Goal: Task Accomplishment & Management: Manage account settings

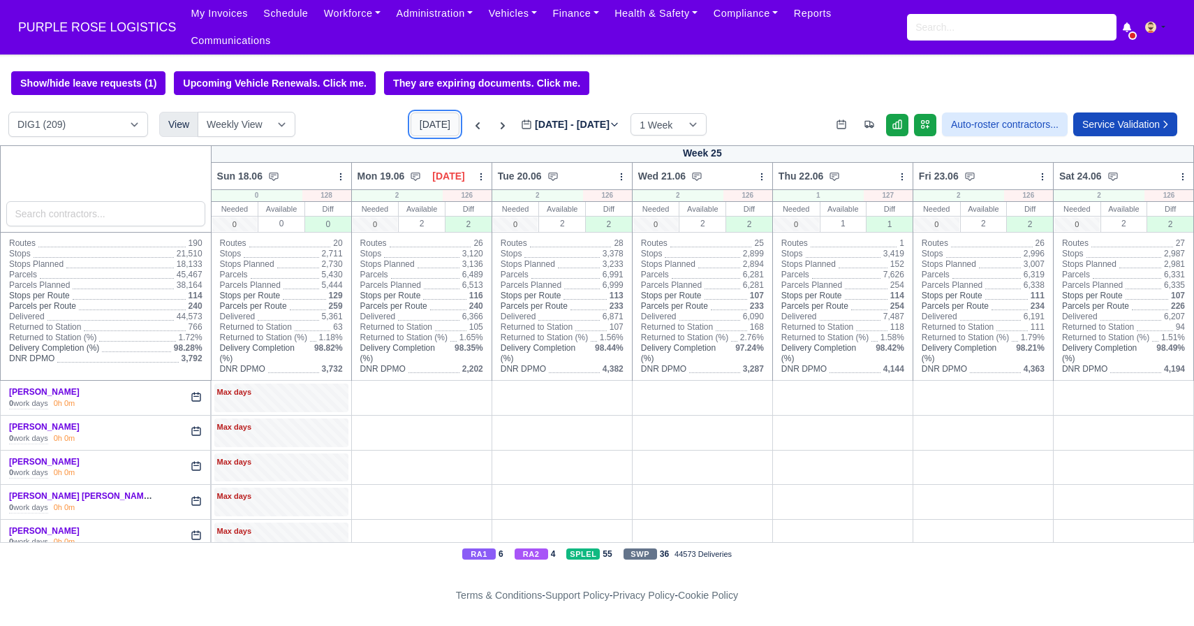
click at [411, 131] on button "[DATE]" at bounding box center [435, 124] width 49 height 24
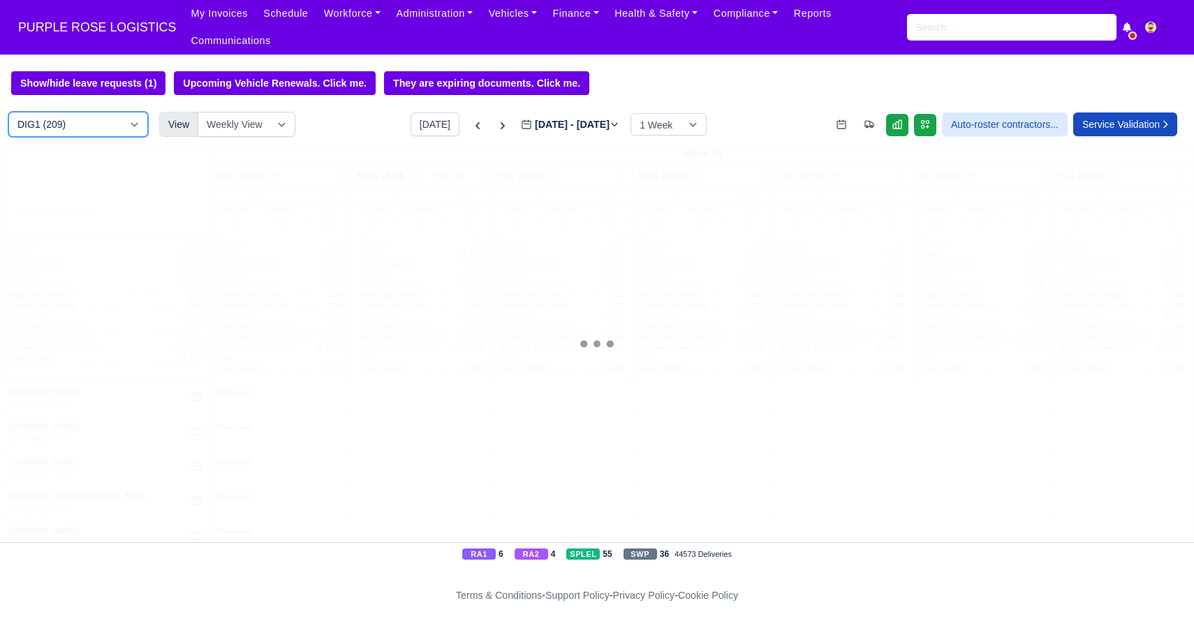
click at [101, 135] on select "DIG1 (209) DAK1 (1) GIMD (68)" at bounding box center [78, 124] width 140 height 25
type input "[DATE]"
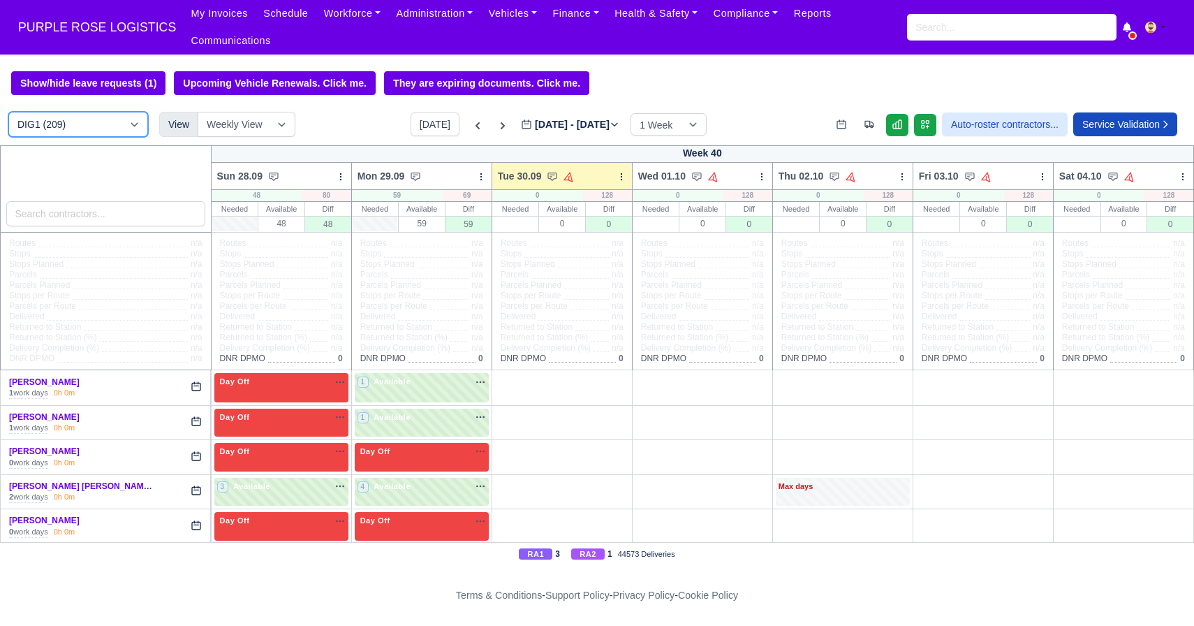
select select "5"
click at [8, 112] on select "DIG1 (209) DAK1 (1) GIMD (68)" at bounding box center [78, 124] width 140 height 25
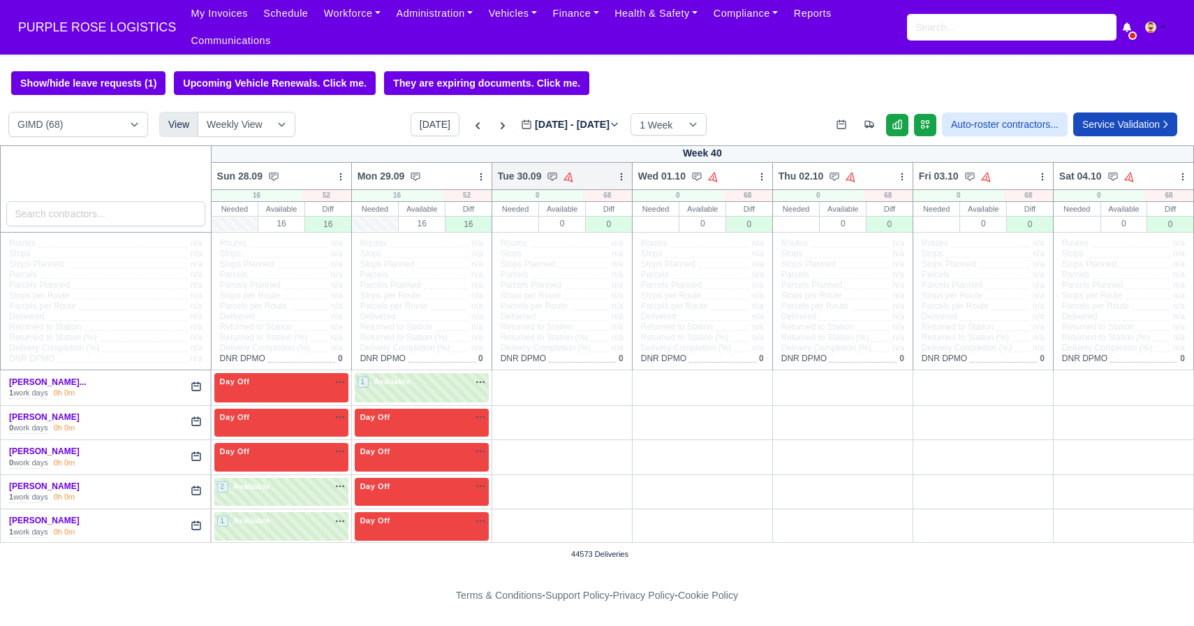
click at [622, 178] on icon at bounding box center [622, 177] width 10 height 10
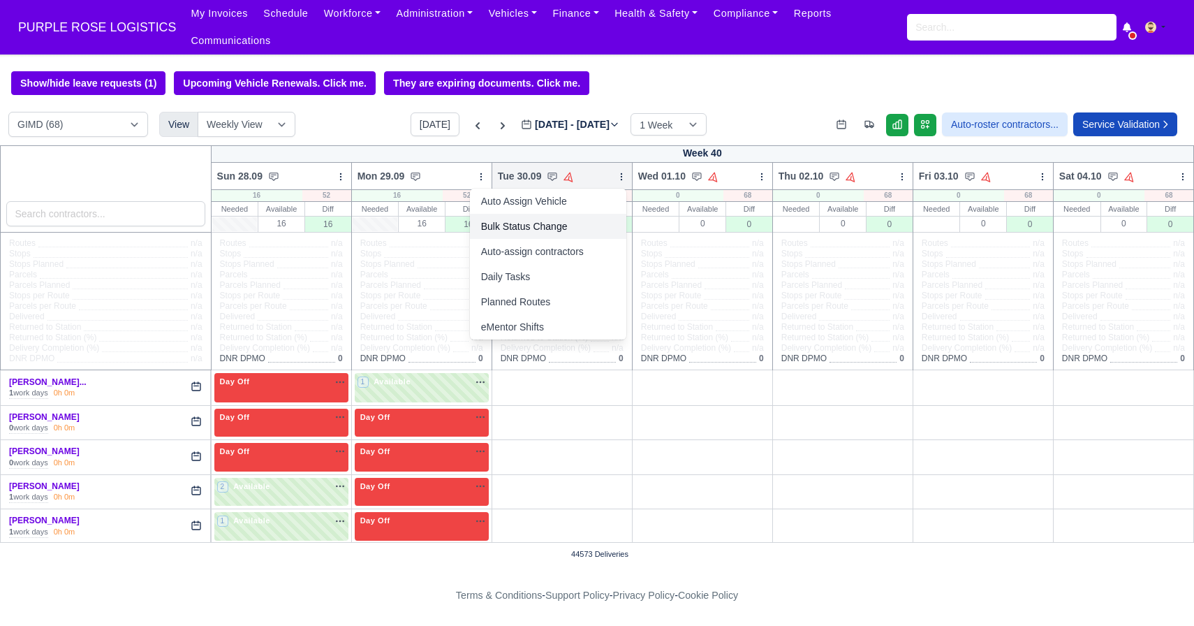
click at [580, 234] on link "Bulk Status Change" at bounding box center [548, 226] width 156 height 25
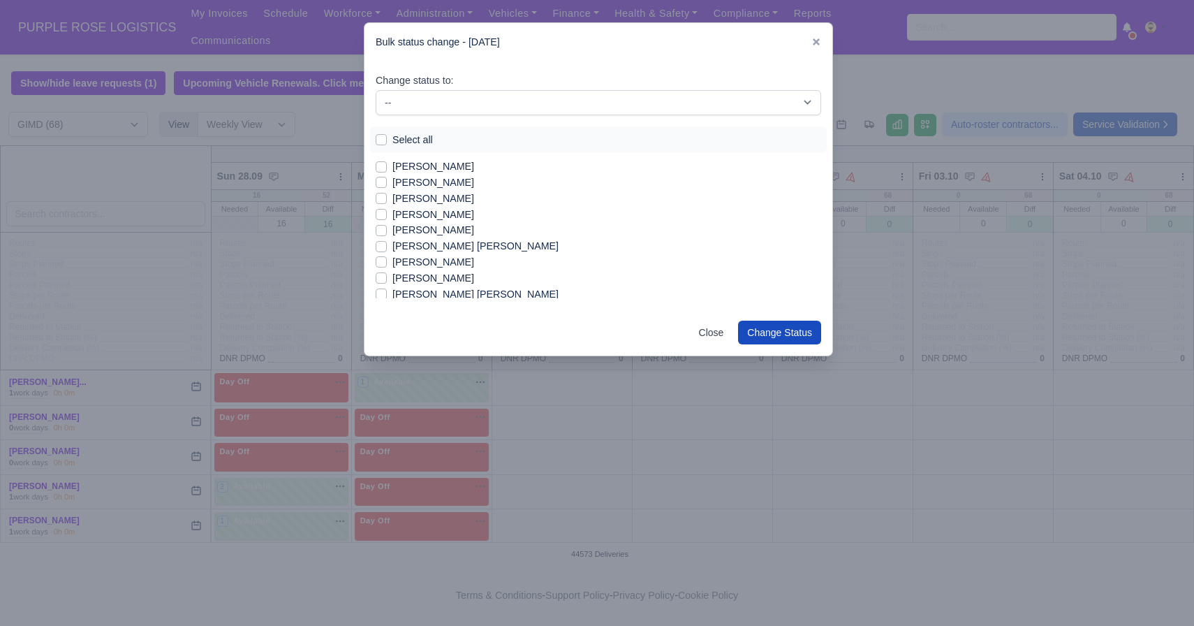
click at [393, 140] on label "Select all" at bounding box center [413, 140] width 41 height 16
click at [384, 140] on input "Select all" at bounding box center [381, 137] width 11 height 11
checkbox input "true"
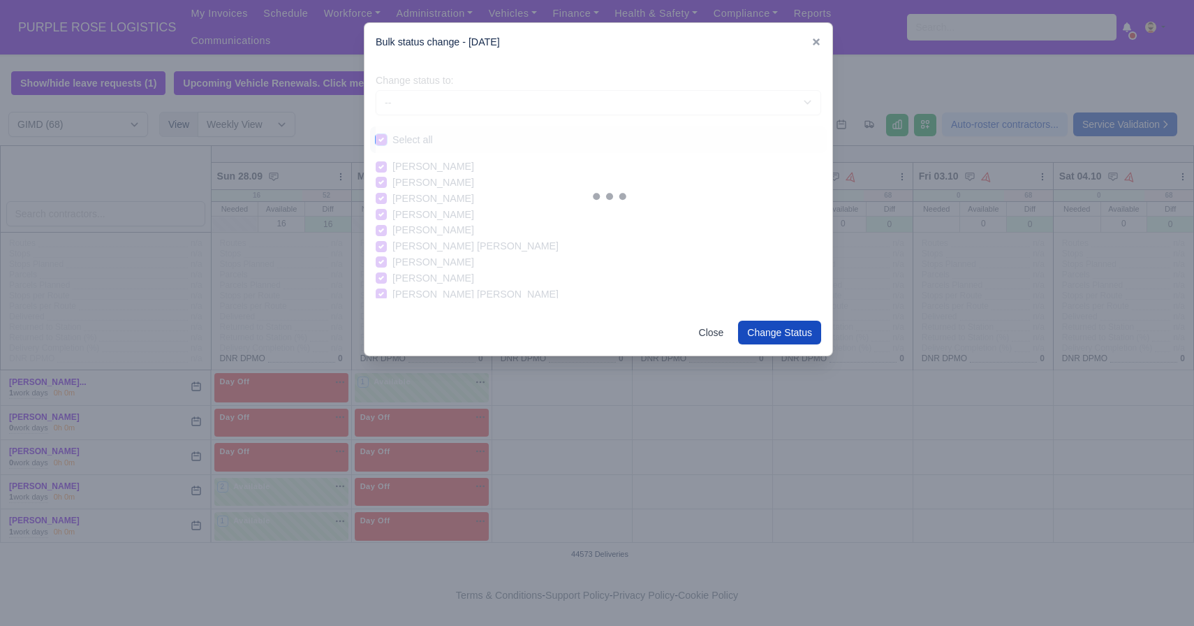
checkbox input "true"
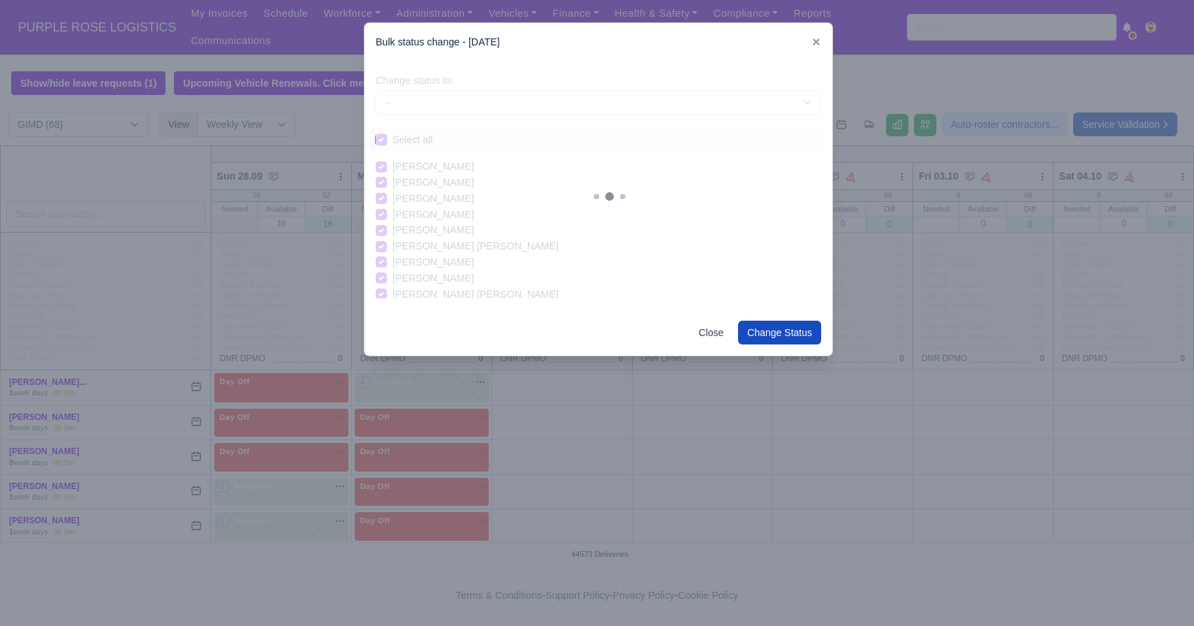
checkbox input "true"
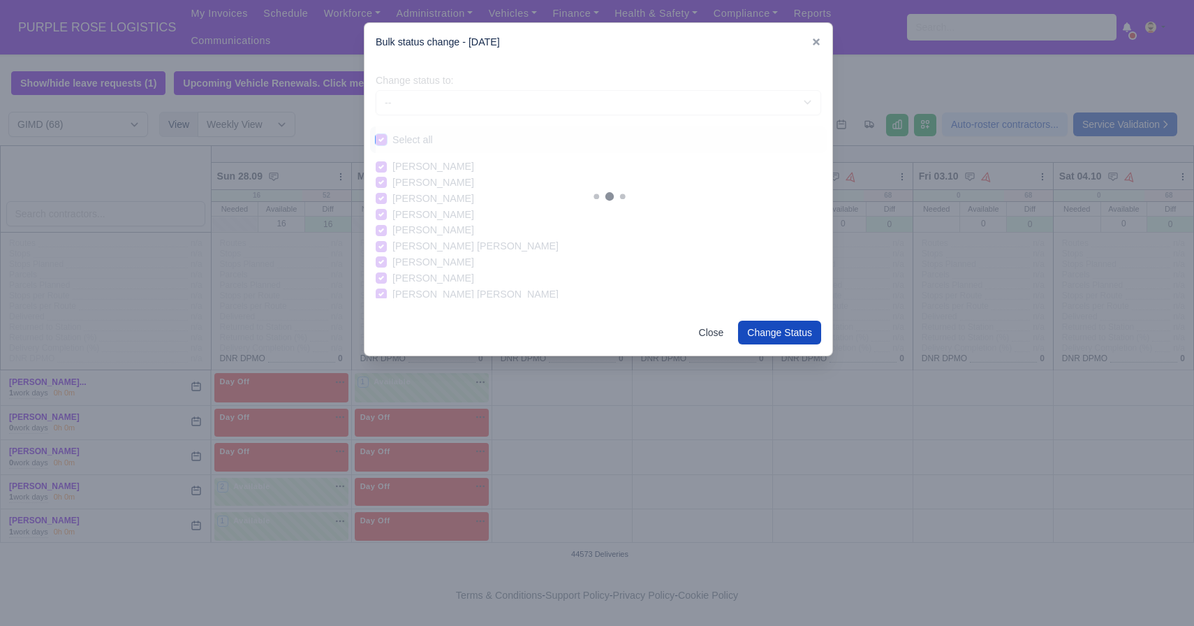
checkbox input "true"
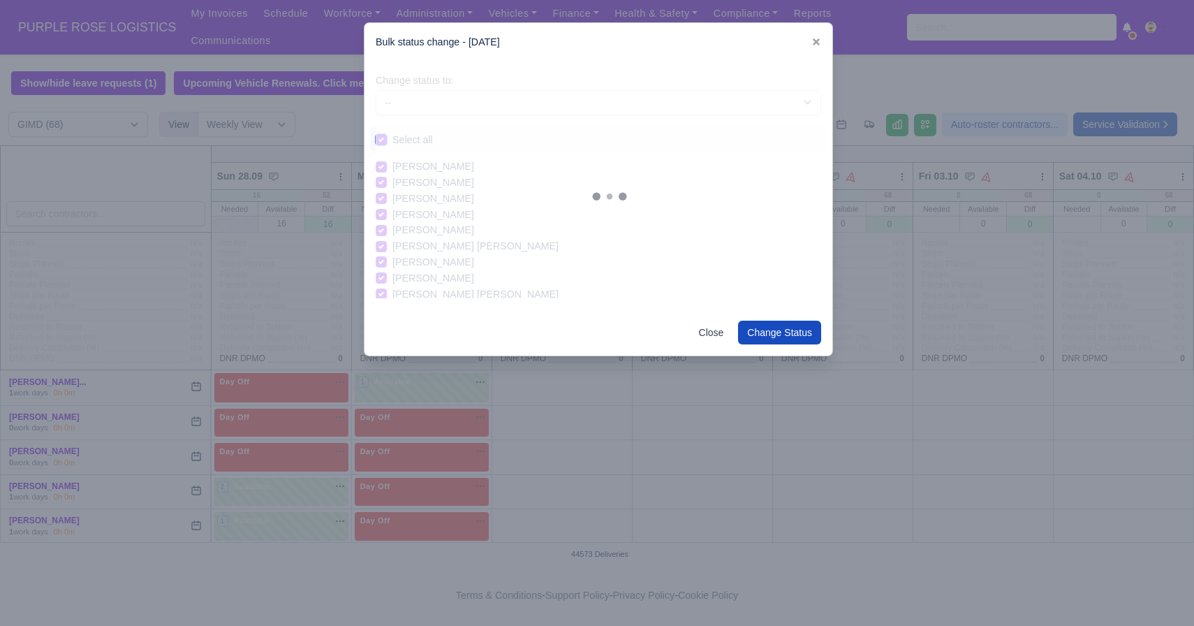
checkbox input "true"
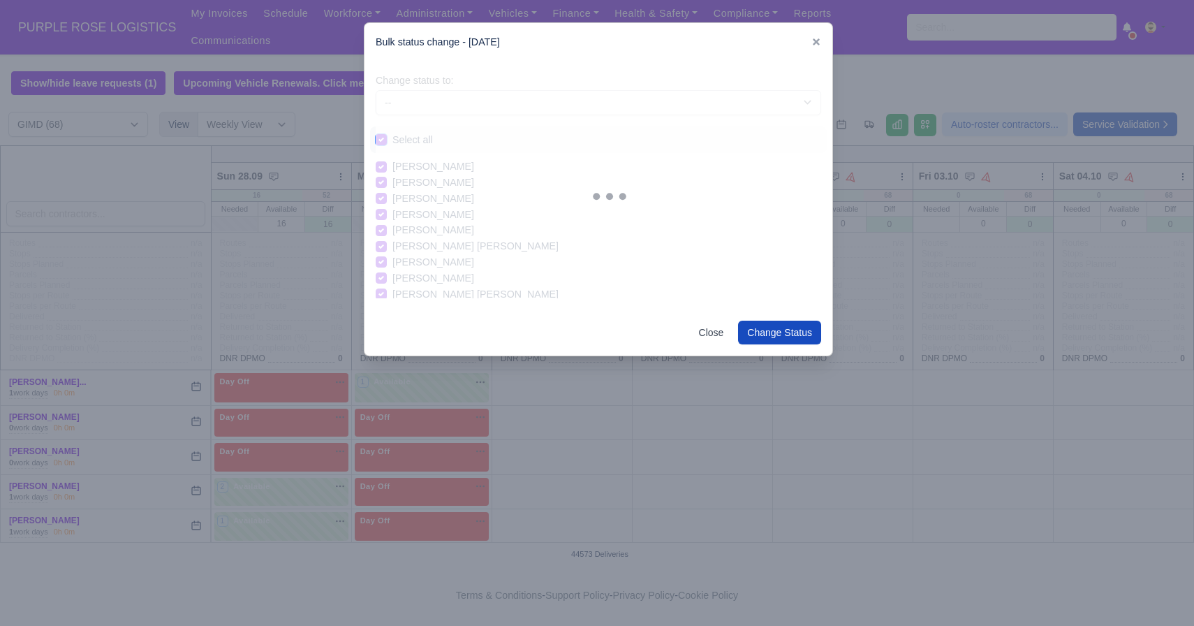
checkbox input "true"
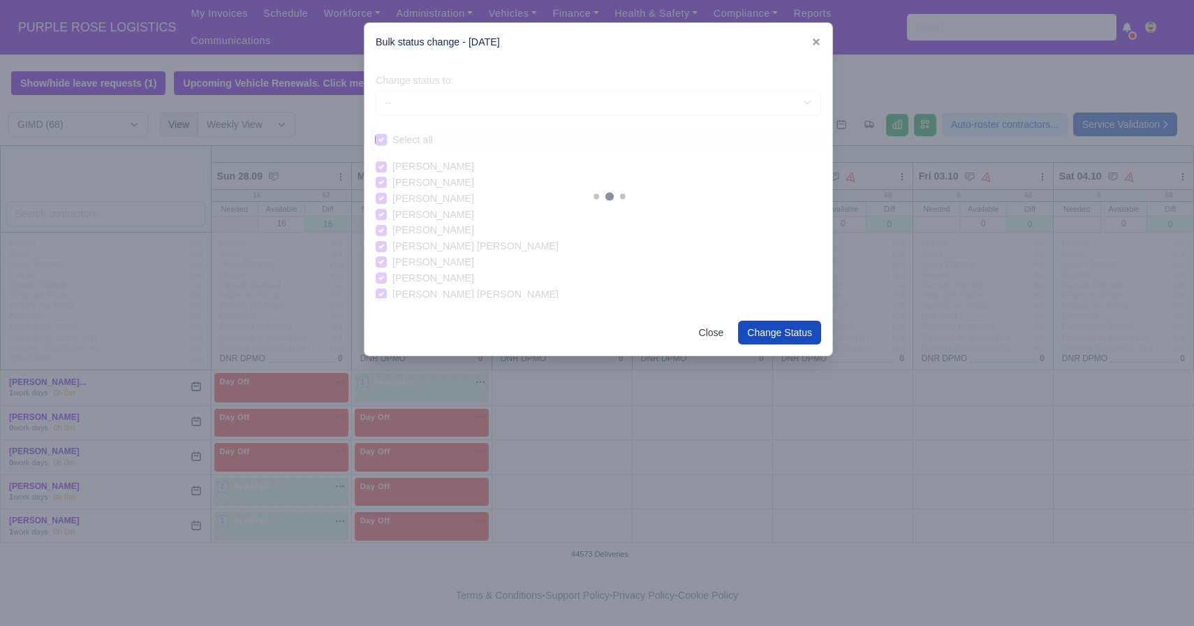
checkbox input "true"
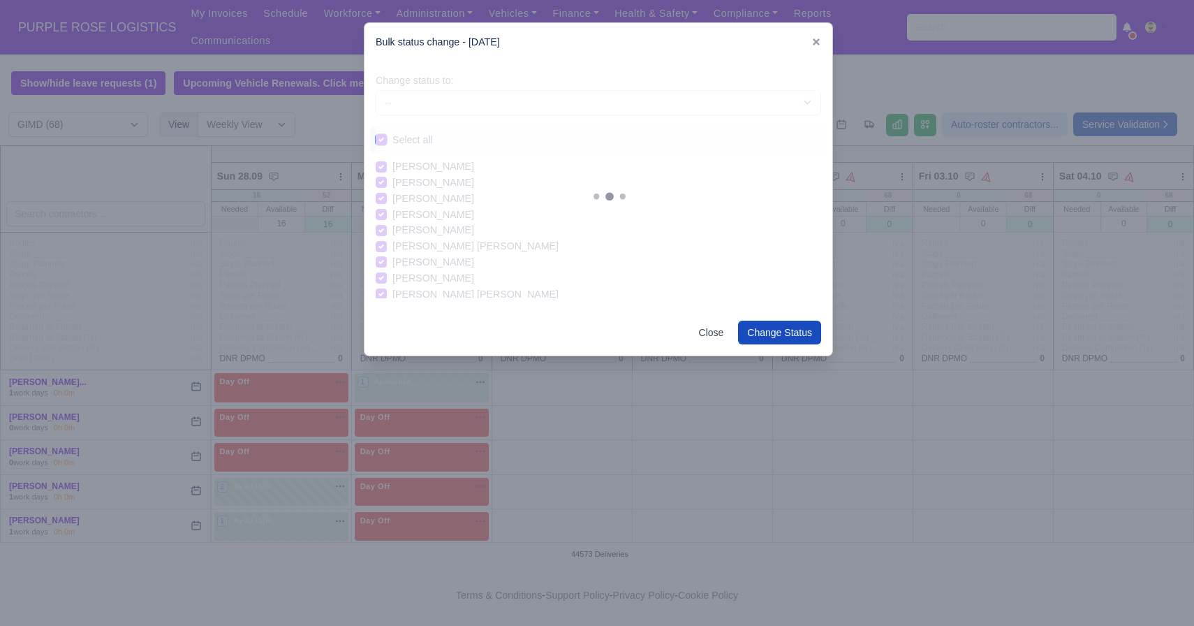
checkbox input "true"
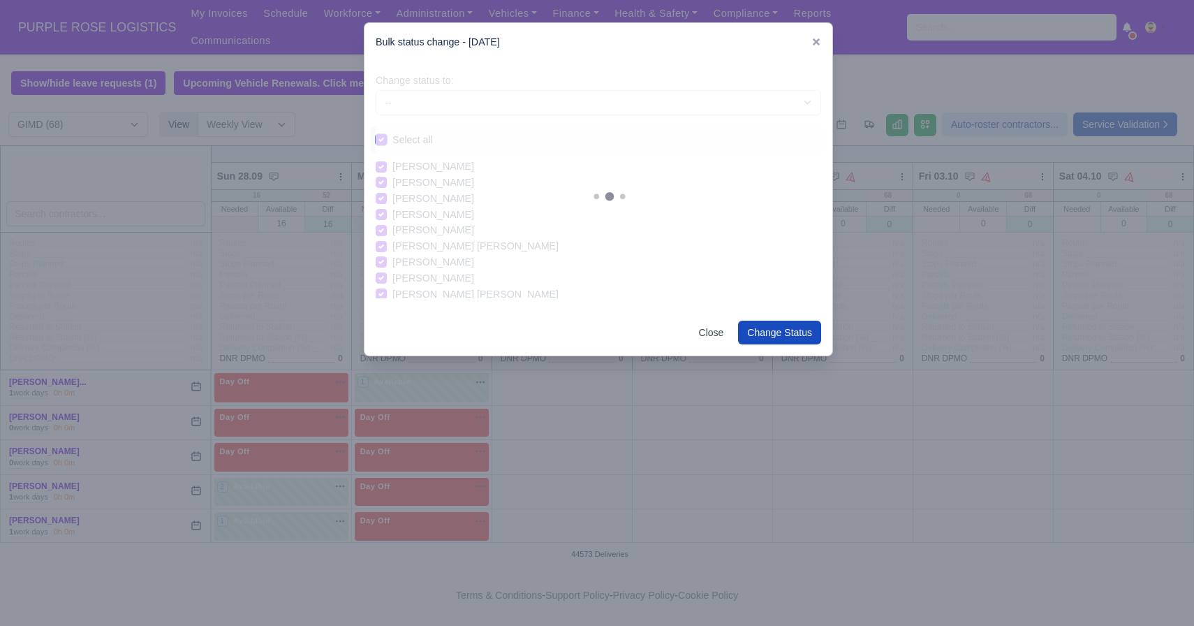
checkbox input "true"
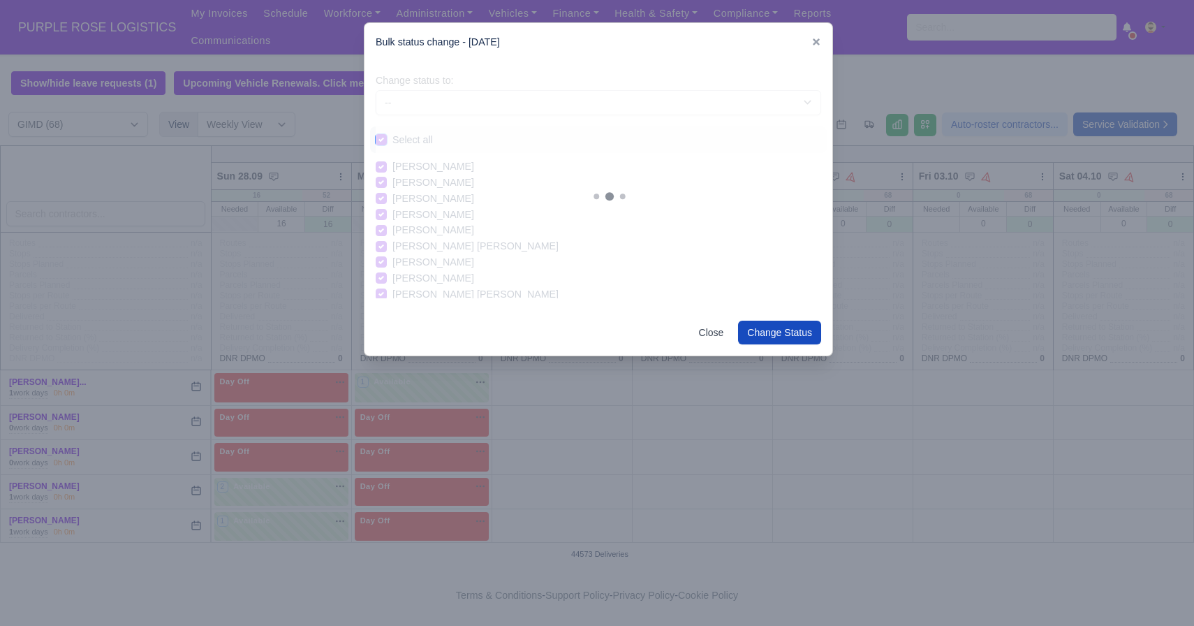
checkbox input "true"
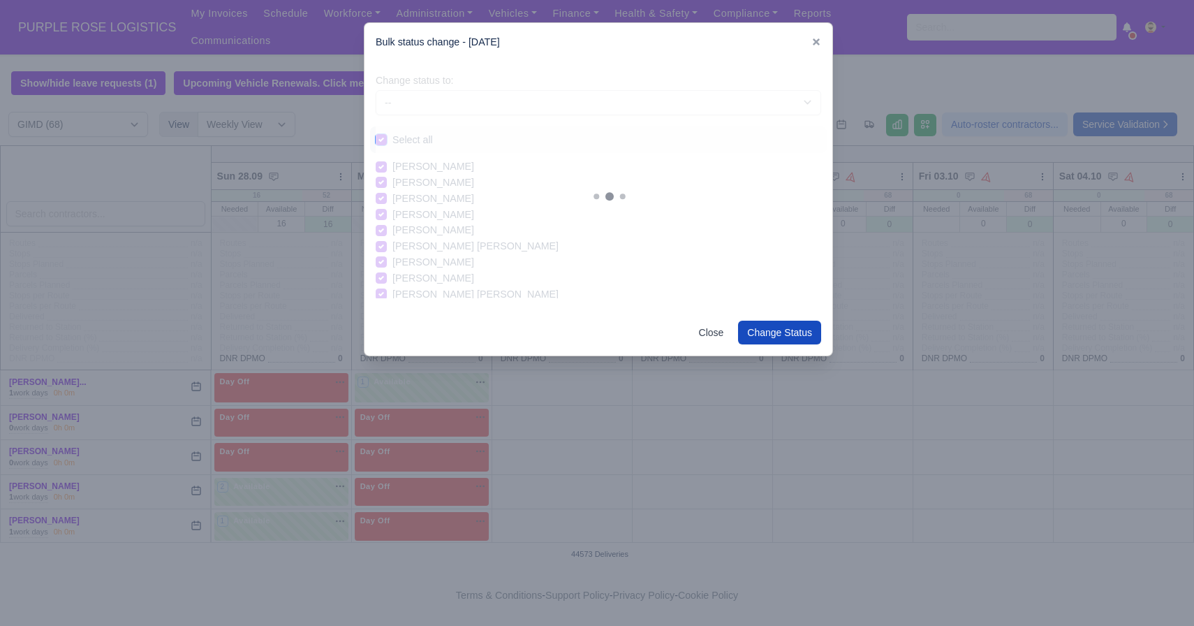
checkbox input "true"
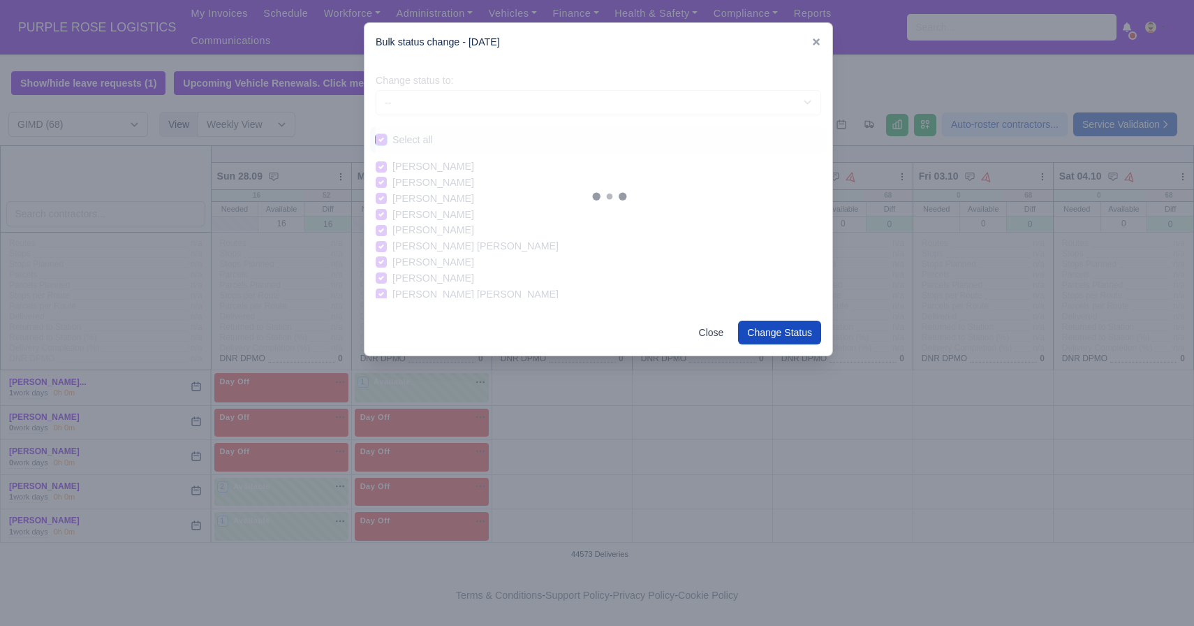
checkbox input "true"
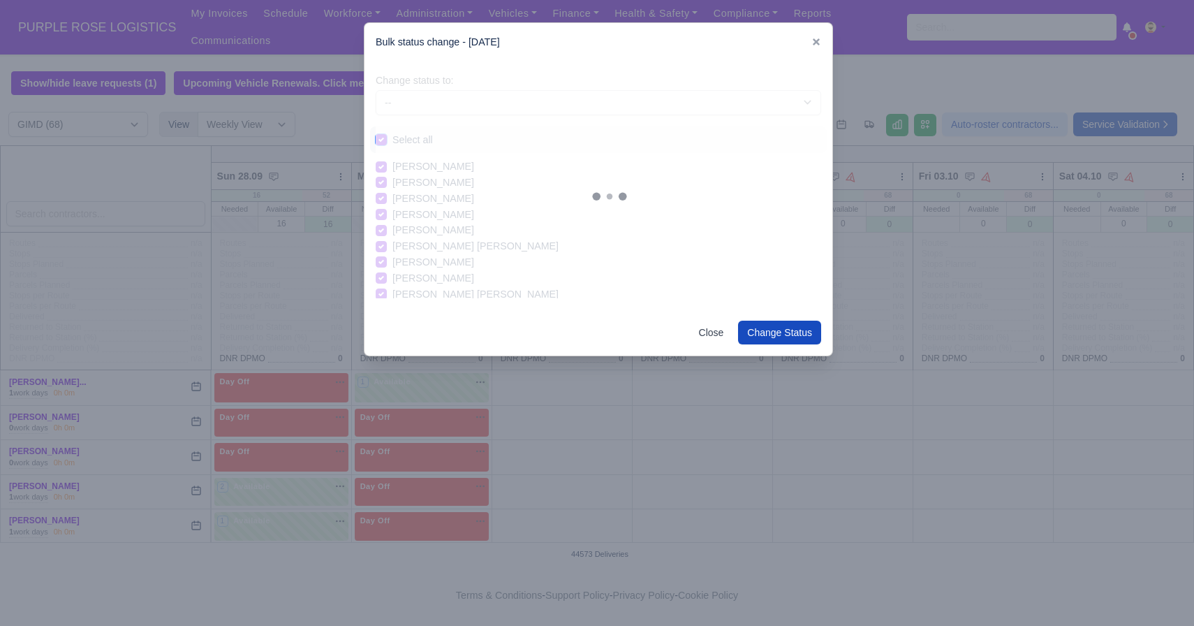
checkbox input "true"
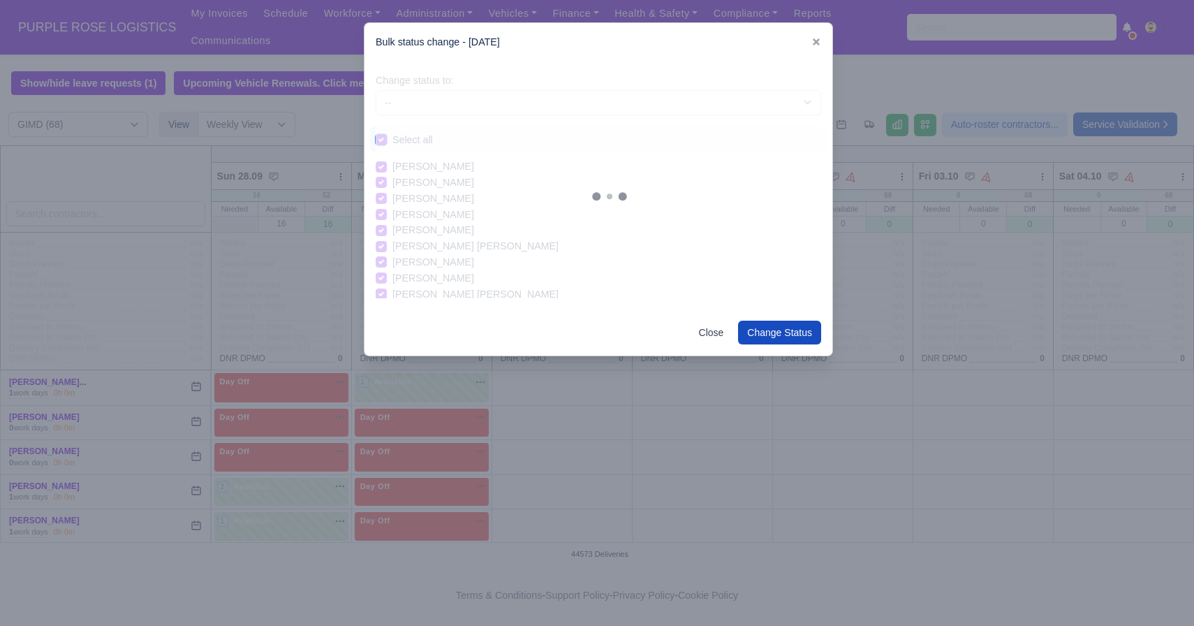
checkbox input "true"
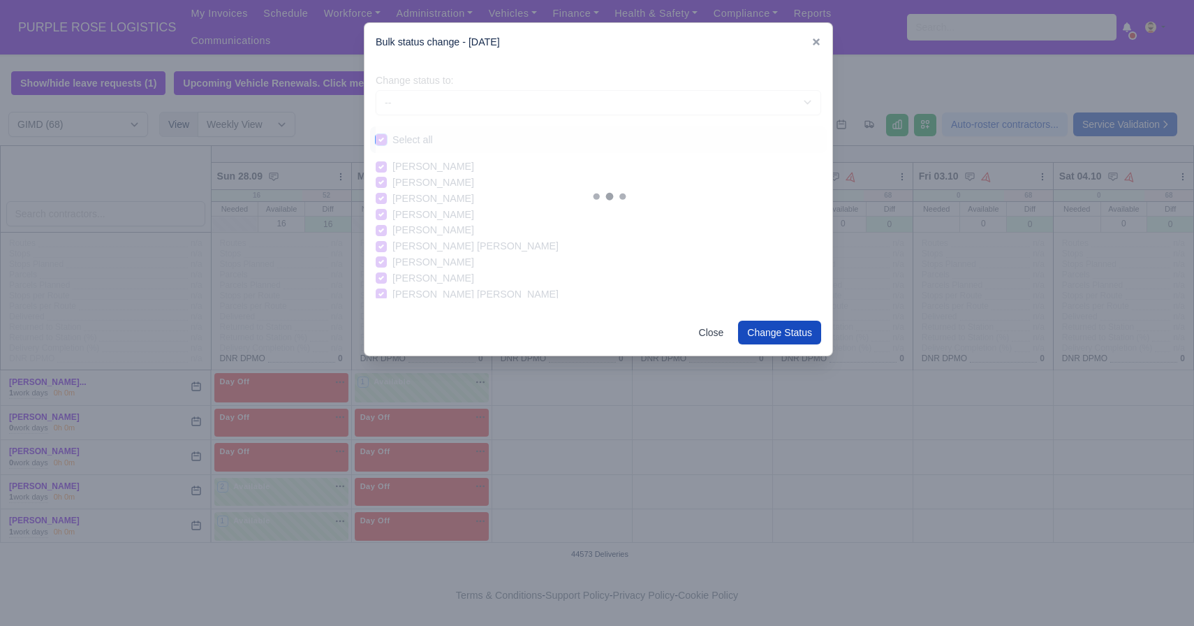
checkbox input "true"
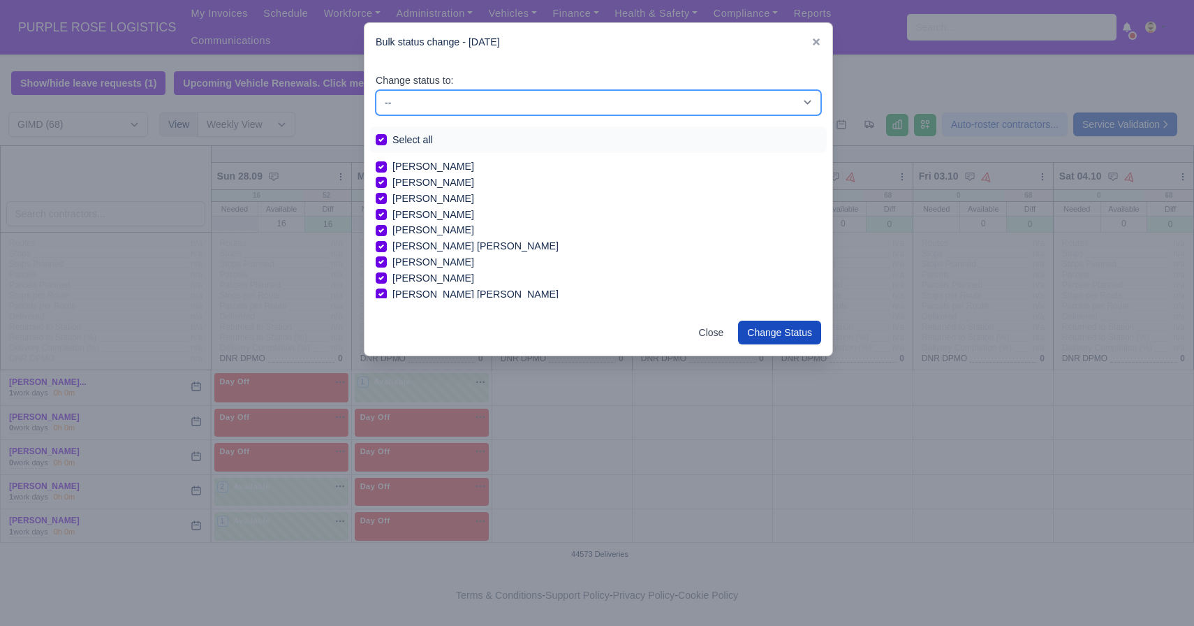
click at [485, 101] on select "-- Available Day Off Stand By Holiday In Office OSM Ridealong Nursery 1 Nursery…" at bounding box center [599, 102] width 446 height 25
select select "Day Off"
click at [376, 90] on select "-- Available Day Off Stand By Holiday In Office OSM Ridealong Nursery 1 Nursery…" at bounding box center [599, 102] width 446 height 25
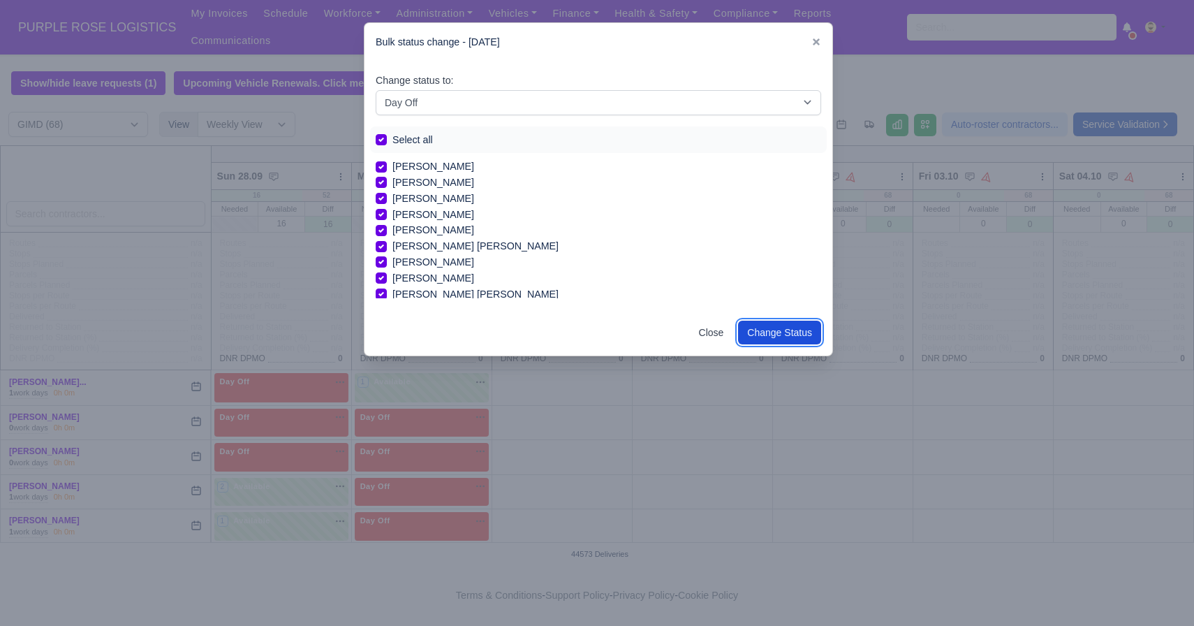
click at [798, 330] on button "Change Status" at bounding box center [779, 333] width 83 height 24
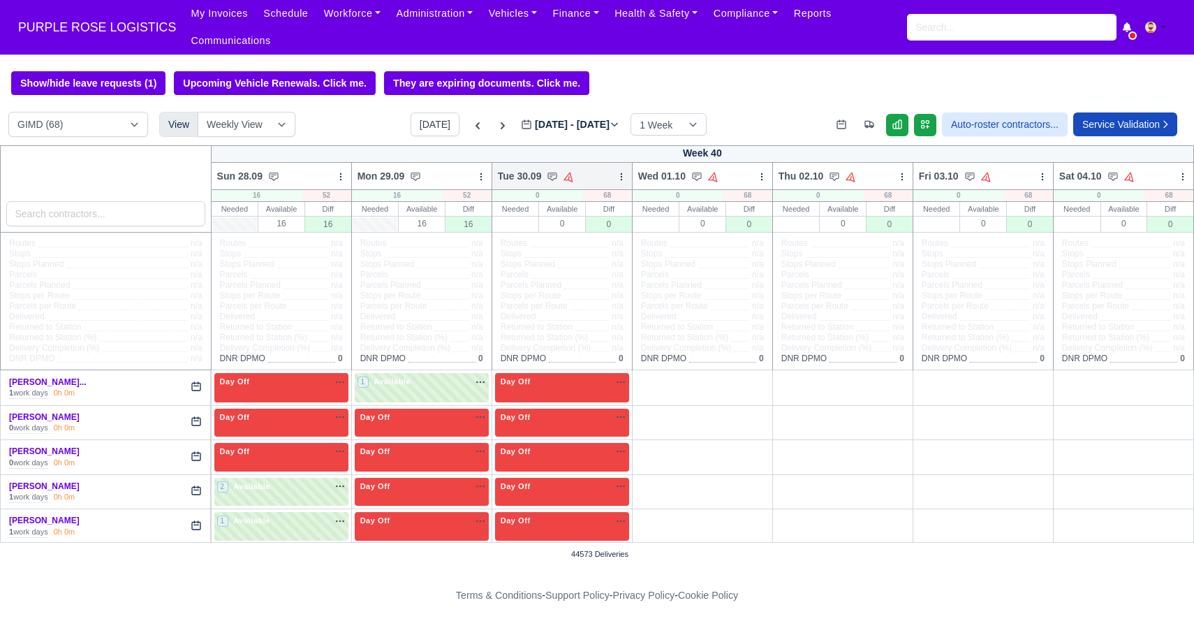
click at [624, 182] on div at bounding box center [622, 176] width 10 height 14
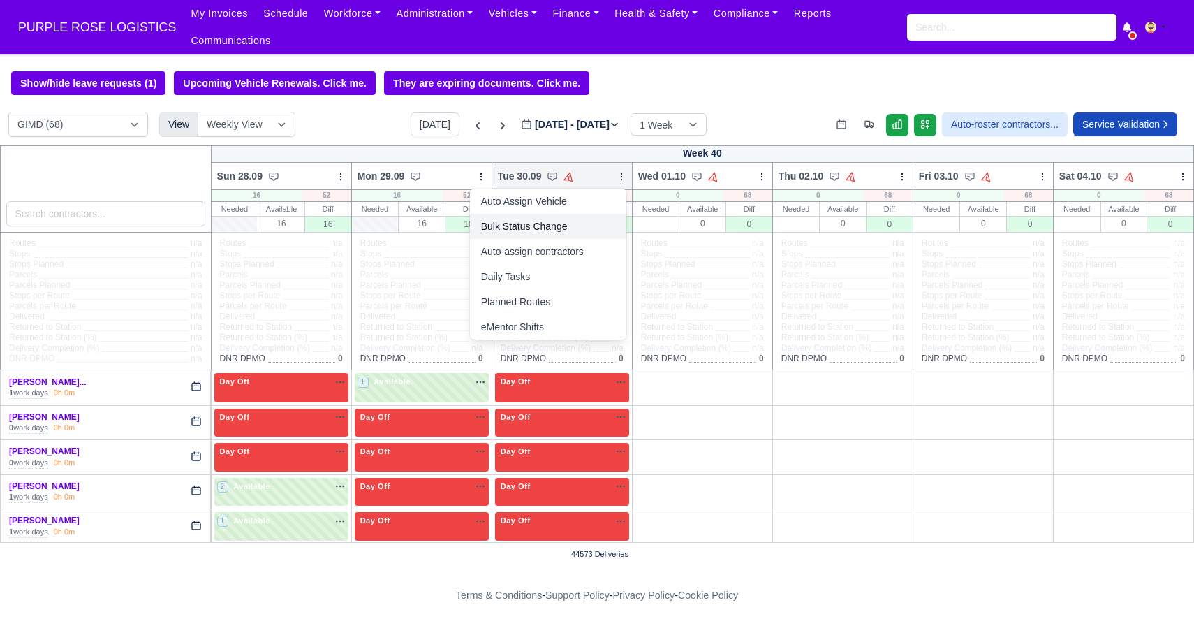
click at [583, 228] on link "Bulk Status Change" at bounding box center [548, 226] width 156 height 25
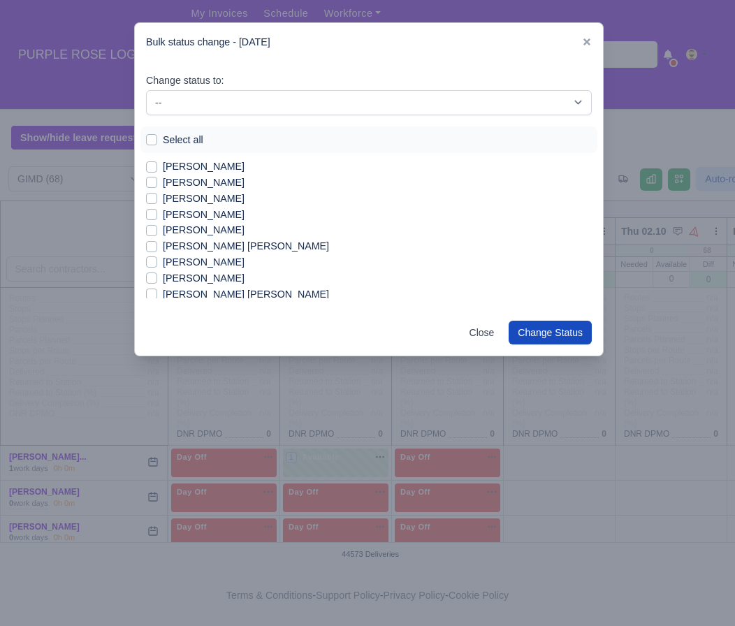
click at [205, 245] on label "[PERSON_NAME] [PERSON_NAME]" at bounding box center [246, 246] width 166 height 16
click at [157, 245] on input "[PERSON_NAME] [PERSON_NAME]" at bounding box center [151, 243] width 11 height 11
checkbox input "true"
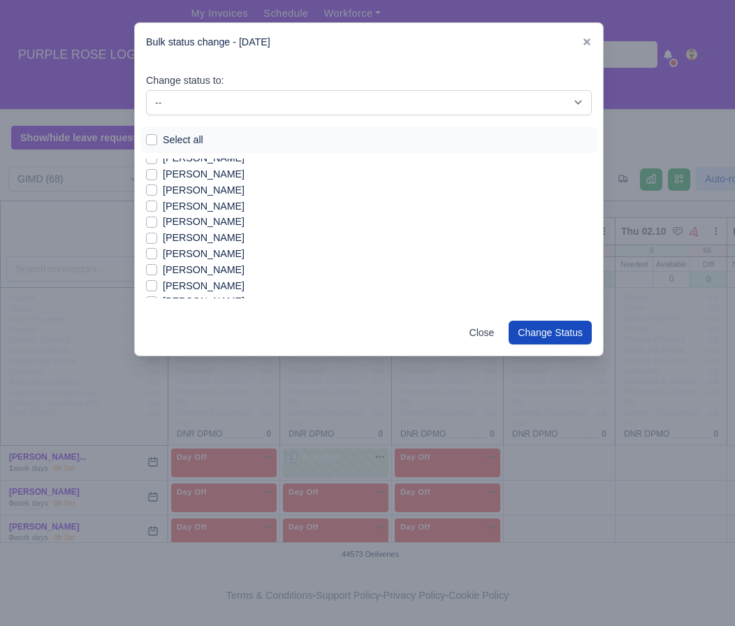
scroll to position [153, 0]
click at [197, 273] on label "[PERSON_NAME]" at bounding box center [204, 269] width 82 height 16
click at [157, 272] on input "[PERSON_NAME]" at bounding box center [151, 266] width 11 height 11
checkbox input "true"
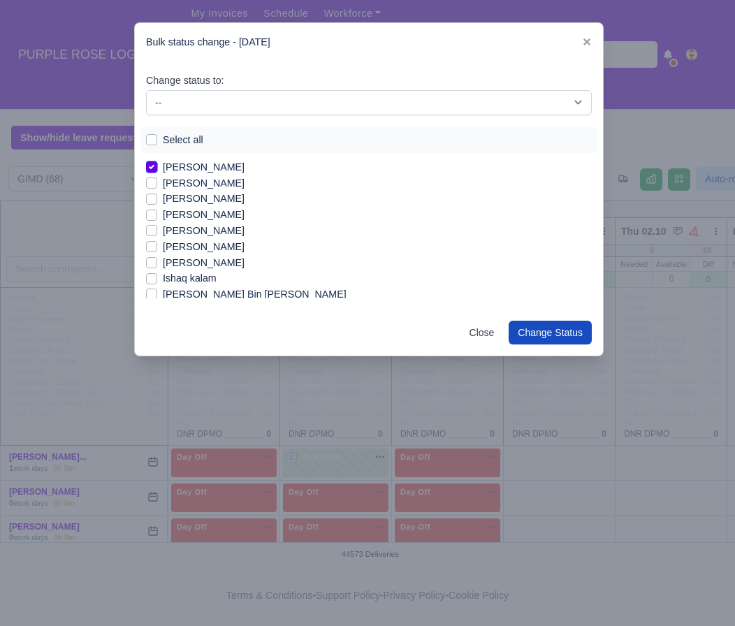
scroll to position [267, 0]
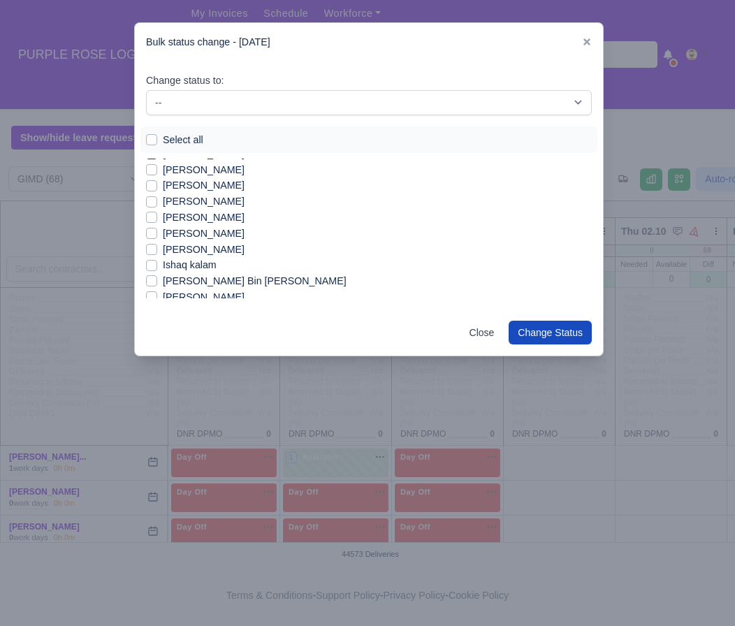
click at [197, 264] on label "Ishaq kalam" at bounding box center [190, 265] width 54 height 16
click at [157, 264] on input "Ishaq kalam" at bounding box center [151, 262] width 11 height 11
checkbox input "true"
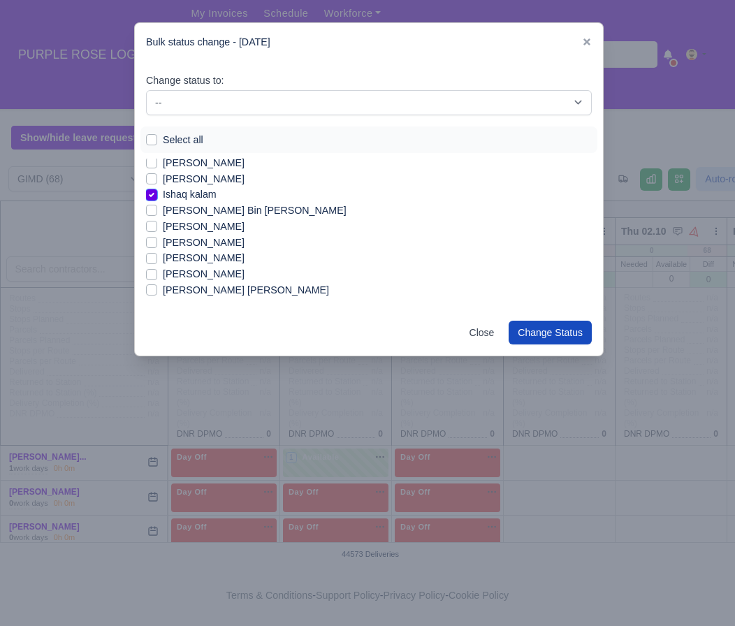
scroll to position [341, 0]
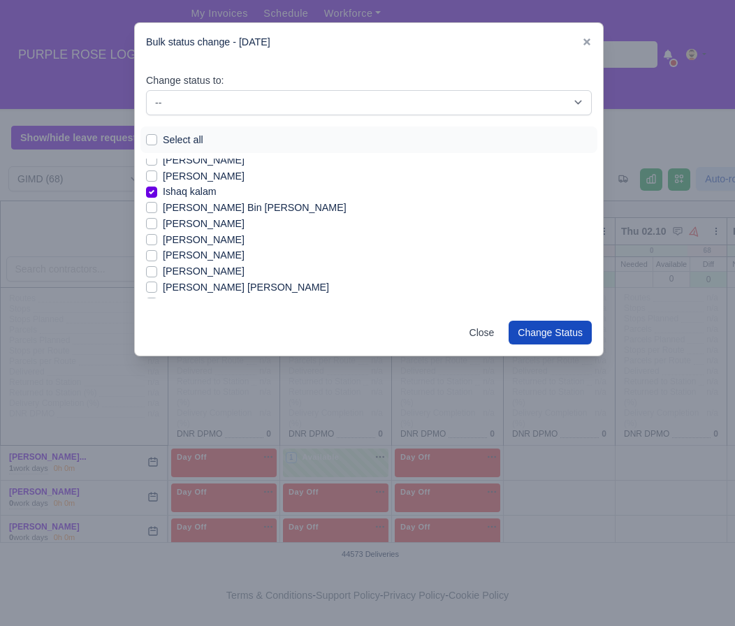
drag, startPoint x: 197, startPoint y: 264, endPoint x: 209, endPoint y: 219, distance: 46.2
click at [209, 219] on div "[PERSON_NAME] [PERSON_NAME] [PERSON_NAME] [PERSON_NAME] [PERSON_NAME] [PERSON_N…" at bounding box center [369, 359] width 446 height 1082
click at [279, 59] on div "Bulk status change - [DATE]" at bounding box center [369, 42] width 468 height 38
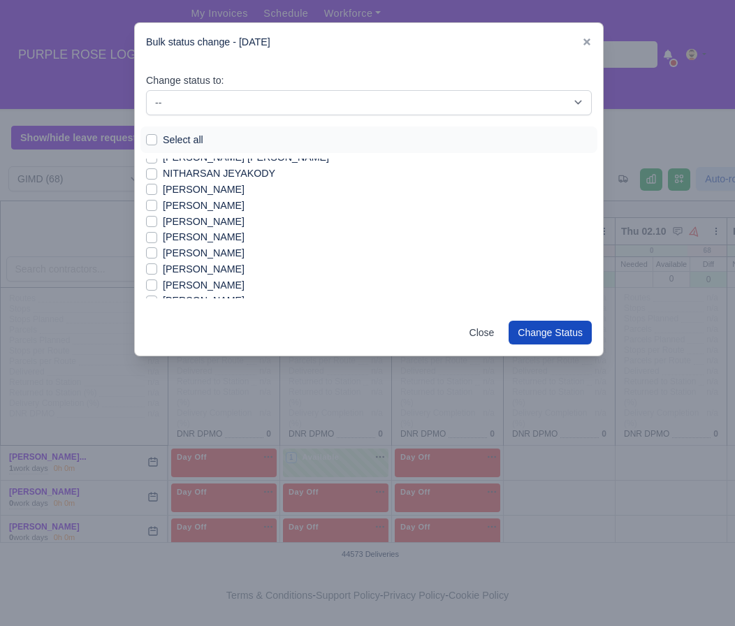
scroll to position [807, 0]
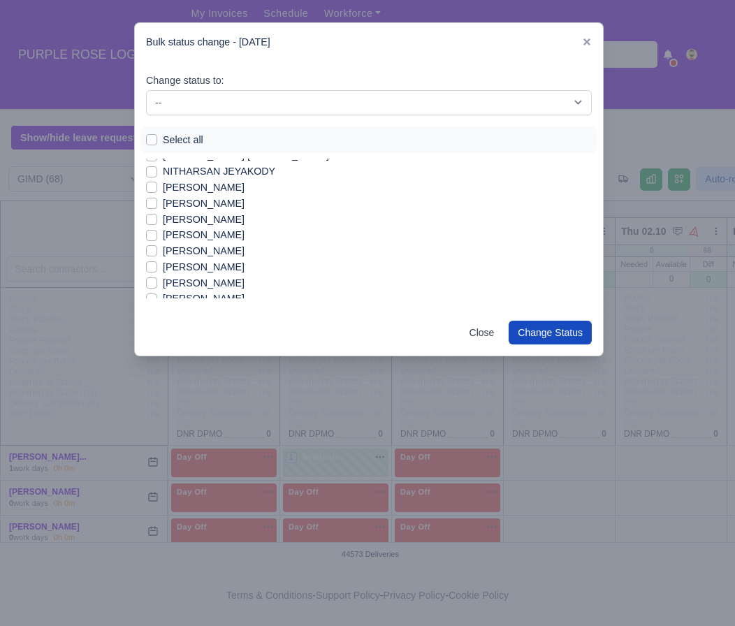
click at [201, 263] on label "[PERSON_NAME]" at bounding box center [204, 267] width 82 height 16
click at [157, 263] on input "[PERSON_NAME]" at bounding box center [151, 264] width 11 height 11
checkbox input "true"
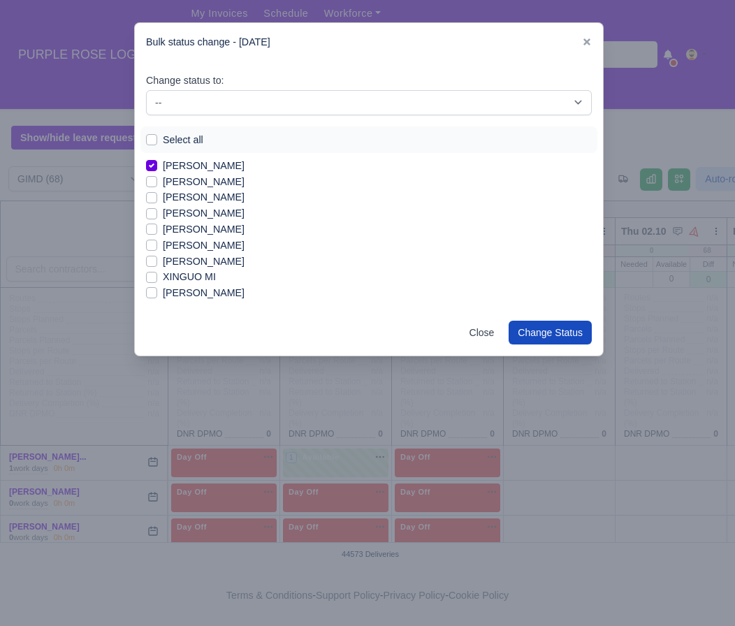
click at [199, 216] on label "[PERSON_NAME]" at bounding box center [204, 213] width 82 height 16
click at [157, 216] on input "[PERSON_NAME]" at bounding box center [151, 210] width 11 height 11
checkbox input "true"
click at [200, 263] on label "[PERSON_NAME]" at bounding box center [204, 262] width 82 height 16
click at [157, 263] on input "[PERSON_NAME]" at bounding box center [151, 259] width 11 height 11
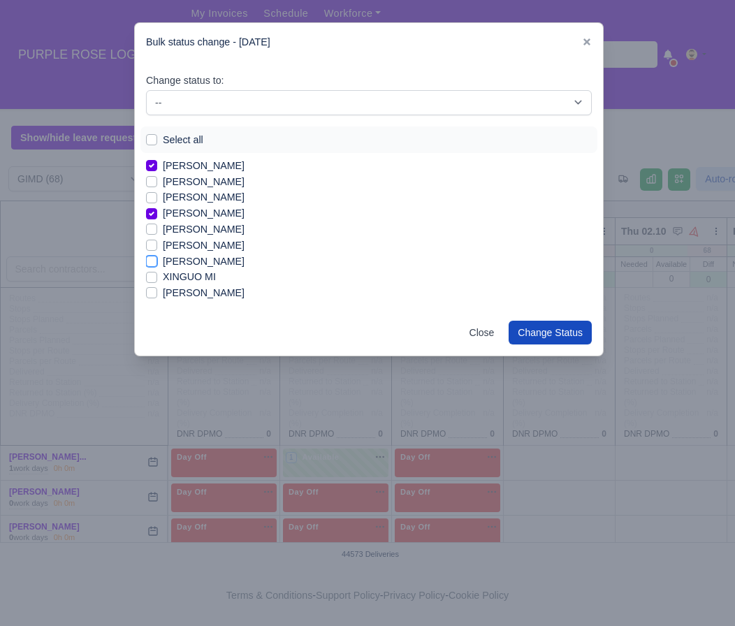
checkbox input "true"
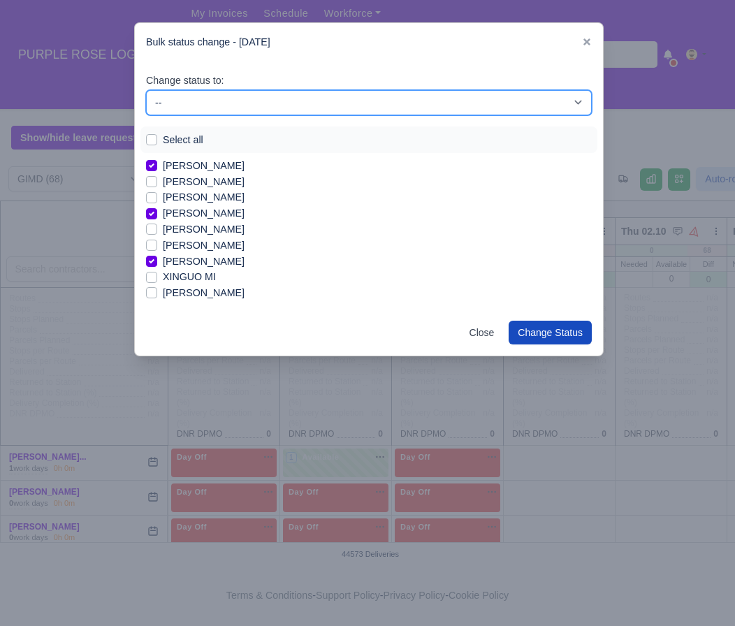
click at [254, 106] on select "-- Available Day Off Stand By Holiday In Office OSM Ridealong Nursery 1 Nursery…" at bounding box center [369, 102] width 446 height 25
select select "Available"
click at [146, 90] on select "-- Available Day Off Stand By Holiday In Office OSM Ridealong Nursery 1 Nursery…" at bounding box center [369, 102] width 446 height 25
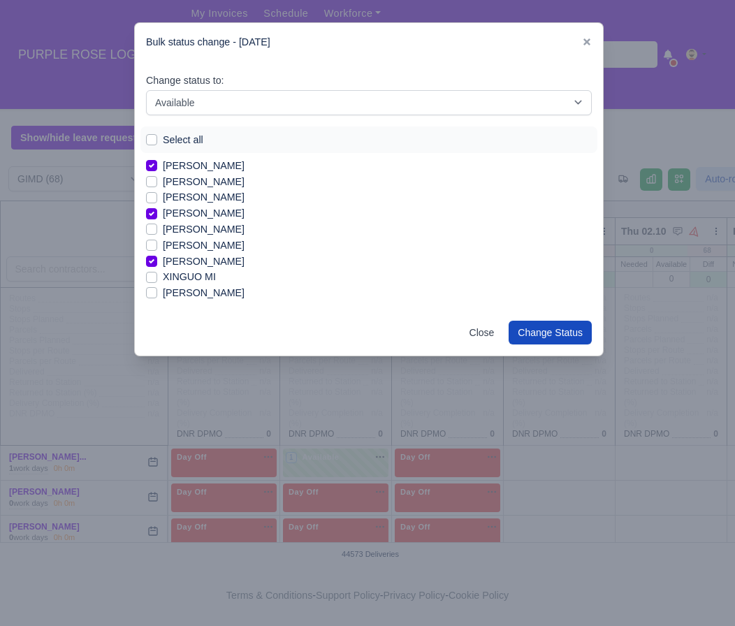
scroll to position [0, 0]
click at [167, 199] on label "[PERSON_NAME]" at bounding box center [204, 199] width 82 height 16
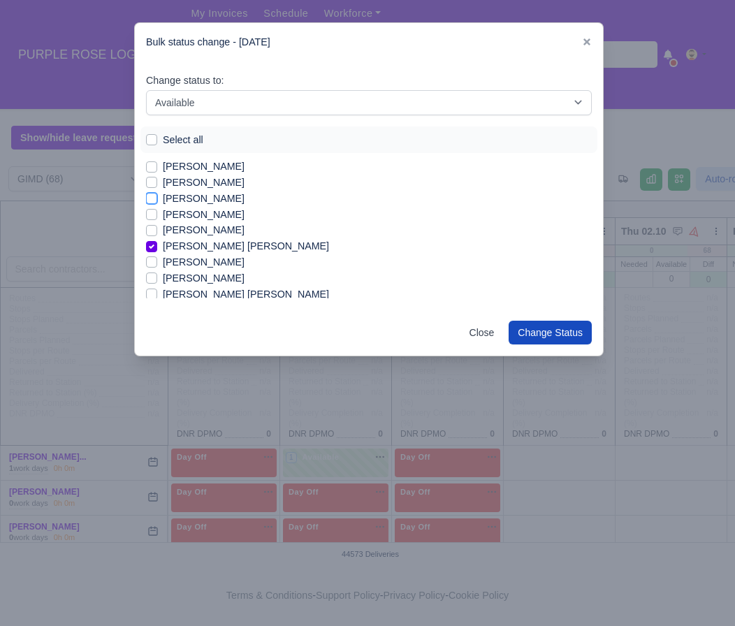
click at [157, 199] on input "[PERSON_NAME]" at bounding box center [151, 196] width 11 height 11
checkbox input "true"
click at [171, 213] on label "[PERSON_NAME]" at bounding box center [204, 215] width 82 height 16
click at [157, 213] on input "[PERSON_NAME]" at bounding box center [151, 212] width 11 height 11
checkbox input "true"
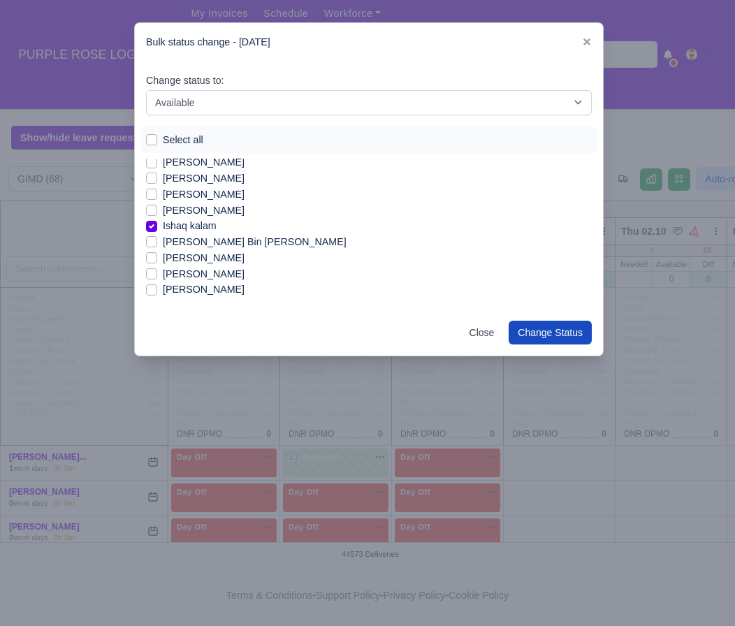
scroll to position [318, 0]
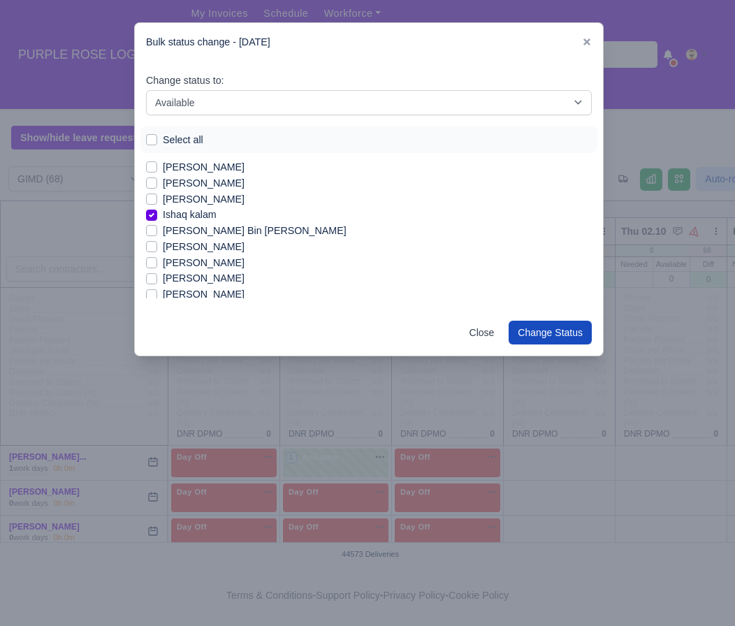
click at [204, 292] on label "[PERSON_NAME]" at bounding box center [204, 294] width 82 height 16
click at [157, 292] on input "[PERSON_NAME]" at bounding box center [151, 291] width 11 height 11
checkbox input "true"
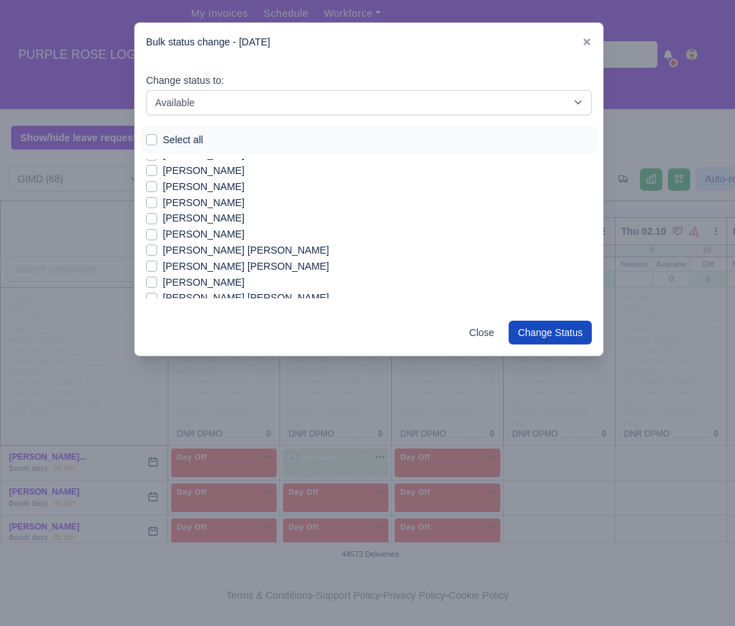
scroll to position [526, 0]
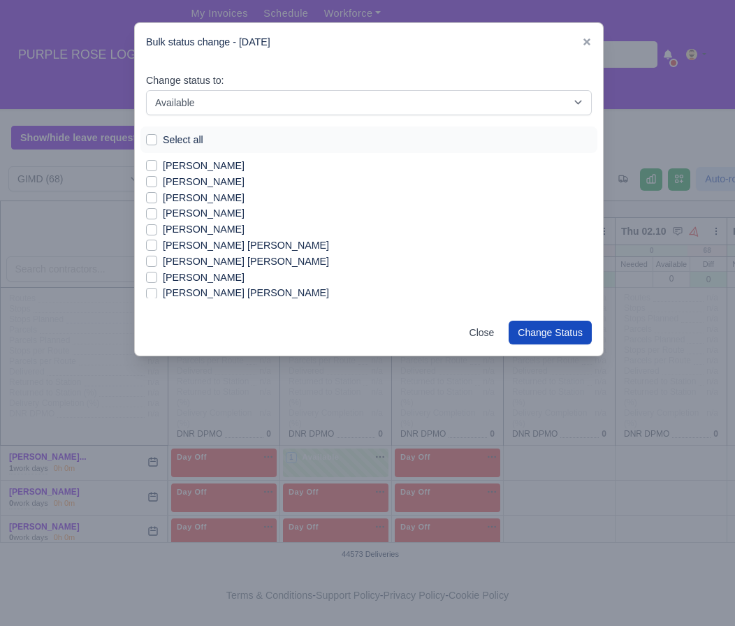
click at [244, 214] on label "[PERSON_NAME]" at bounding box center [204, 213] width 82 height 16
click at [157, 214] on input "[PERSON_NAME]" at bounding box center [151, 210] width 11 height 11
checkbox input "true"
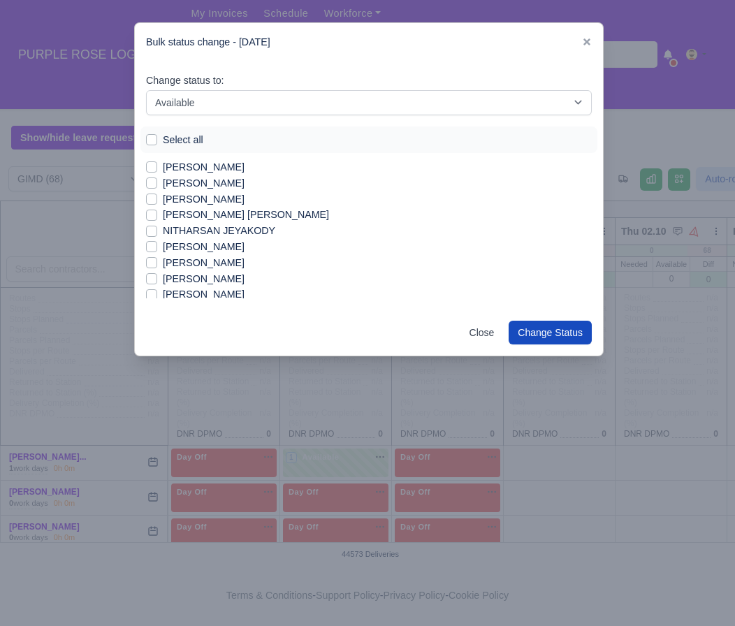
scroll to position [777, 0]
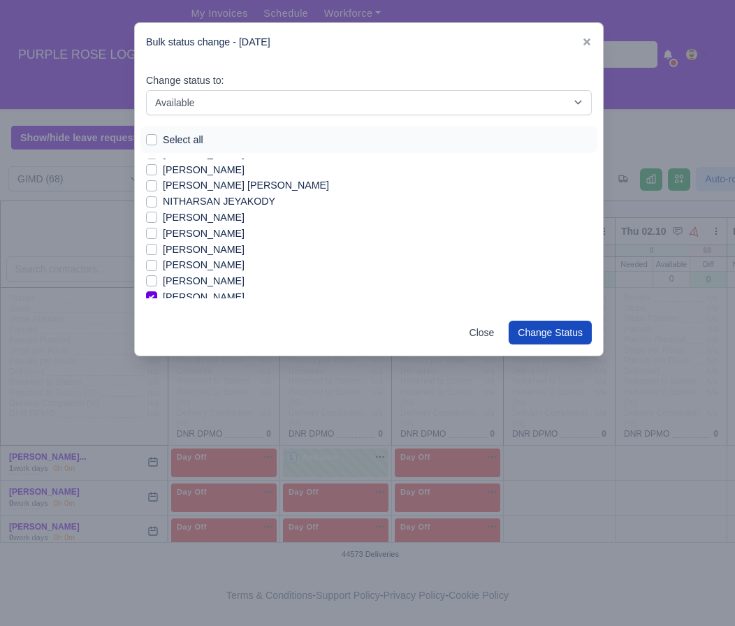
click at [223, 236] on label "[PERSON_NAME]" at bounding box center [204, 234] width 82 height 16
click at [157, 236] on input "[PERSON_NAME]" at bounding box center [151, 231] width 11 height 11
checkbox input "true"
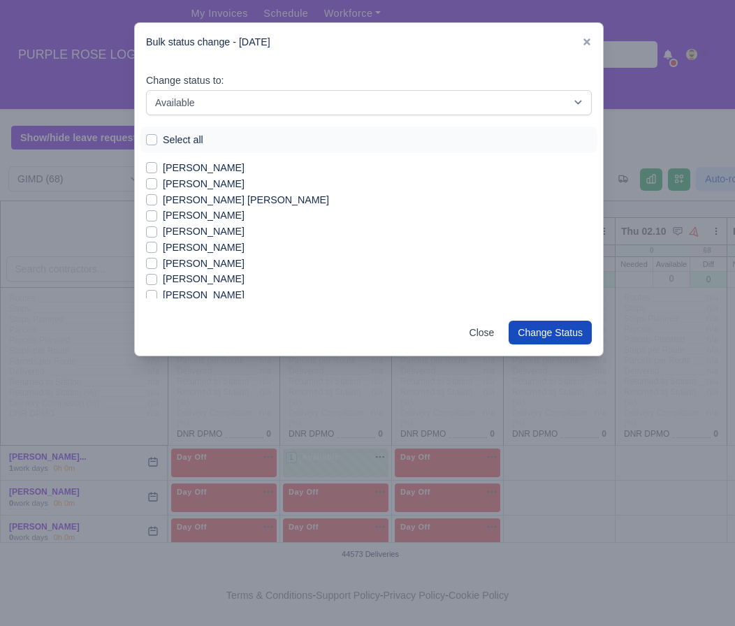
scroll to position [115, 0]
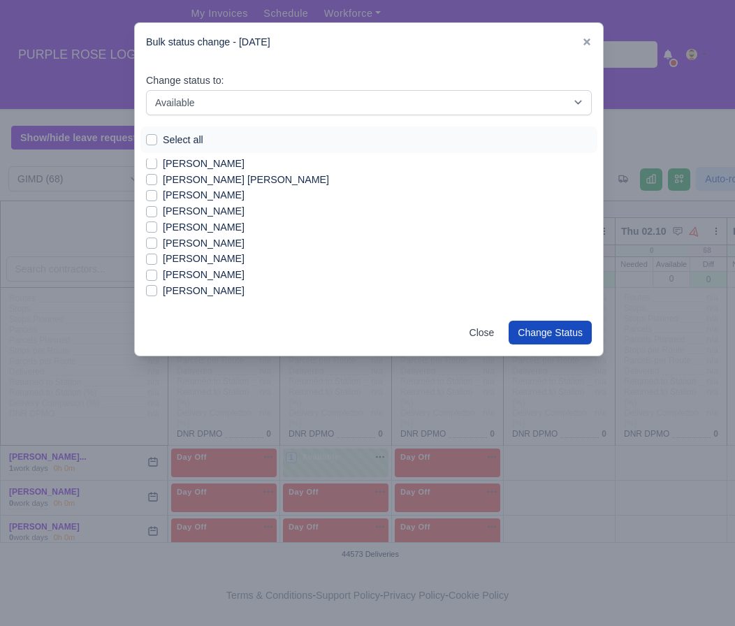
click at [200, 257] on label "[PERSON_NAME]" at bounding box center [204, 259] width 82 height 16
click at [157, 257] on input "[PERSON_NAME]" at bounding box center [151, 256] width 11 height 11
checkbox input "true"
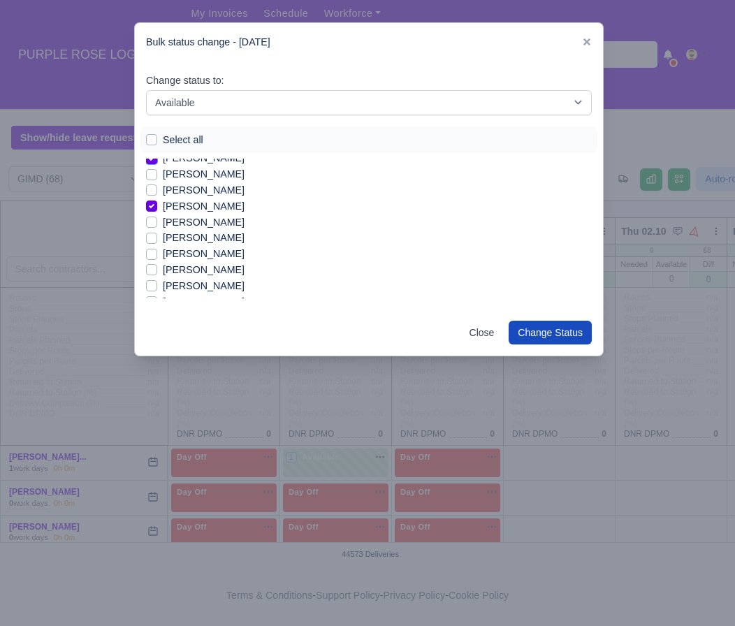
scroll to position [218, 0]
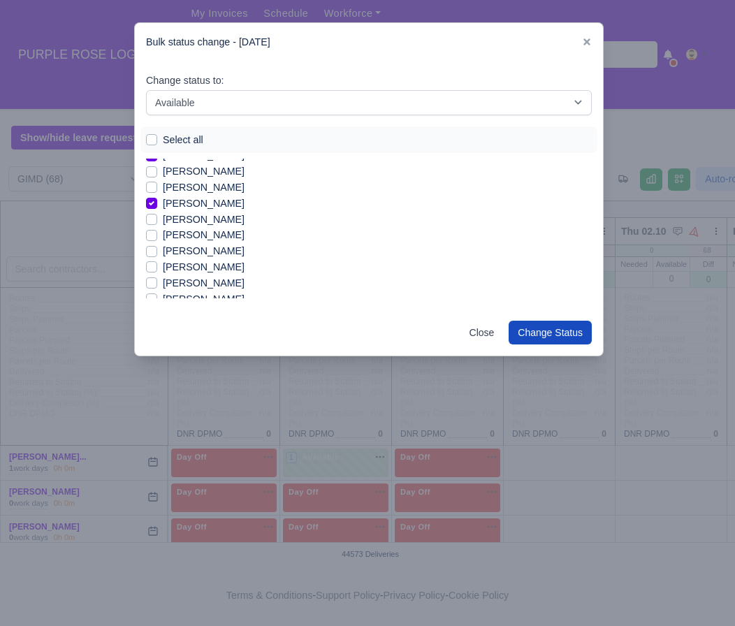
click at [193, 220] on label "[PERSON_NAME]" at bounding box center [204, 220] width 82 height 16
click at [157, 220] on input "[PERSON_NAME]" at bounding box center [151, 217] width 11 height 11
checkbox input "true"
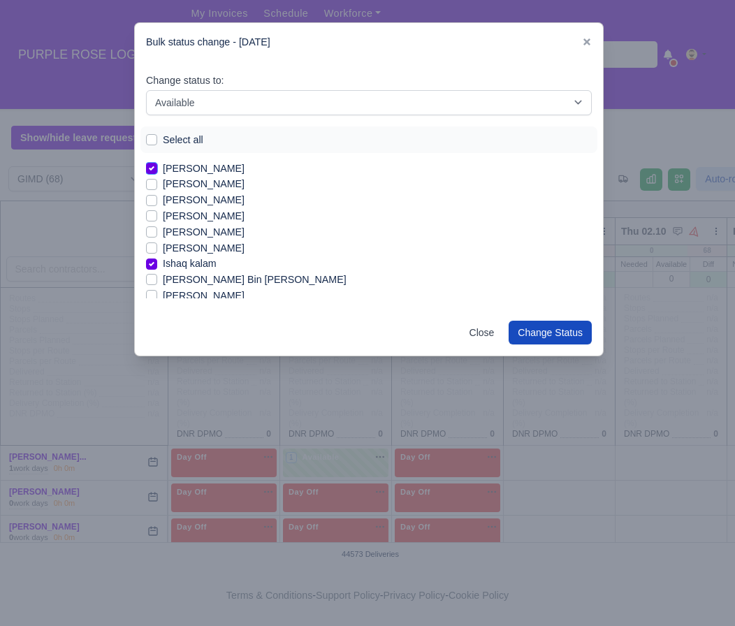
scroll to position [272, 0]
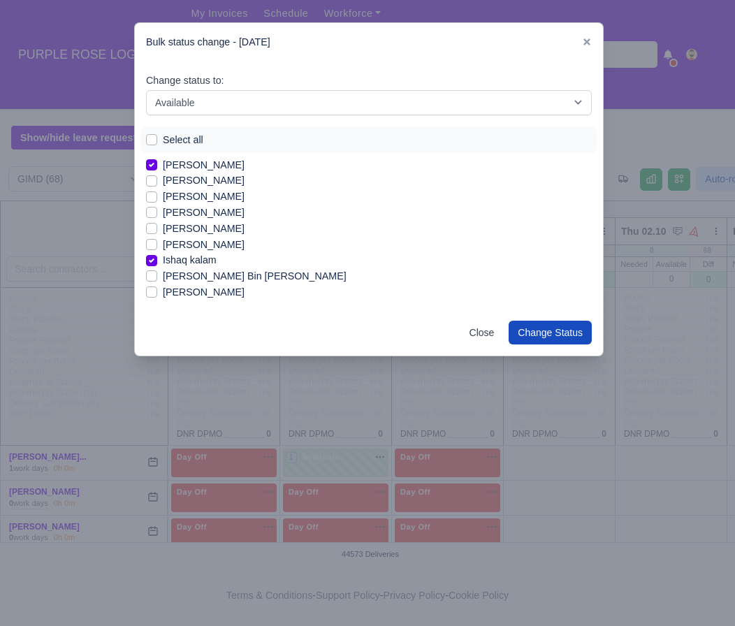
click at [193, 212] on label "[PERSON_NAME]" at bounding box center [204, 213] width 82 height 16
click at [157, 212] on input "[PERSON_NAME]" at bounding box center [151, 210] width 11 height 11
checkbox input "true"
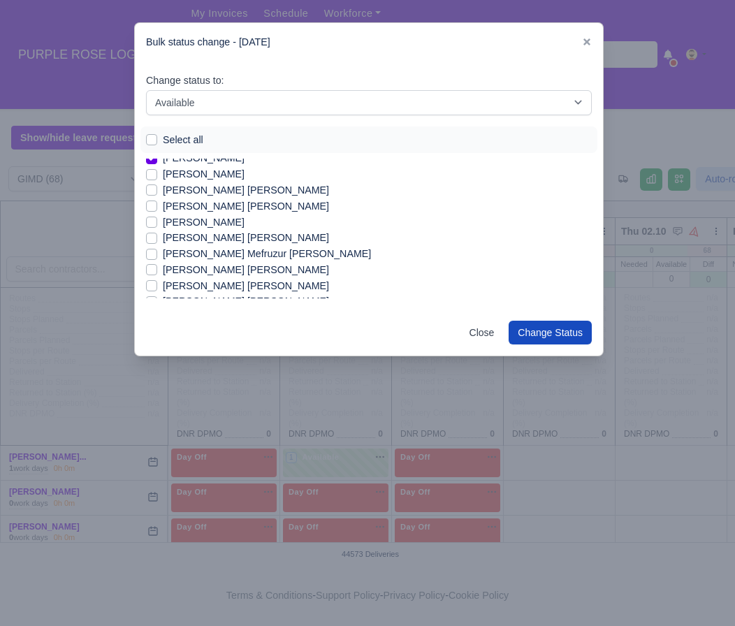
scroll to position [599, 0]
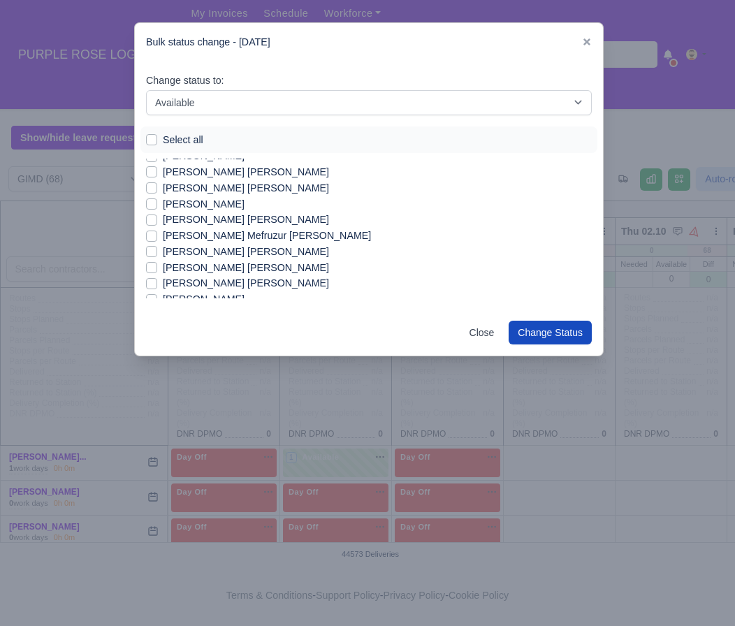
click at [229, 267] on label "[PERSON_NAME] [PERSON_NAME]" at bounding box center [246, 268] width 166 height 16
click at [157, 267] on input "[PERSON_NAME] [PERSON_NAME]" at bounding box center [151, 265] width 11 height 11
checkbox input "true"
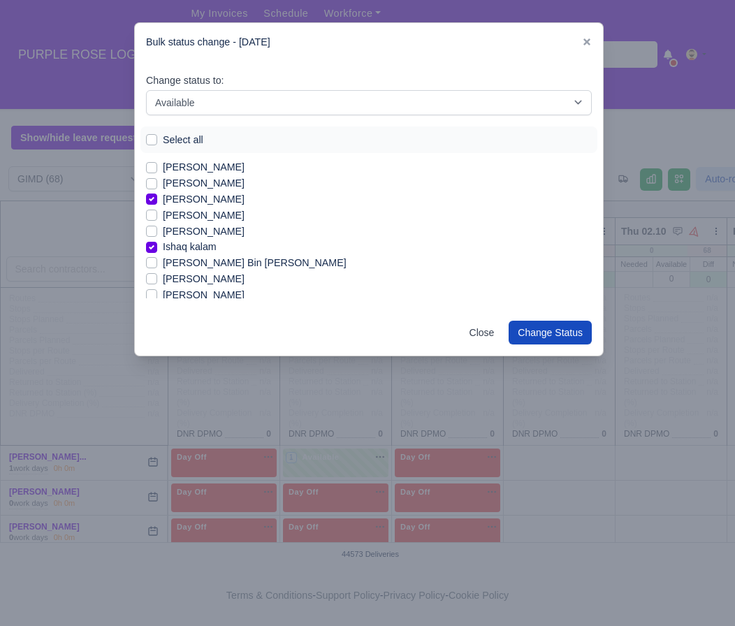
scroll to position [269, 0]
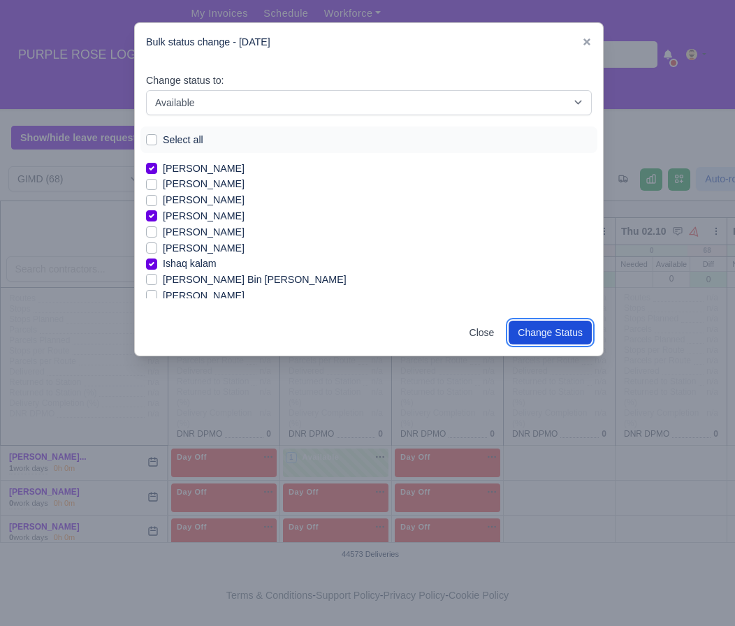
click at [570, 334] on button "Change Status" at bounding box center [549, 333] width 83 height 24
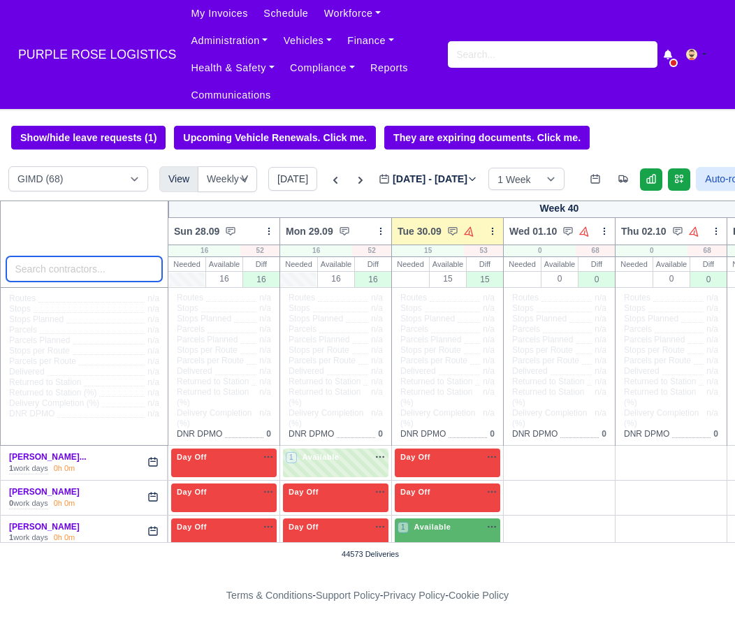
click at [89, 270] on input "search" at bounding box center [84, 268] width 156 height 25
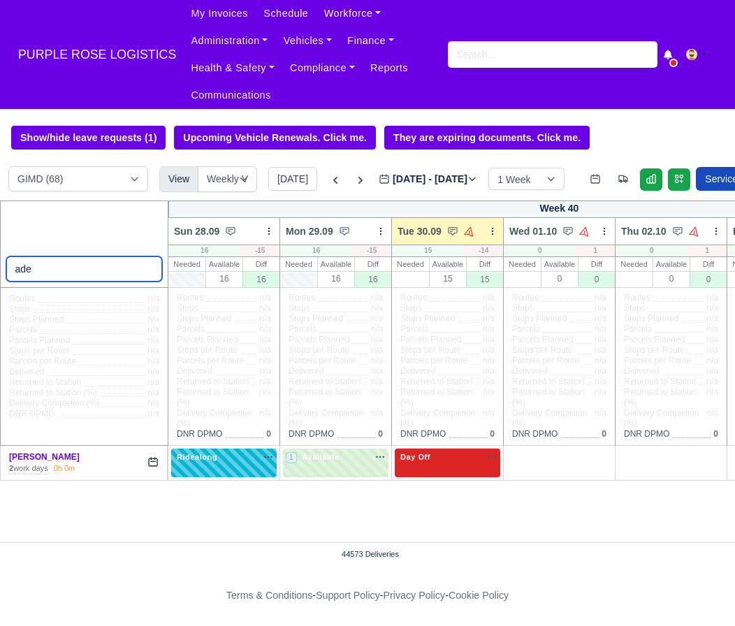
type input "ade"
click at [463, 463] on div "Day Off Available" at bounding box center [447, 457] width 100 height 12
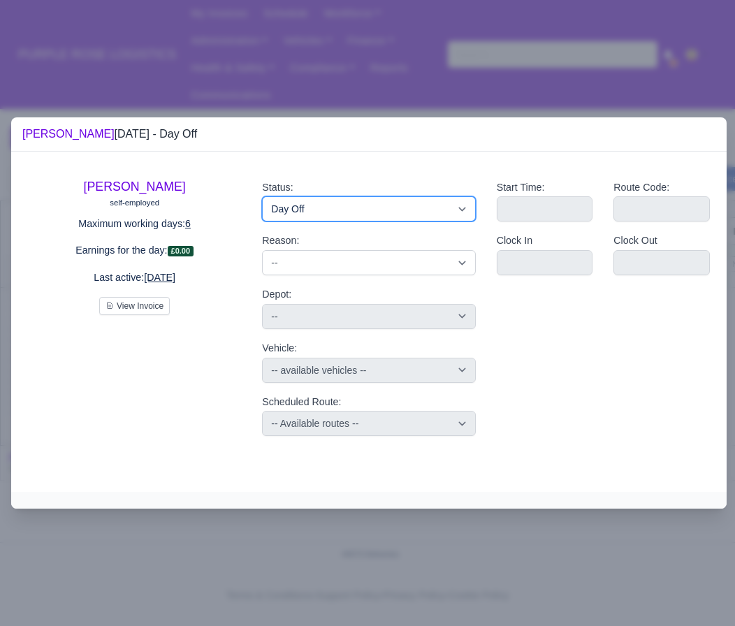
click at [372, 214] on select "Available Day Off Stand By Holiday Other Depot In Office OSM Ridealong Nursery …" at bounding box center [368, 208] width 213 height 25
select select "Available"
click at [262, 196] on select "Available Day Off Stand By Holiday Other Depot In Office OSM Ridealong Nursery …" at bounding box center [368, 208] width 213 height 25
select select
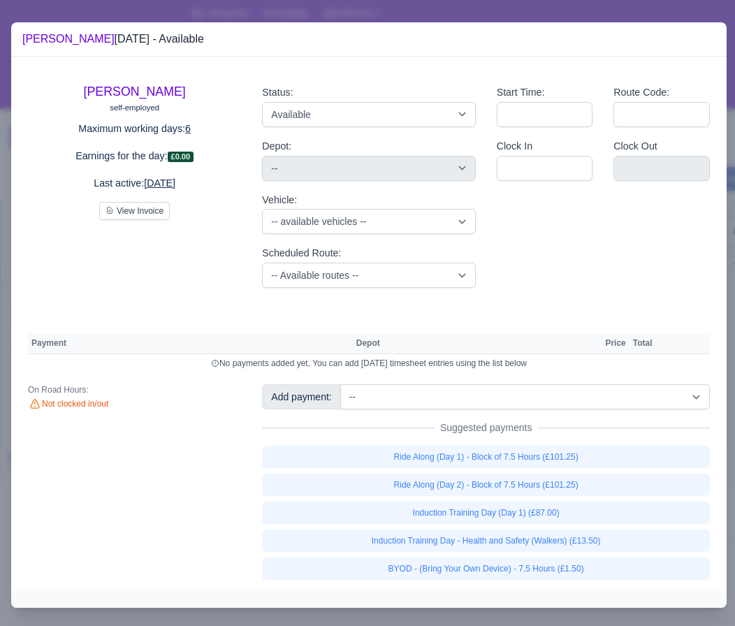
click at [428, 42] on div "[PERSON_NAME] [DATE] - Available" at bounding box center [368, 39] width 693 height 17
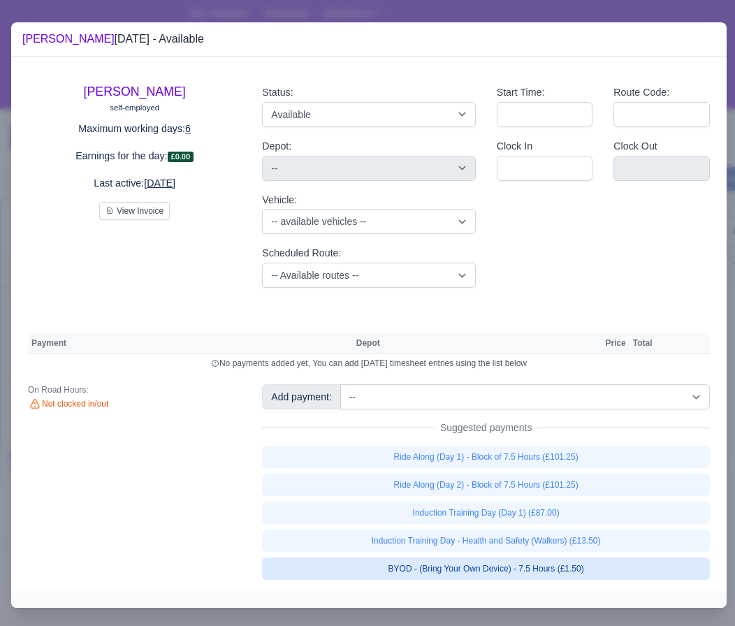
click at [554, 576] on link "BYOD - (Bring Your Own Device) - 7.5 Hours (£1.50)" at bounding box center [486, 568] width 448 height 22
select select "5"
select select
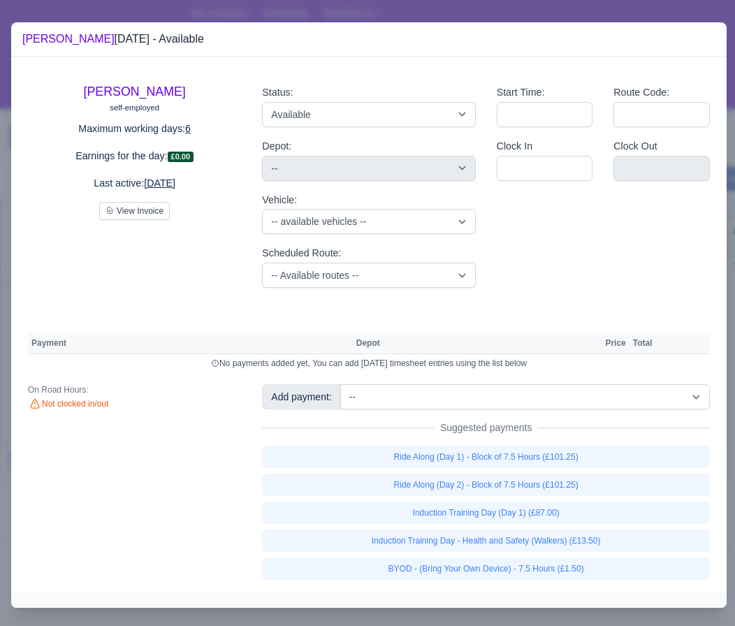
select select "5"
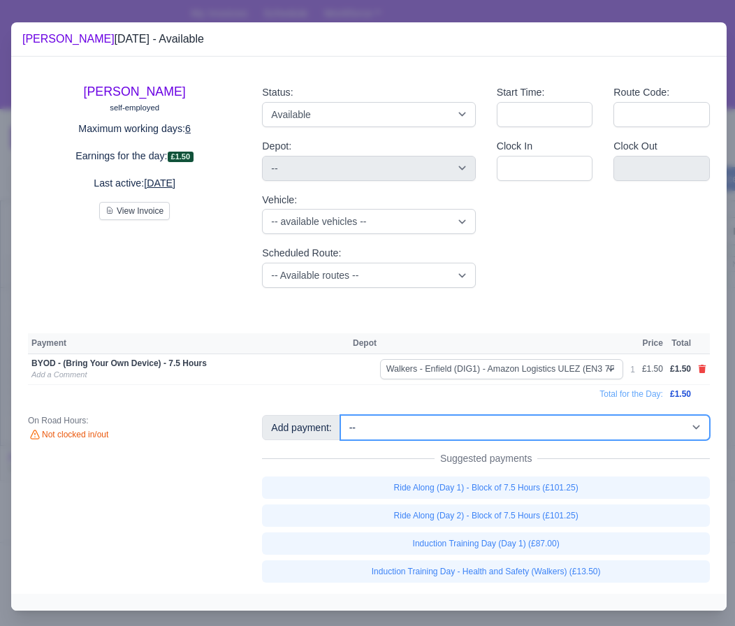
click at [539, 436] on select "-- Additional Hour Support (£14.50) Additional Hour Support (Walkers) (£13.50) …" at bounding box center [524, 427] width 369 height 25
select select "115"
click at [342, 415] on select "-- Additional Hour Support (£14.50) Additional Hour Support (Walkers) (£13.50) …" at bounding box center [524, 427] width 369 height 25
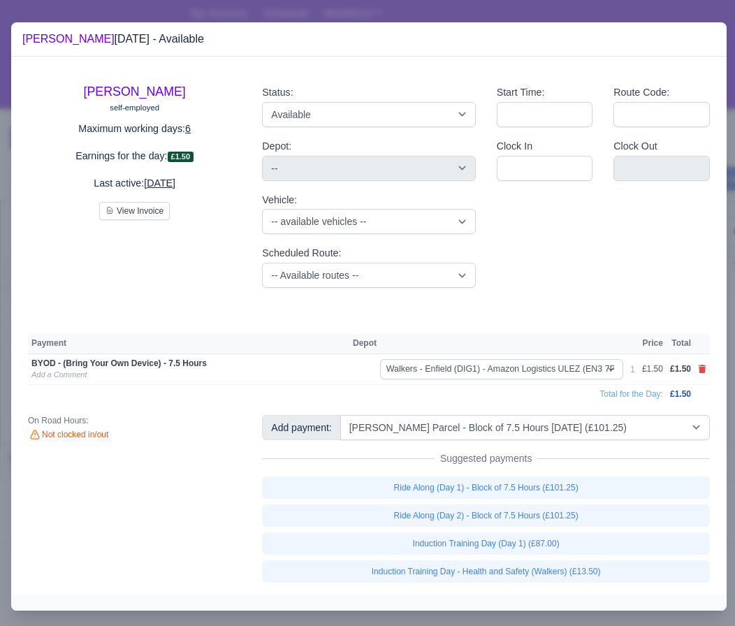
select select
select select "5"
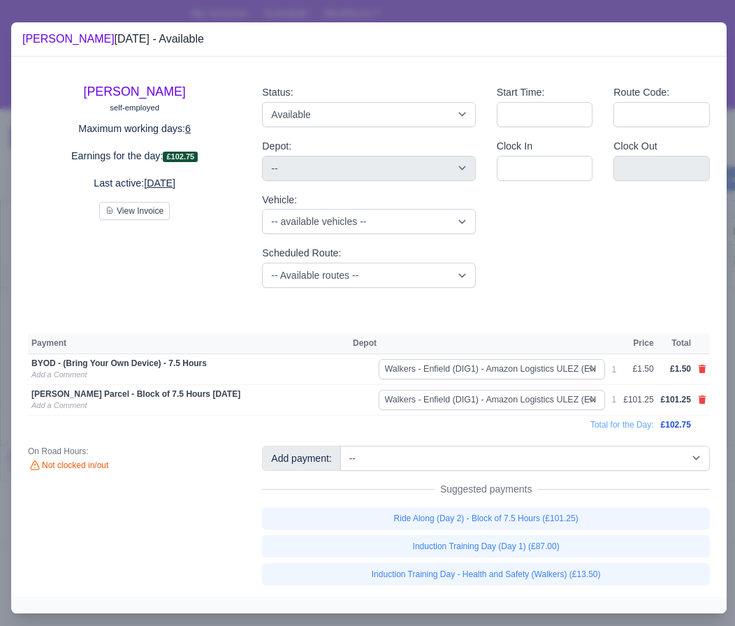
click at [365, 15] on div at bounding box center [367, 313] width 735 height 626
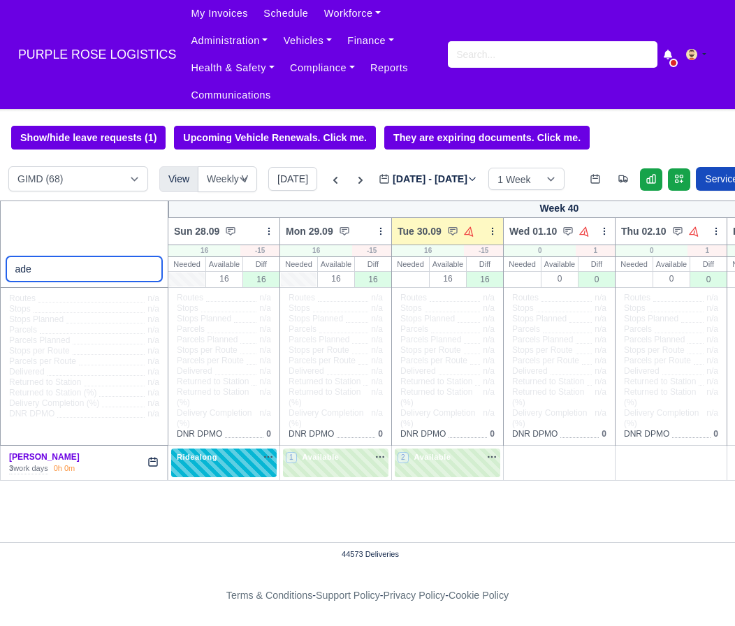
click at [148, 267] on input "ade" at bounding box center [84, 268] width 156 height 25
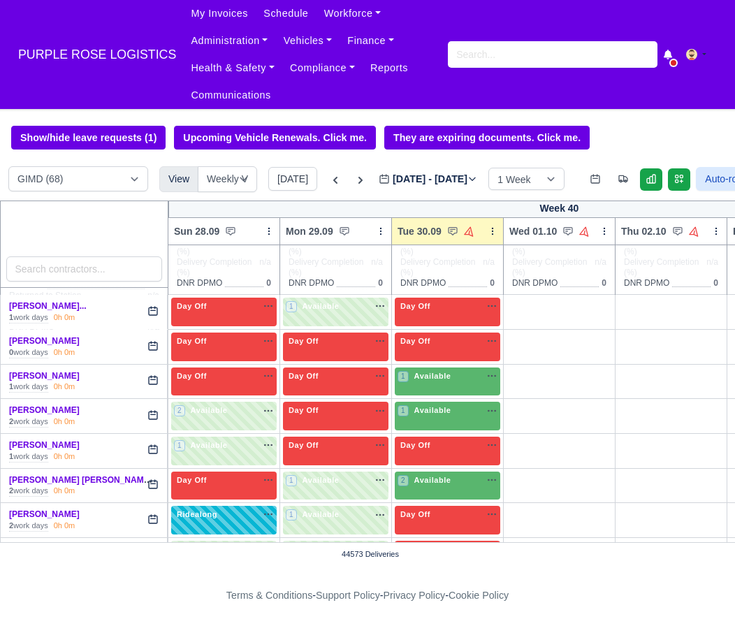
scroll to position [152, 0]
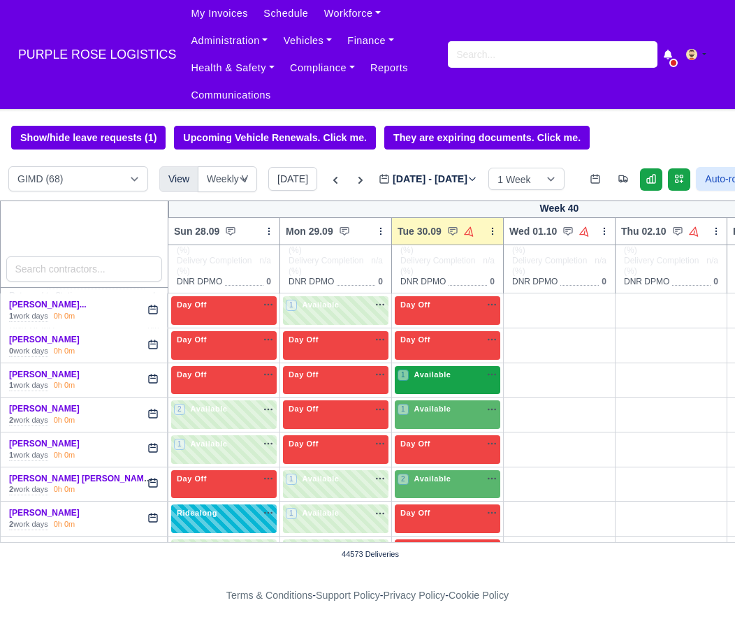
click at [434, 379] on span "Available" at bounding box center [432, 374] width 43 height 10
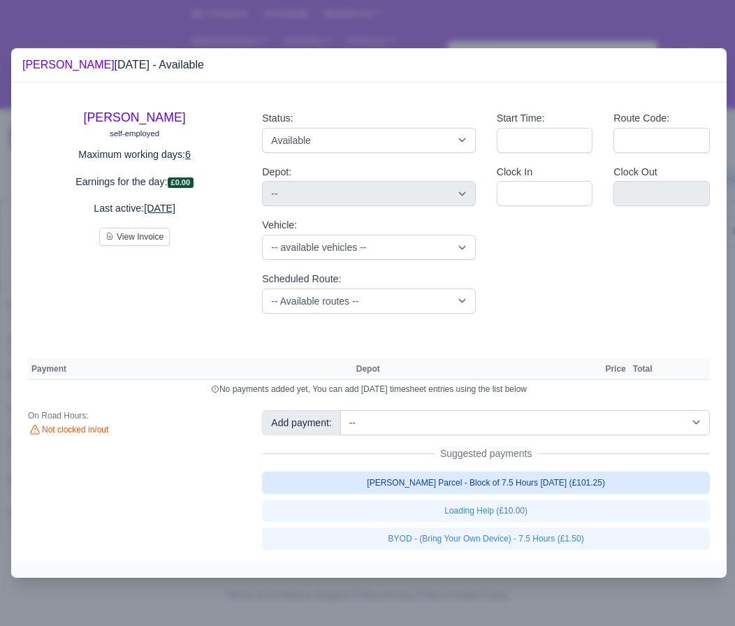
click at [495, 481] on link "[PERSON_NAME] Parcel - Block of 7.5 Hours [DATE] (£101.25)" at bounding box center [486, 482] width 448 height 22
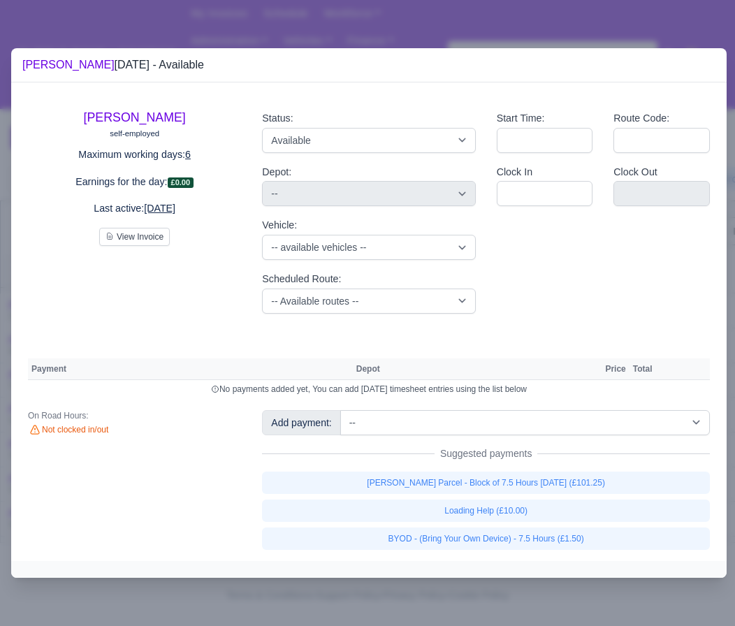
select select "5"
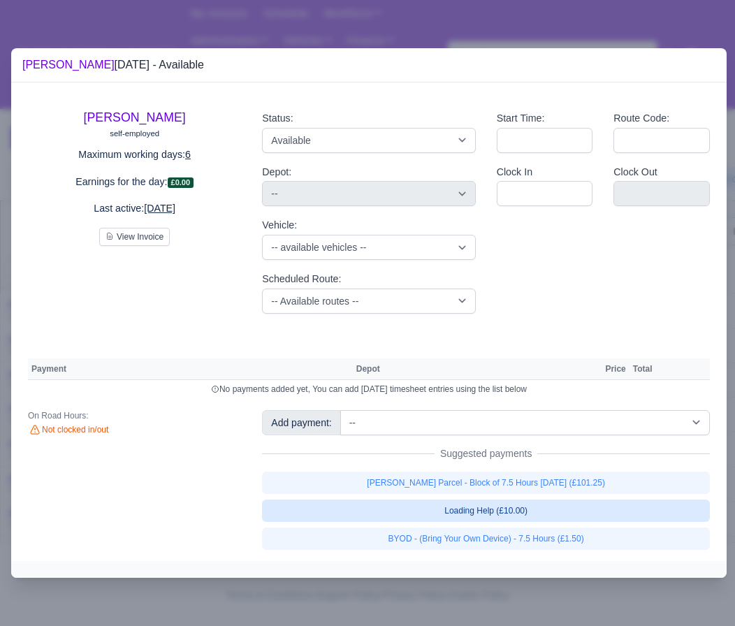
select select "5"
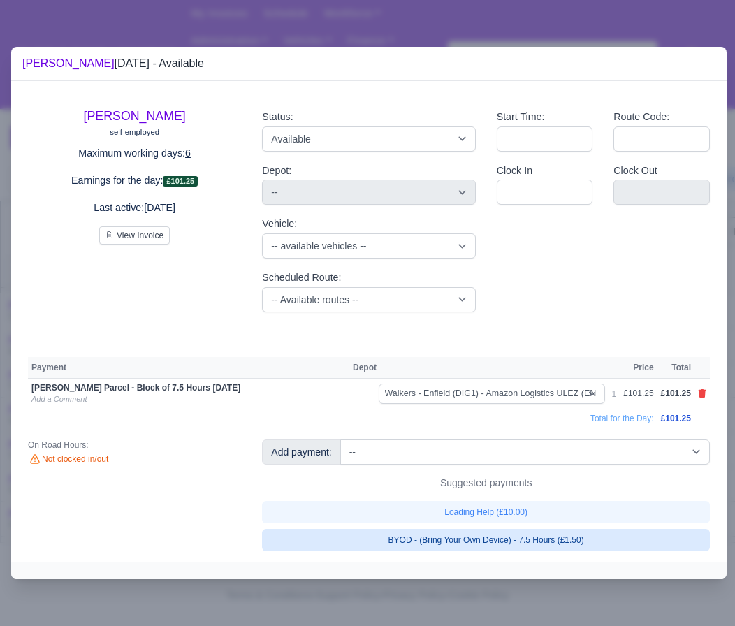
click at [483, 539] on link "BYOD - (Bring Your Own Device) - 7.5 Hours (£1.50)" at bounding box center [486, 540] width 448 height 22
select select "5"
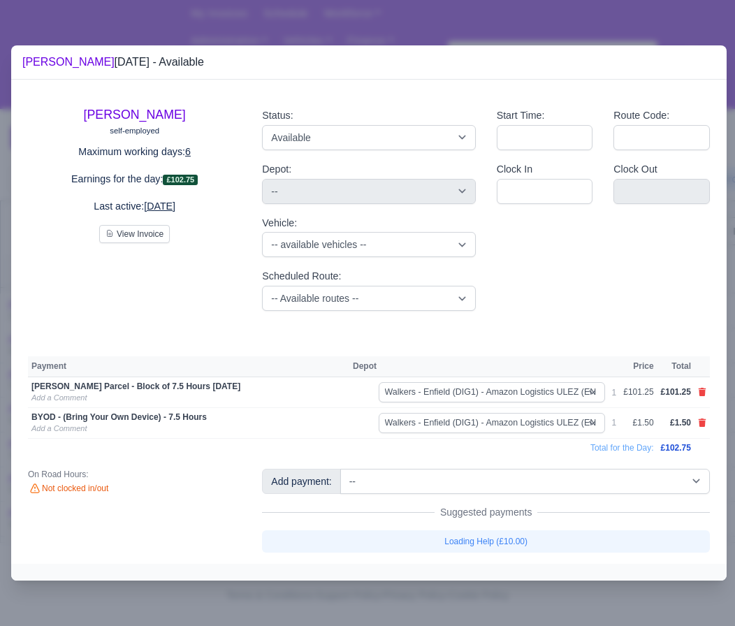
click at [462, 20] on div at bounding box center [367, 313] width 735 height 626
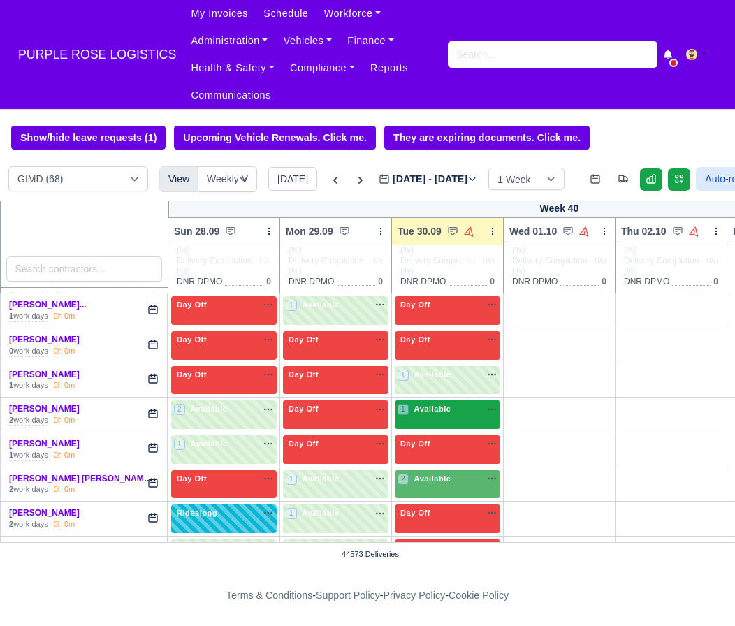
click at [449, 413] on span "Available" at bounding box center [432, 409] width 43 height 10
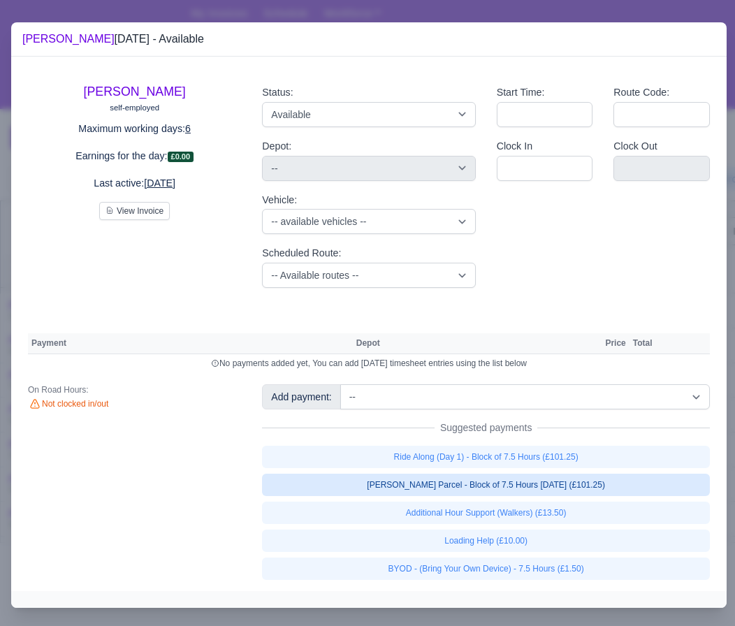
click at [486, 485] on link "[PERSON_NAME] Parcel - Block of 7.5 Hours [DATE] (£101.25)" at bounding box center [486, 485] width 448 height 22
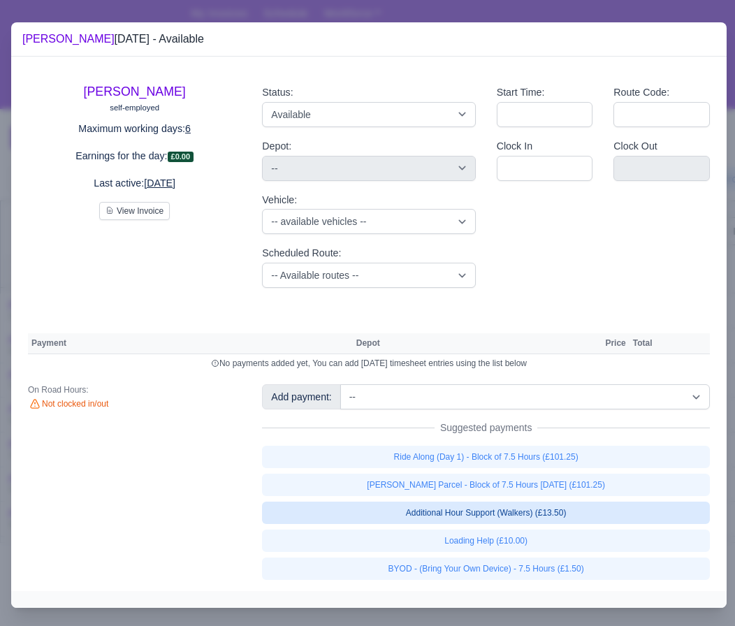
select select "5"
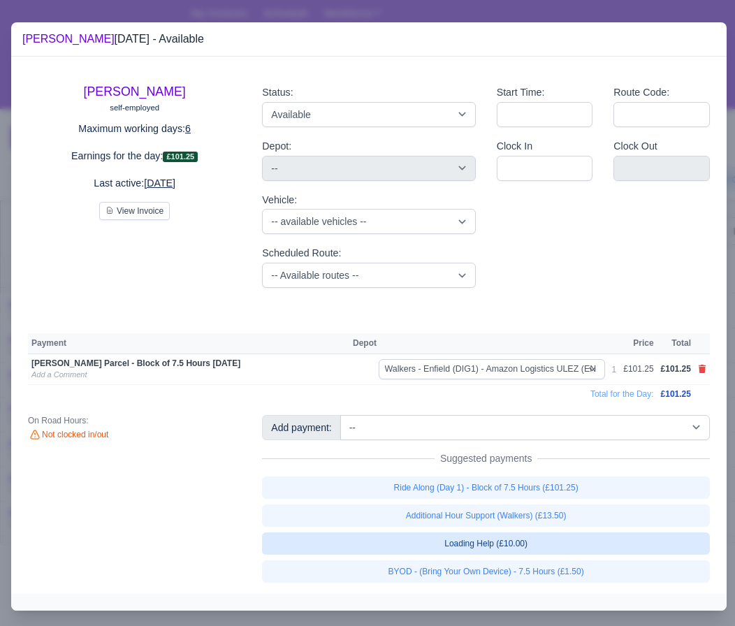
click at [487, 536] on link "Loading Help (£10.00)" at bounding box center [486, 543] width 448 height 22
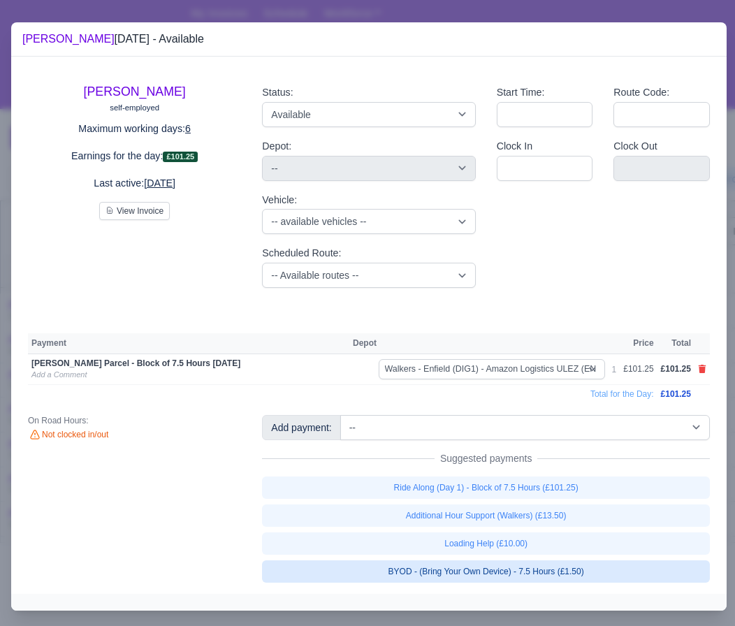
select select "5"
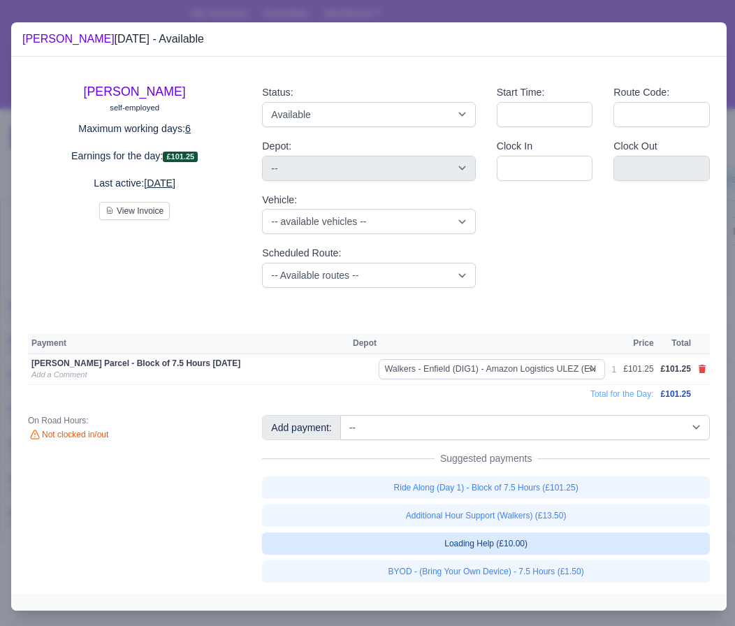
select select "5"
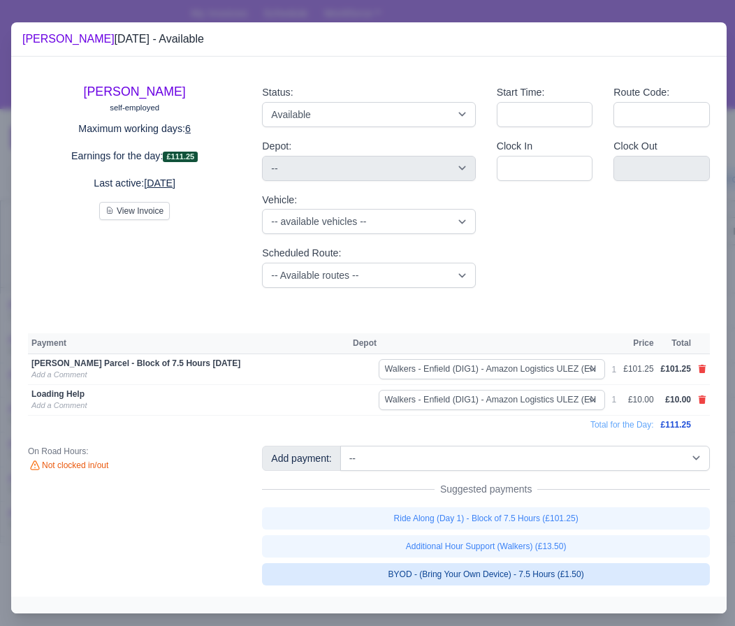
click at [486, 576] on link "BYOD - (Bring Your Own Device) - 7.5 Hours (£1.50)" at bounding box center [486, 574] width 448 height 22
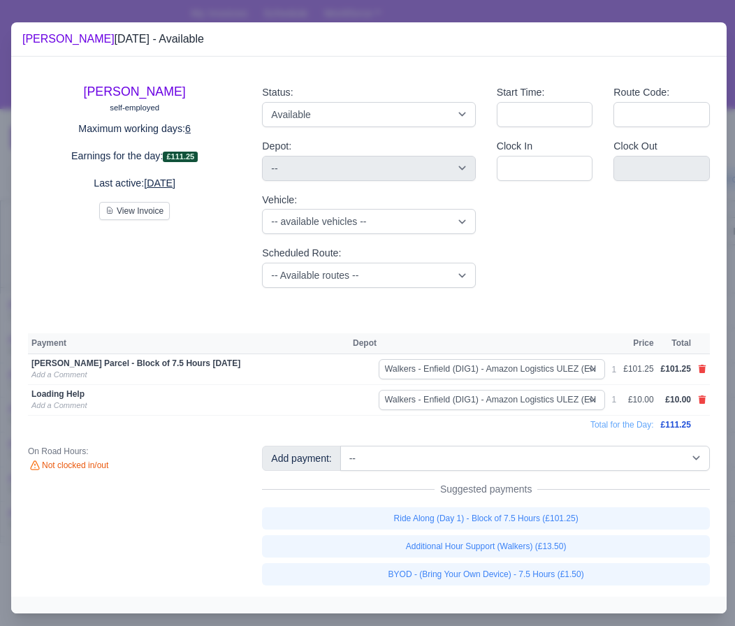
select select "5"
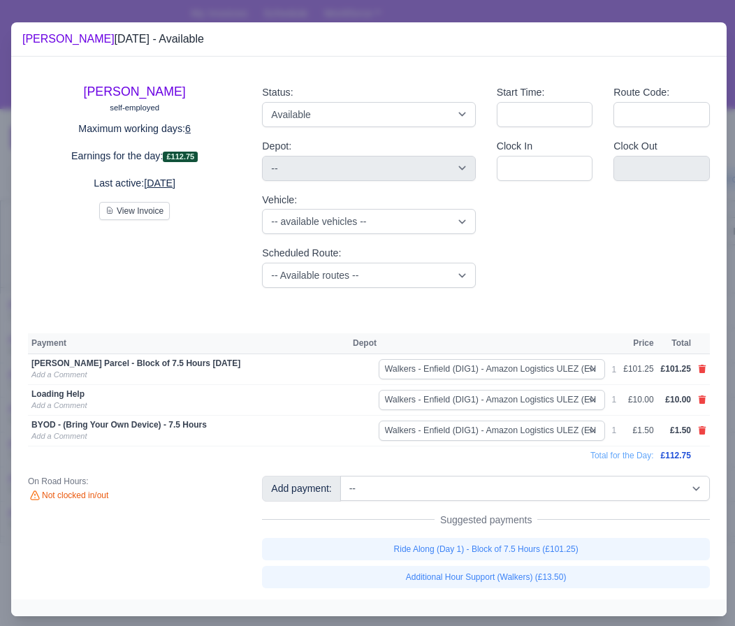
click at [434, 14] on div at bounding box center [367, 313] width 735 height 626
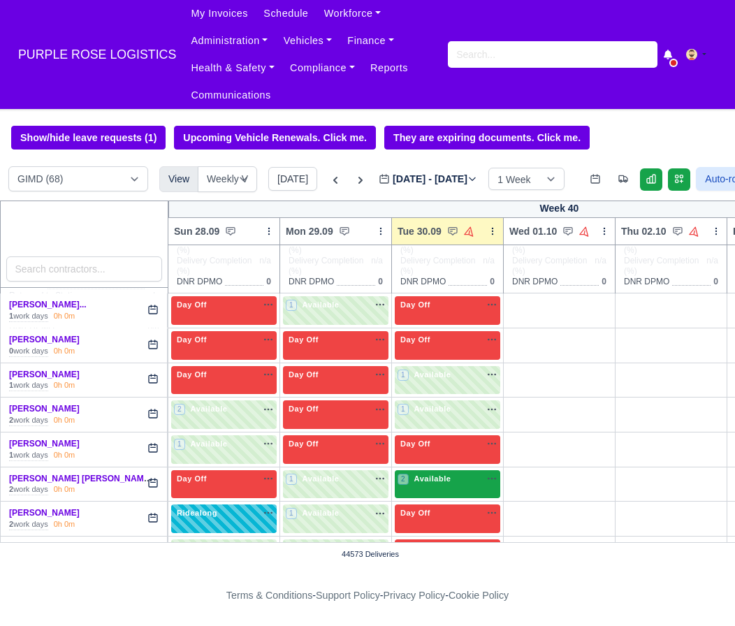
click at [444, 483] on span "Available" at bounding box center [432, 479] width 43 height 10
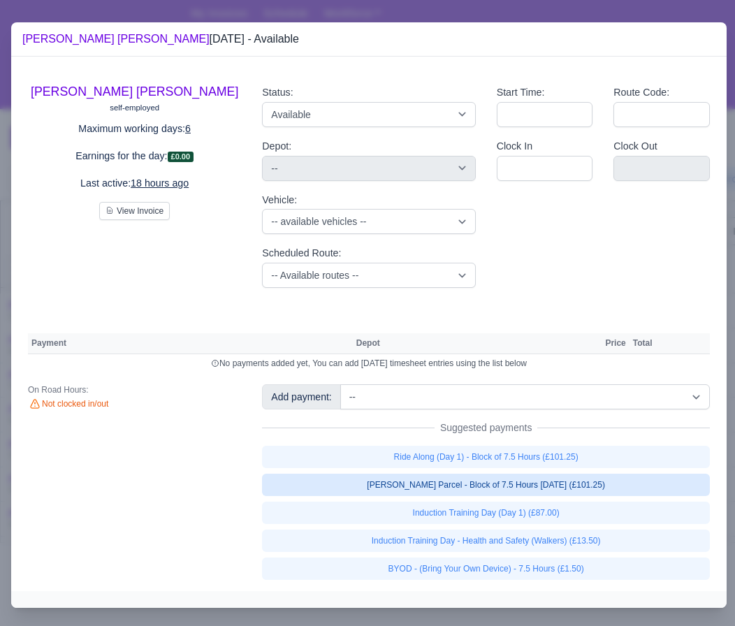
click at [519, 494] on link "[PERSON_NAME] Parcel - Block of 7.5 Hours [DATE] (£101.25)" at bounding box center [486, 485] width 448 height 22
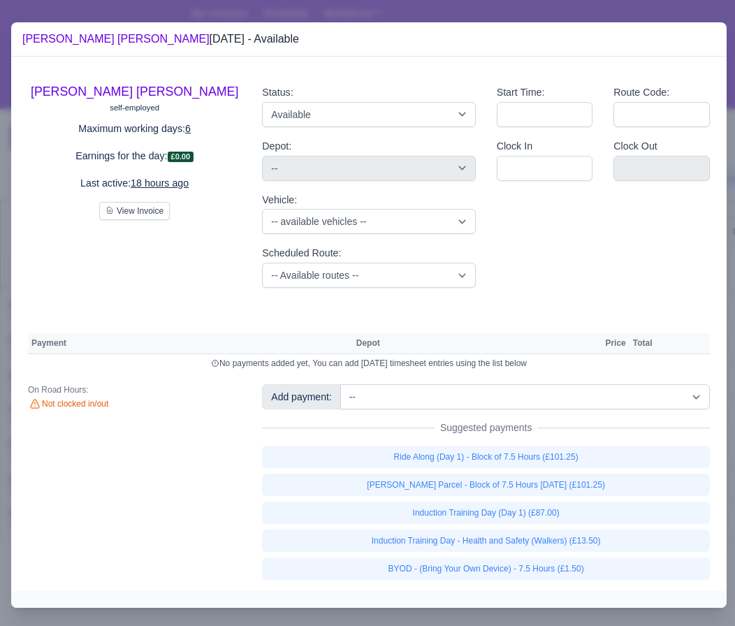
select select "5"
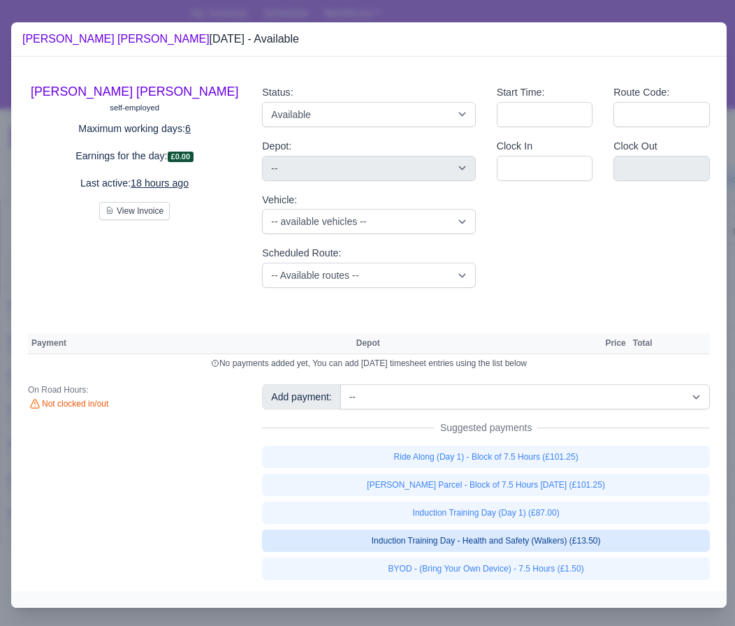
select select "5"
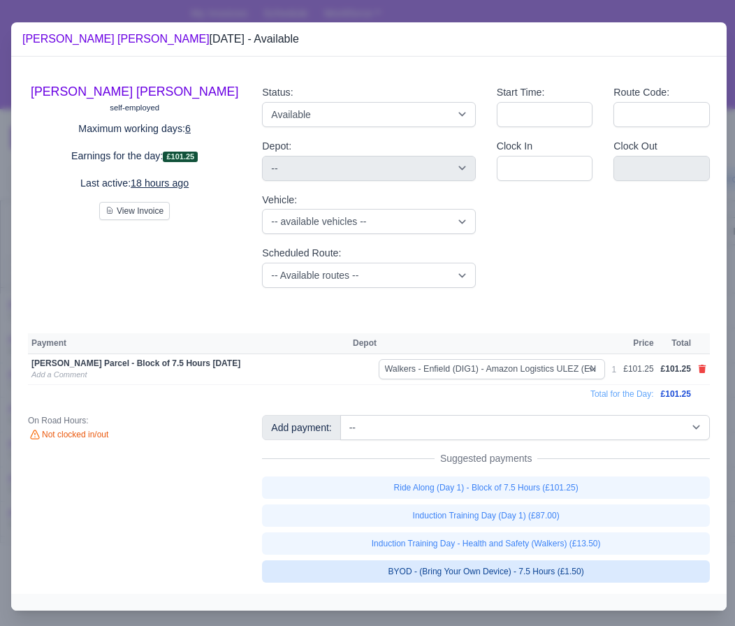
click at [488, 569] on link "BYOD - (Bring Your Own Device) - 7.5 Hours (£1.50)" at bounding box center [486, 571] width 448 height 22
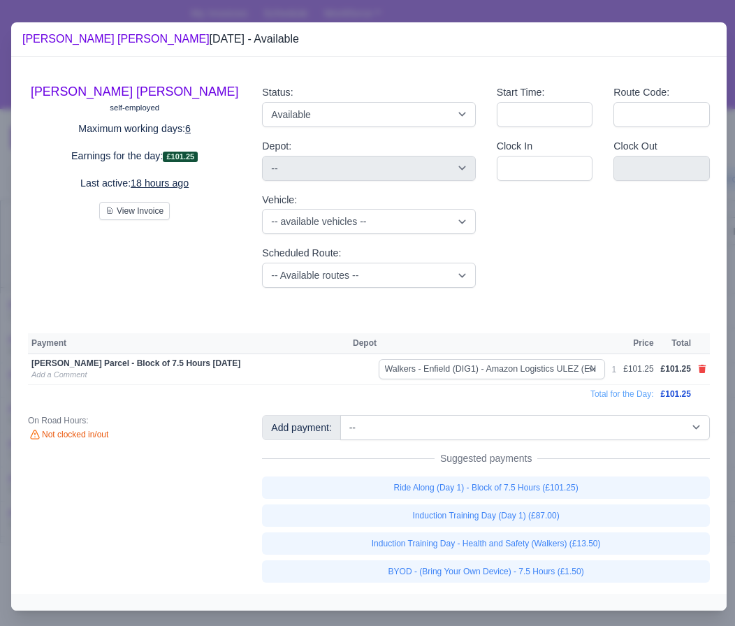
select select "5"
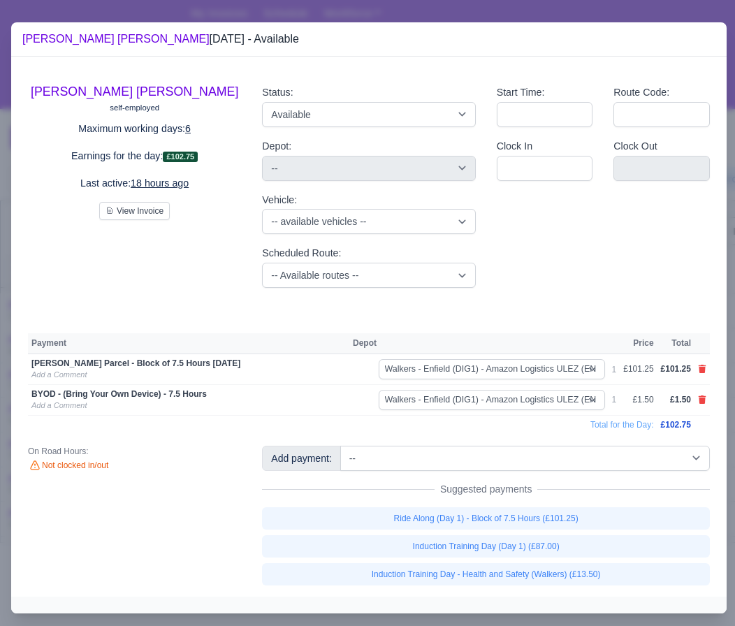
click at [469, 17] on div at bounding box center [367, 313] width 735 height 626
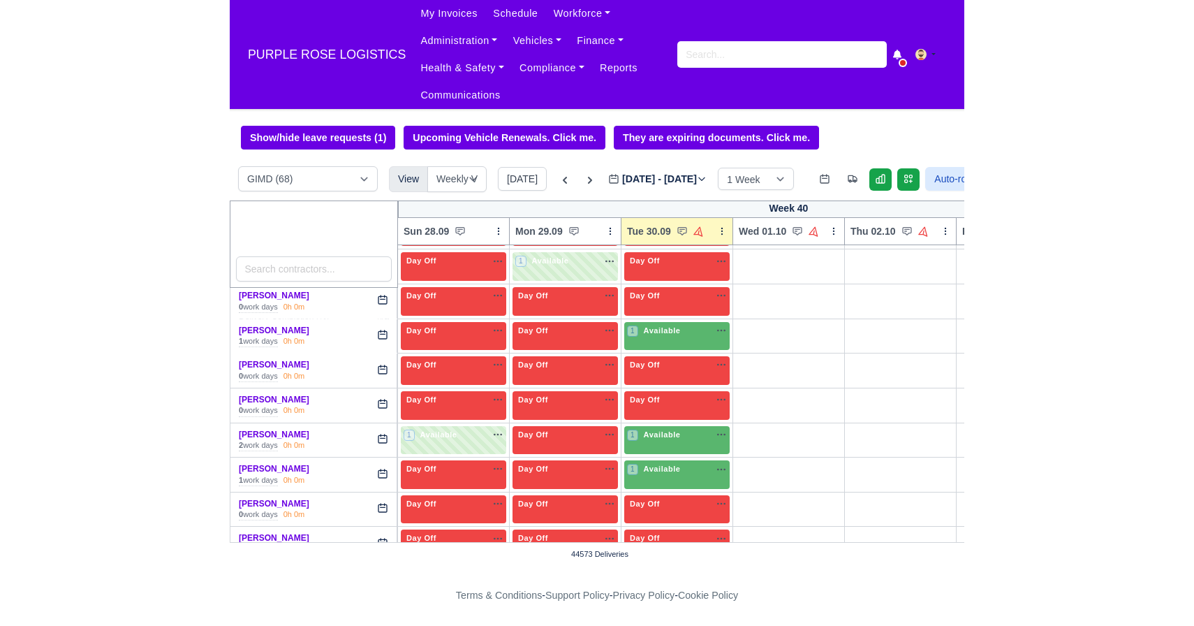
scroll to position [581, 0]
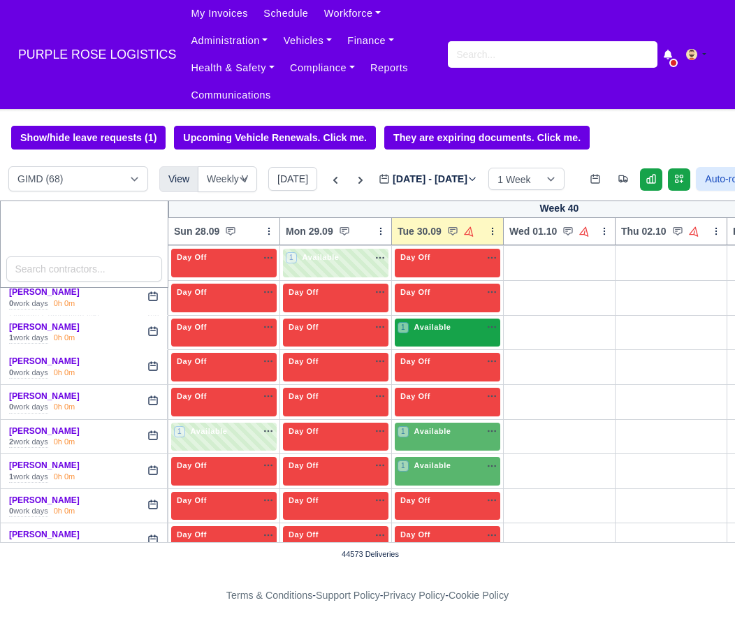
click at [443, 336] on div "1 Available na" at bounding box center [447, 328] width 100 height 15
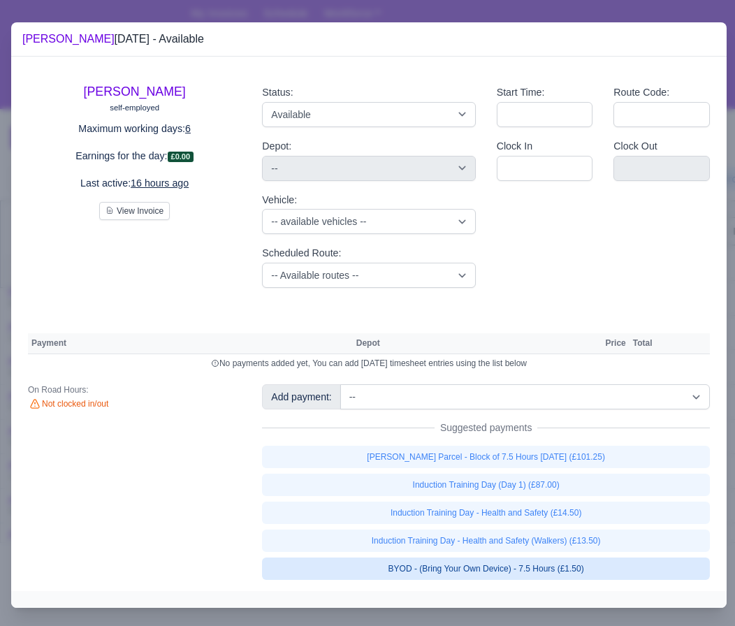
click at [535, 563] on link "BYOD - (Bring Your Own Device) - 7.5 Hours (£1.50)" at bounding box center [486, 568] width 448 height 22
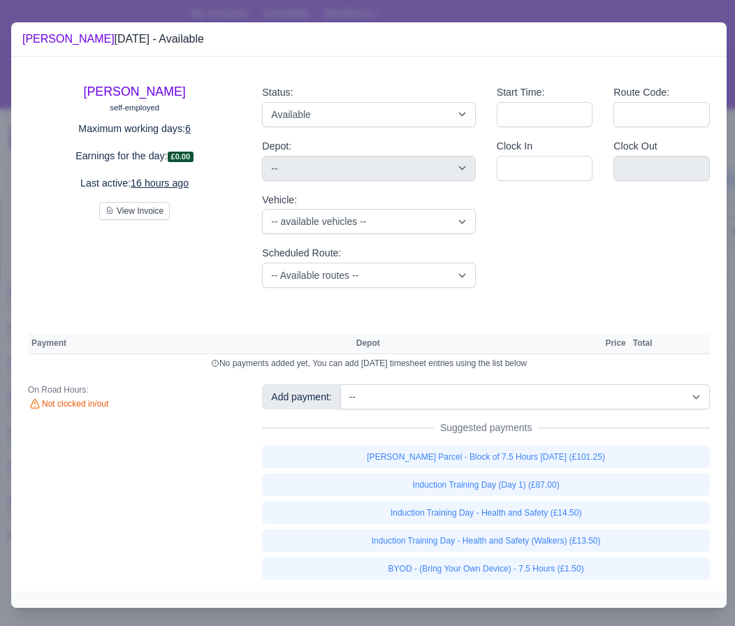
select select "5"
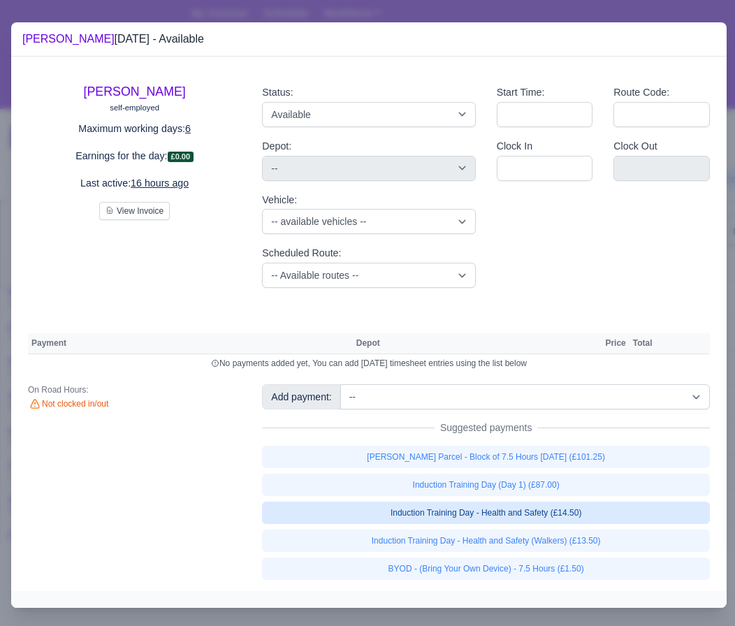
select select "5"
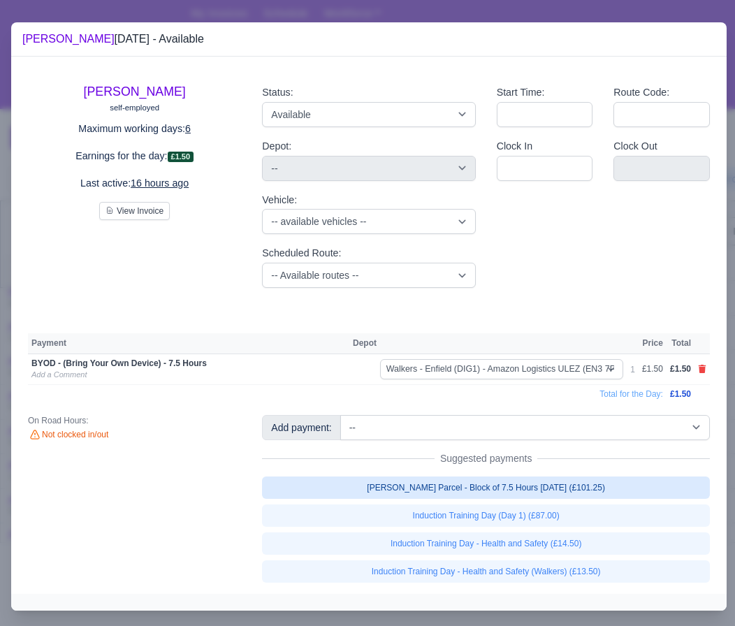
click at [542, 485] on link "[PERSON_NAME] Parcel - Block of 7.5 Hours [DATE] (£101.25)" at bounding box center [486, 487] width 448 height 22
select select "5"
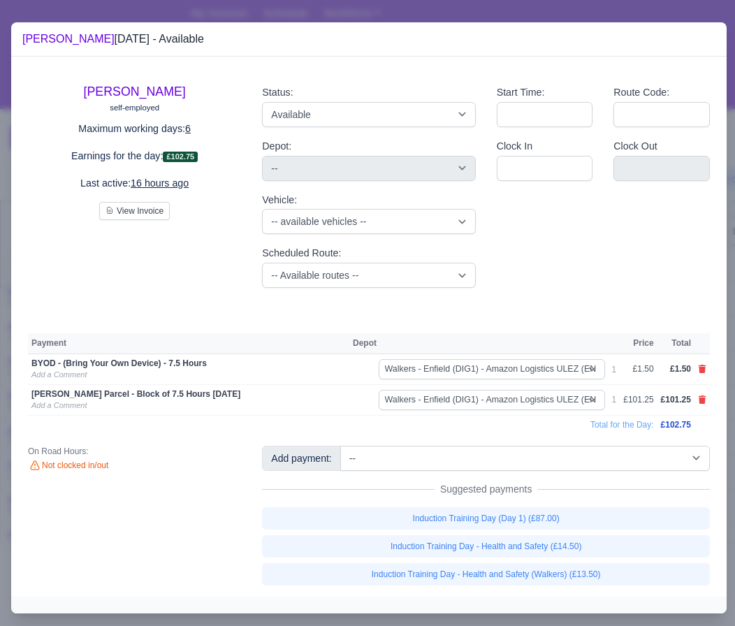
click at [413, 15] on div at bounding box center [367, 313] width 735 height 626
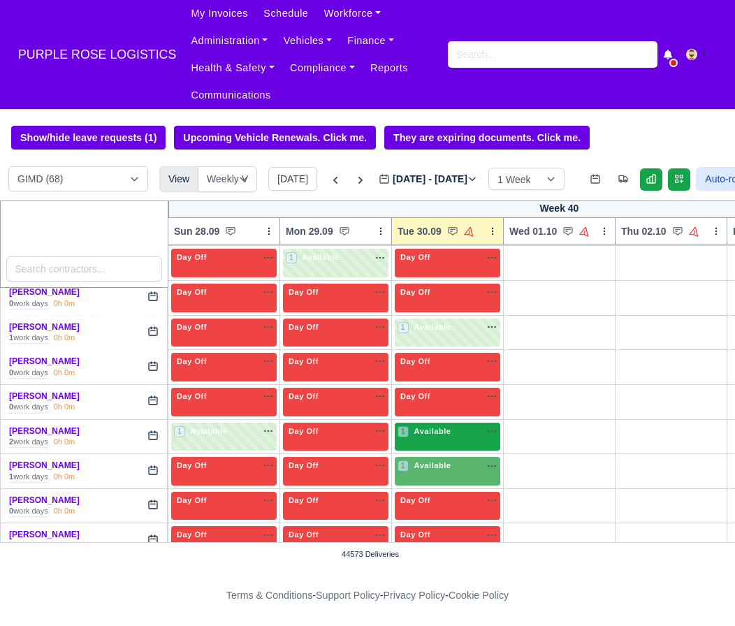
click at [455, 451] on div "1 Available" at bounding box center [447, 437] width 105 height 29
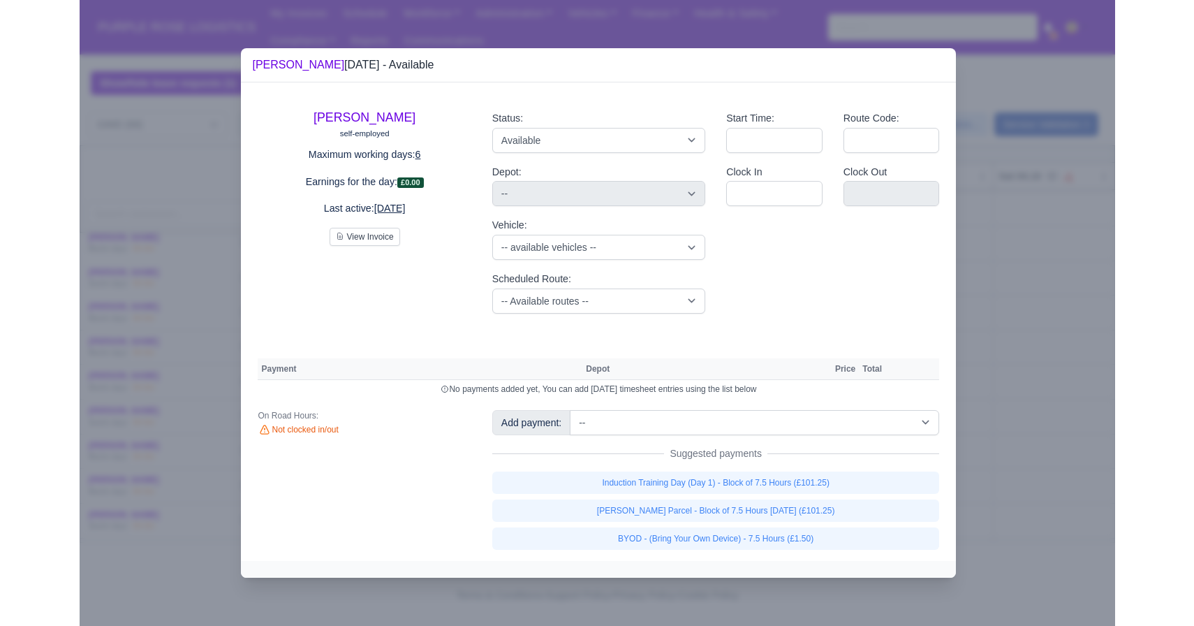
scroll to position [550, 0]
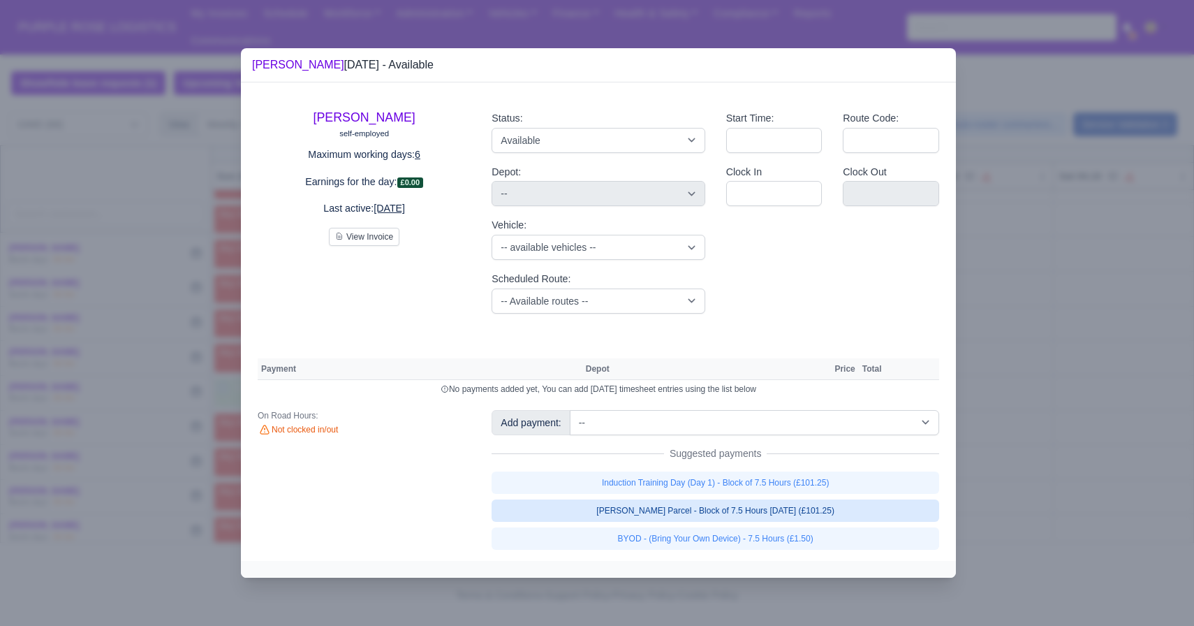
click at [658, 517] on link "[PERSON_NAME] Parcel - Block of 7.5 Hours [DATE] (£101.25)" at bounding box center [716, 510] width 448 height 22
select select "5"
click at [649, 522] on link "[PERSON_NAME] Parcel - Block of 7.5 Hours [DATE] (£101.25)" at bounding box center [716, 510] width 448 height 22
select select "5"
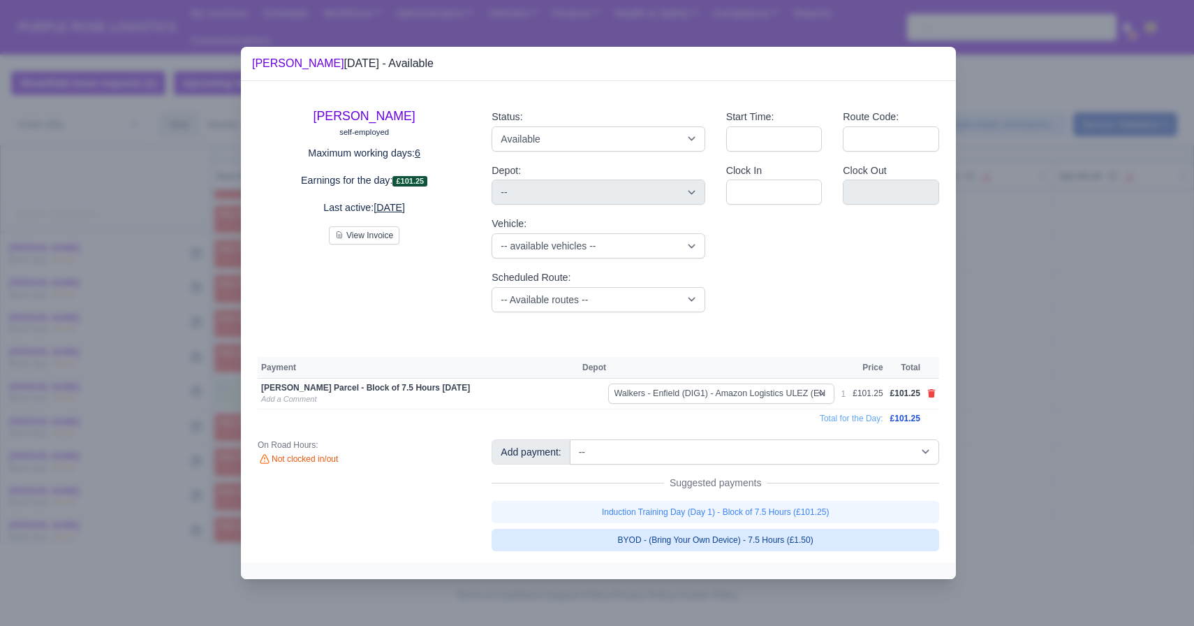
select select "5"
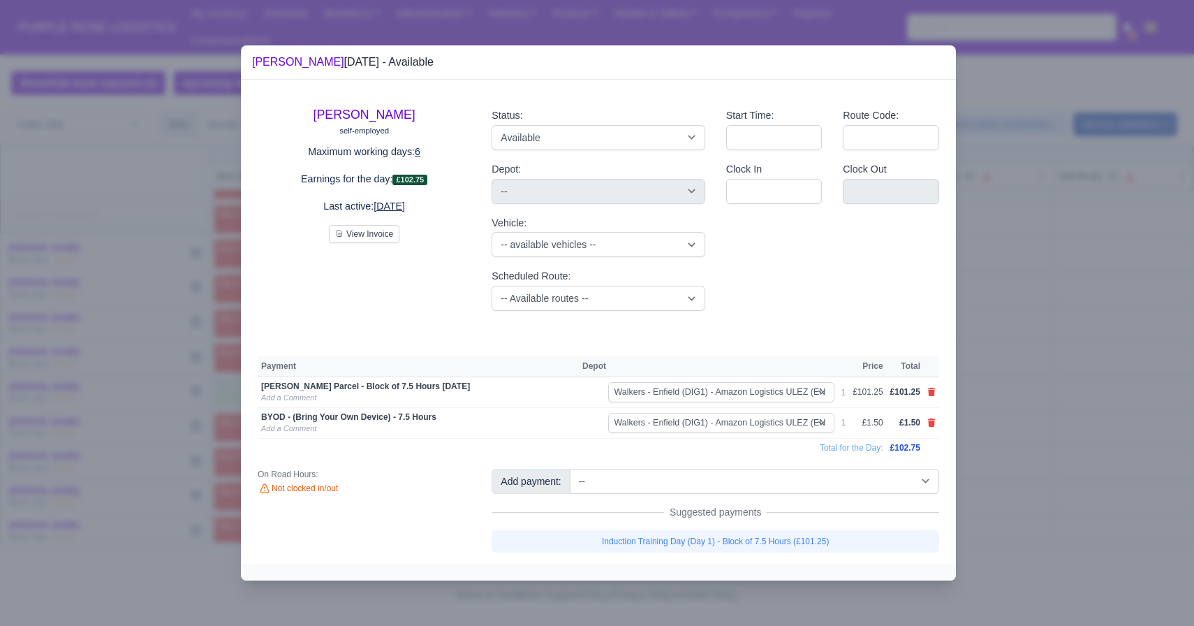
click at [638, 589] on div at bounding box center [597, 313] width 1194 height 626
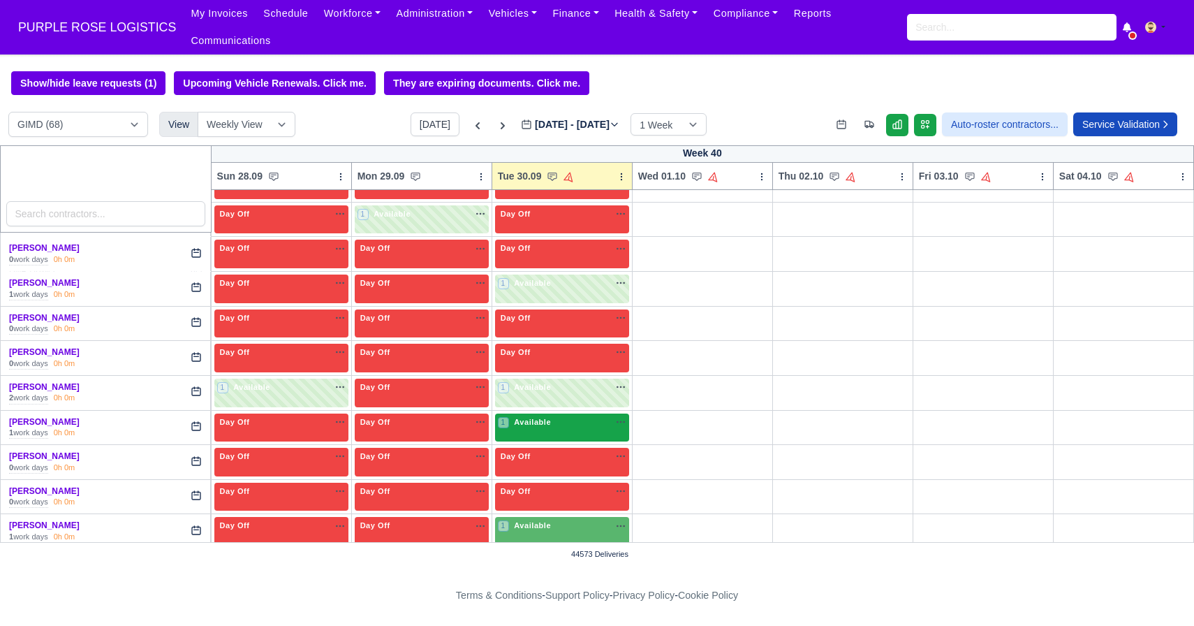
click at [564, 435] on div "1 Available" at bounding box center [562, 427] width 134 height 29
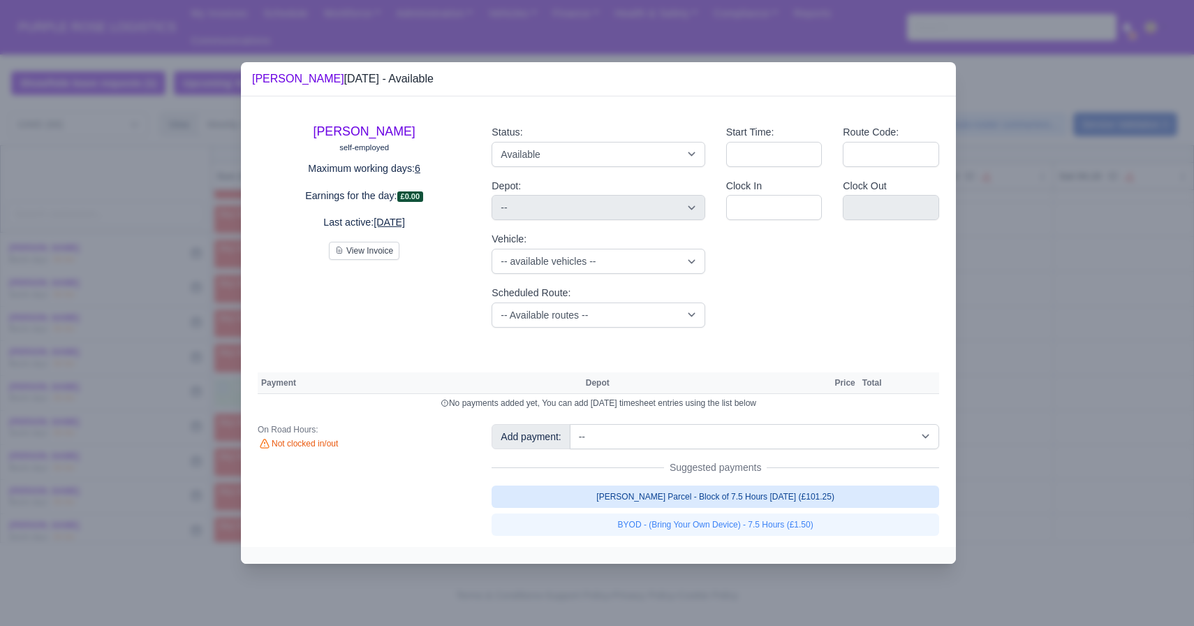
click at [786, 492] on link "[PERSON_NAME] Parcel - Block of 7.5 Hours [DATE] (£101.25)" at bounding box center [716, 496] width 448 height 22
select select "5"
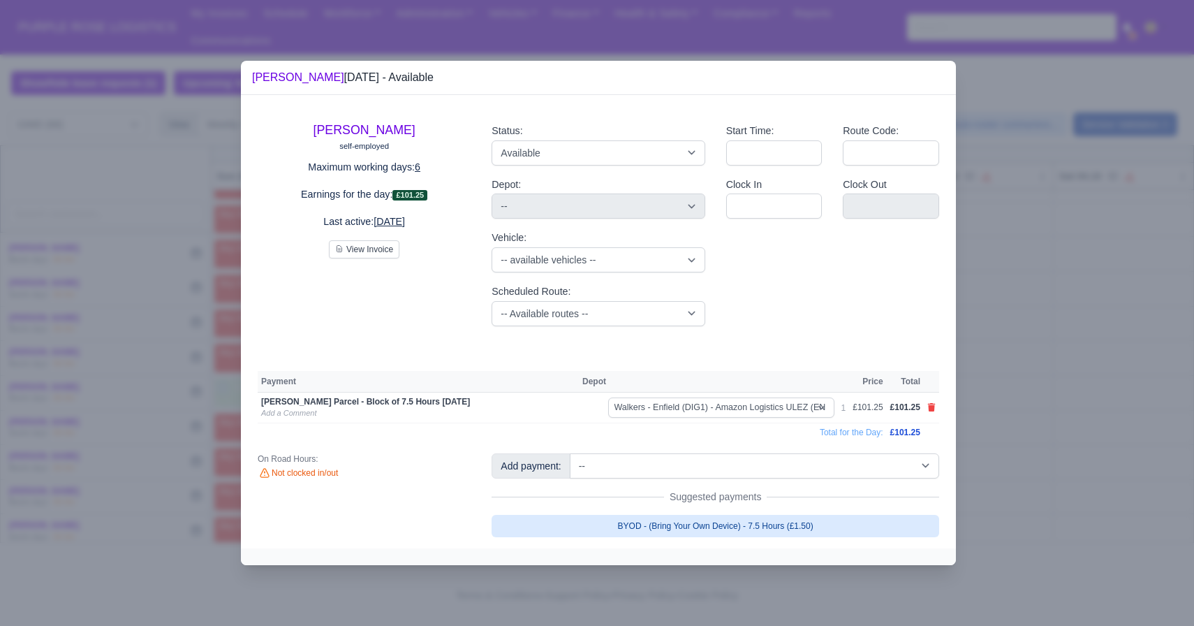
click at [798, 521] on link "BYOD - (Bring Your Own Device) - 7.5 Hours (£1.50)" at bounding box center [716, 526] width 448 height 22
select select "5"
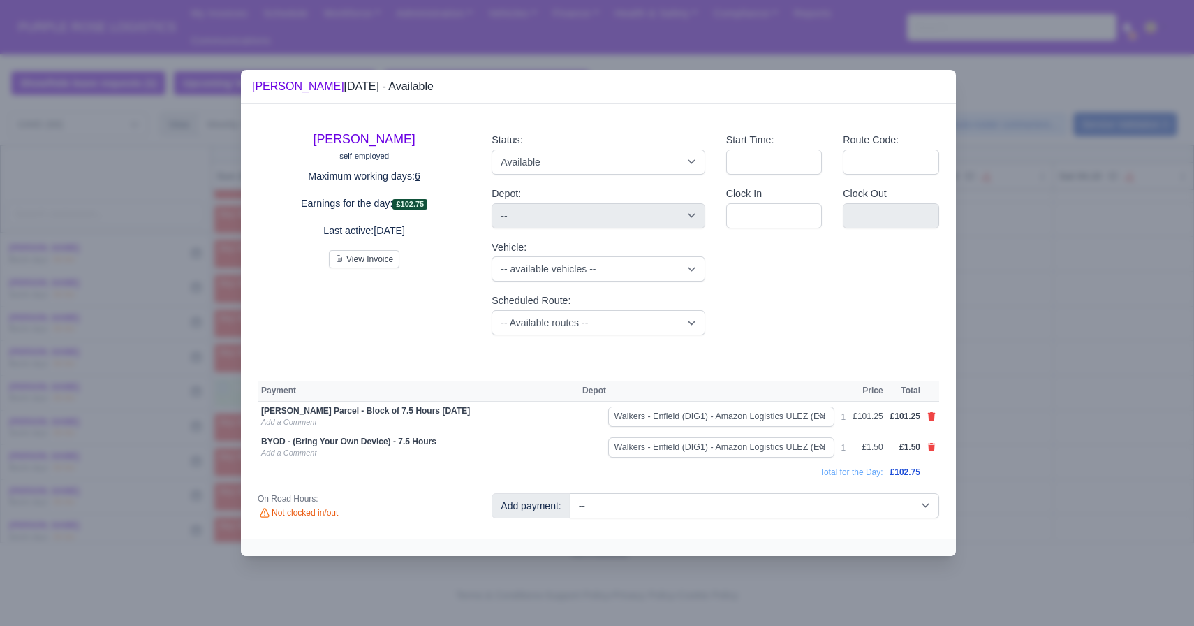
click at [1028, 446] on div at bounding box center [597, 313] width 1194 height 626
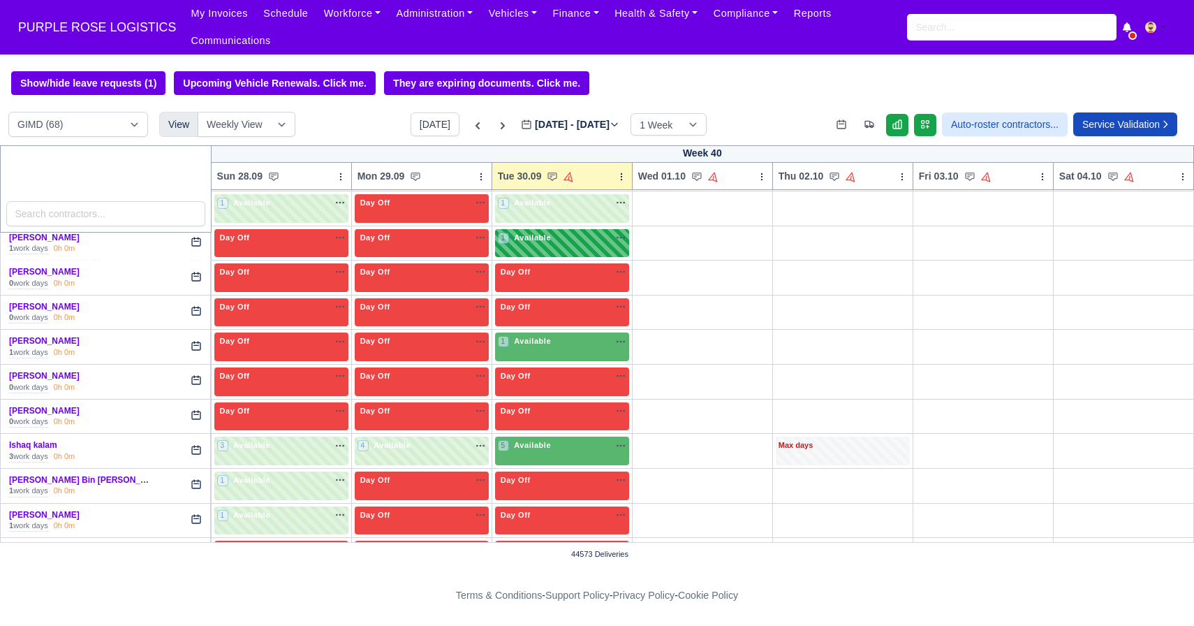
scroll to position [743, 0]
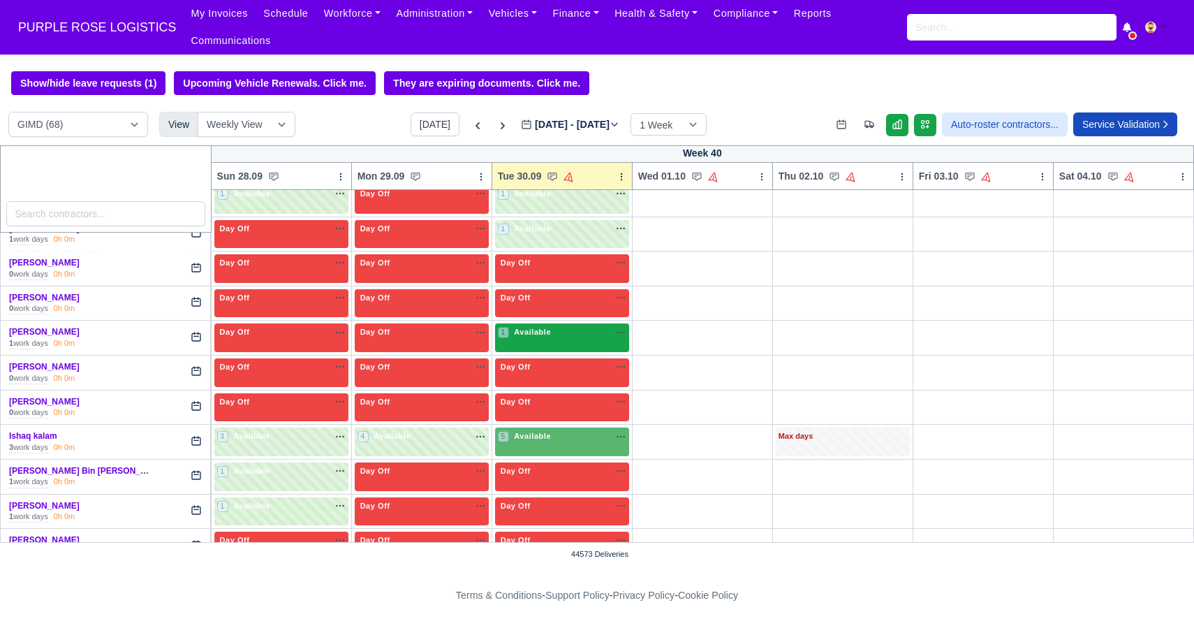
click at [532, 328] on span "Available" at bounding box center [532, 332] width 43 height 10
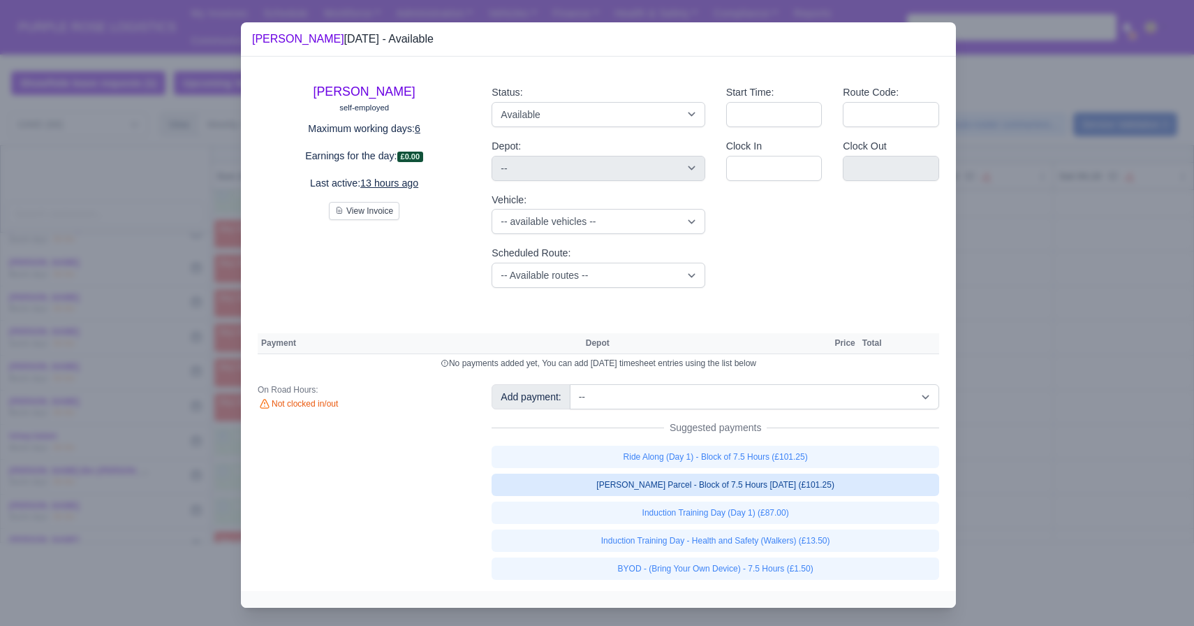
click at [712, 483] on link "[PERSON_NAME] Parcel - Block of 7.5 Hours [DATE] (£101.25)" at bounding box center [716, 485] width 448 height 22
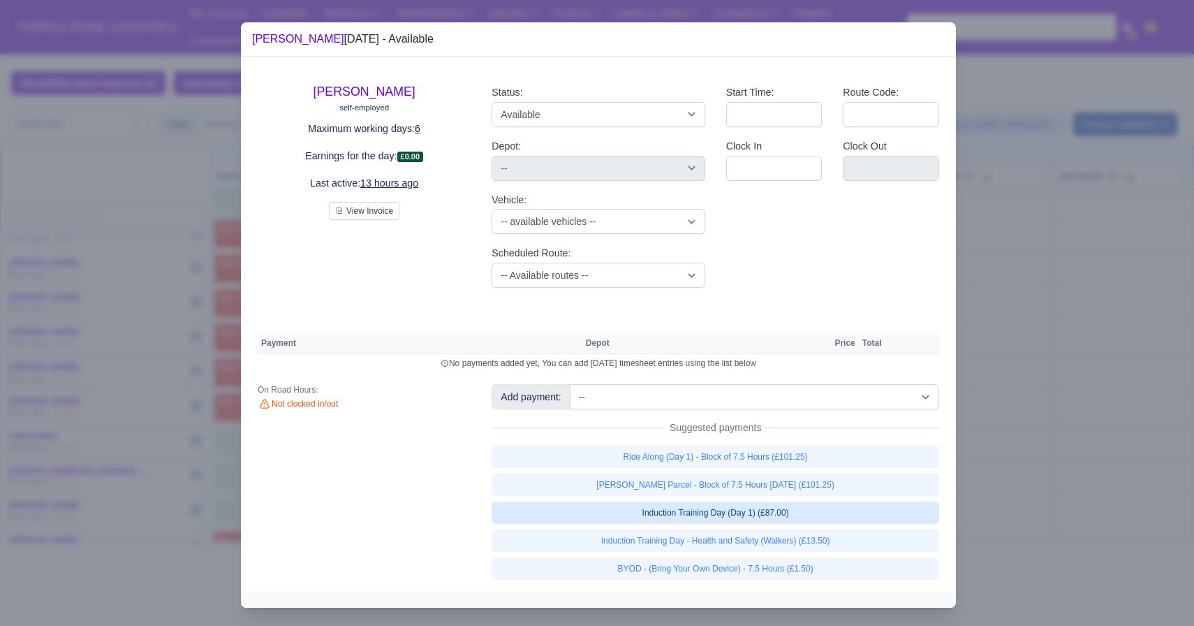
select select "5"
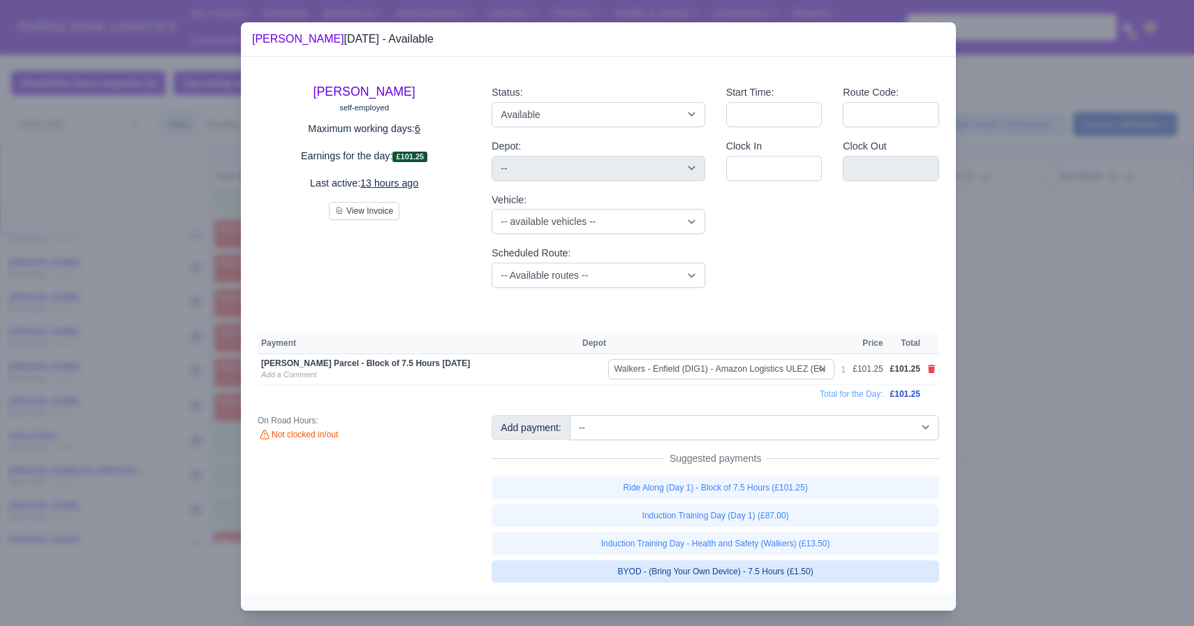
click at [737, 565] on link "BYOD - (Bring Your Own Device) - 7.5 Hours (£1.50)" at bounding box center [716, 571] width 448 height 22
select select "5"
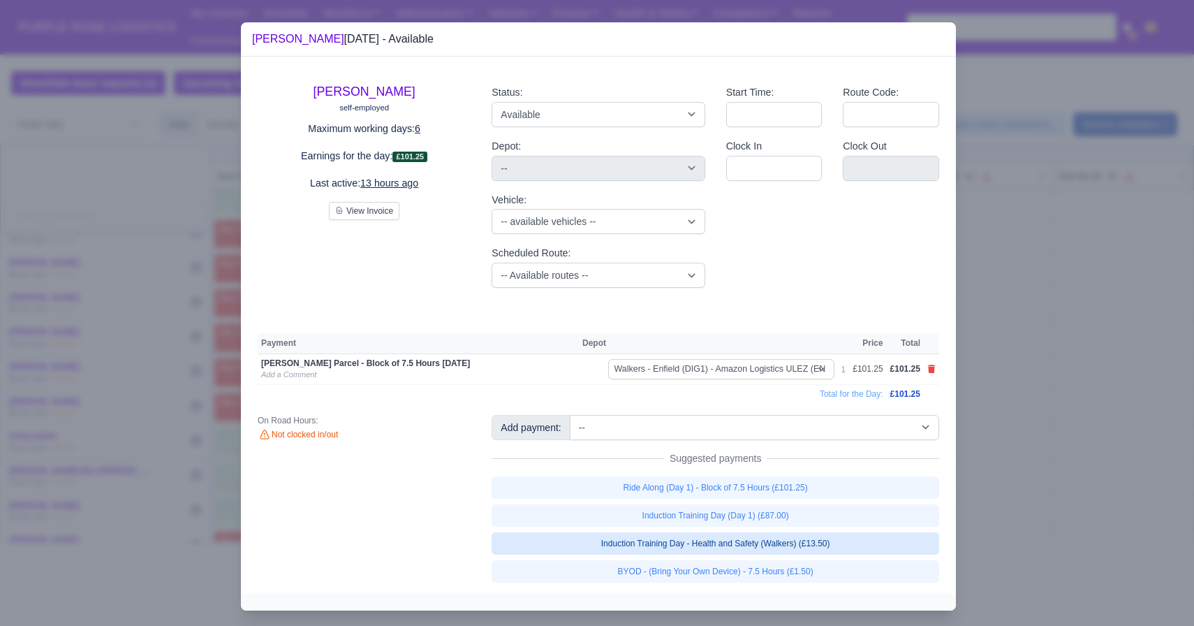
select select "5"
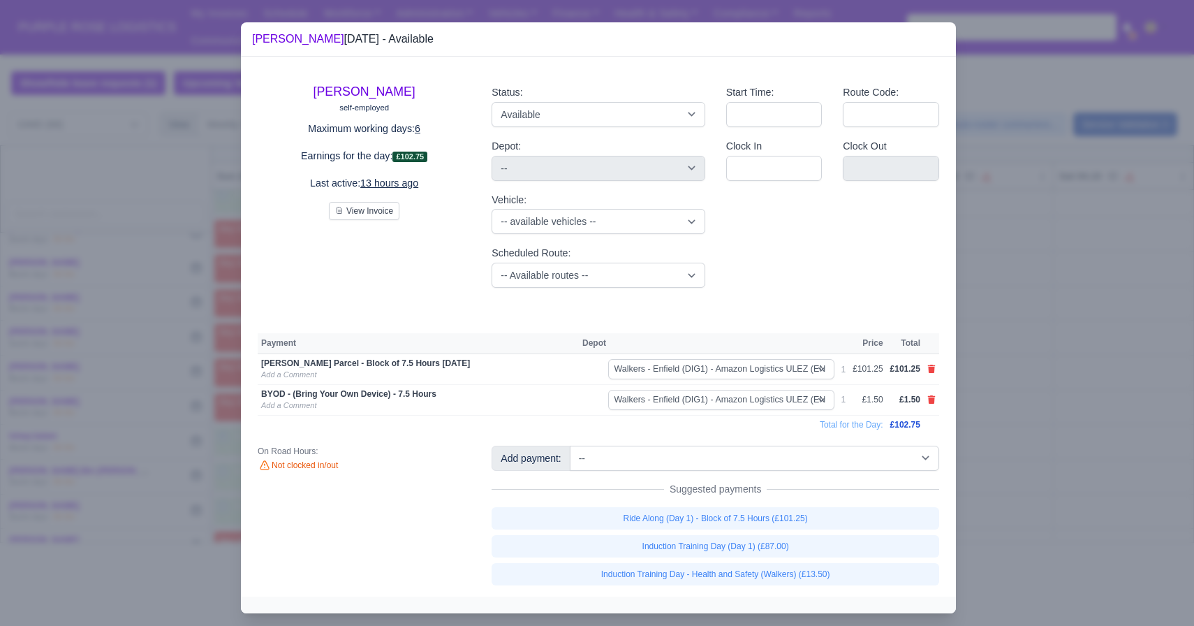
click at [974, 473] on div at bounding box center [597, 313] width 1194 height 626
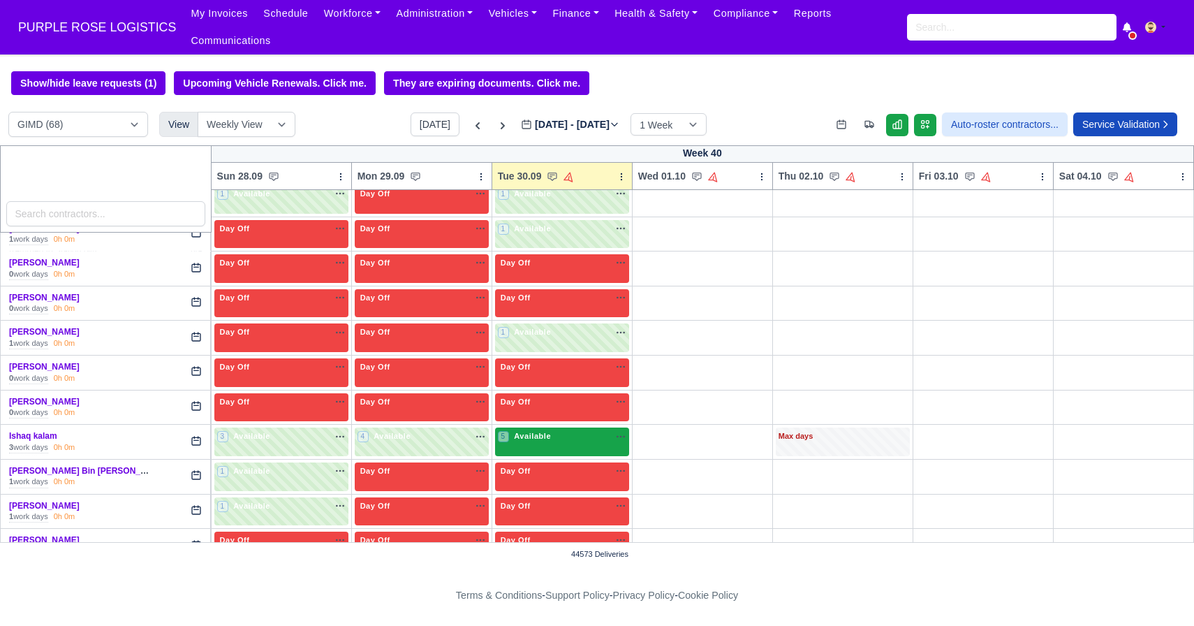
click at [555, 444] on div "5 Available na" at bounding box center [562, 437] width 129 height 15
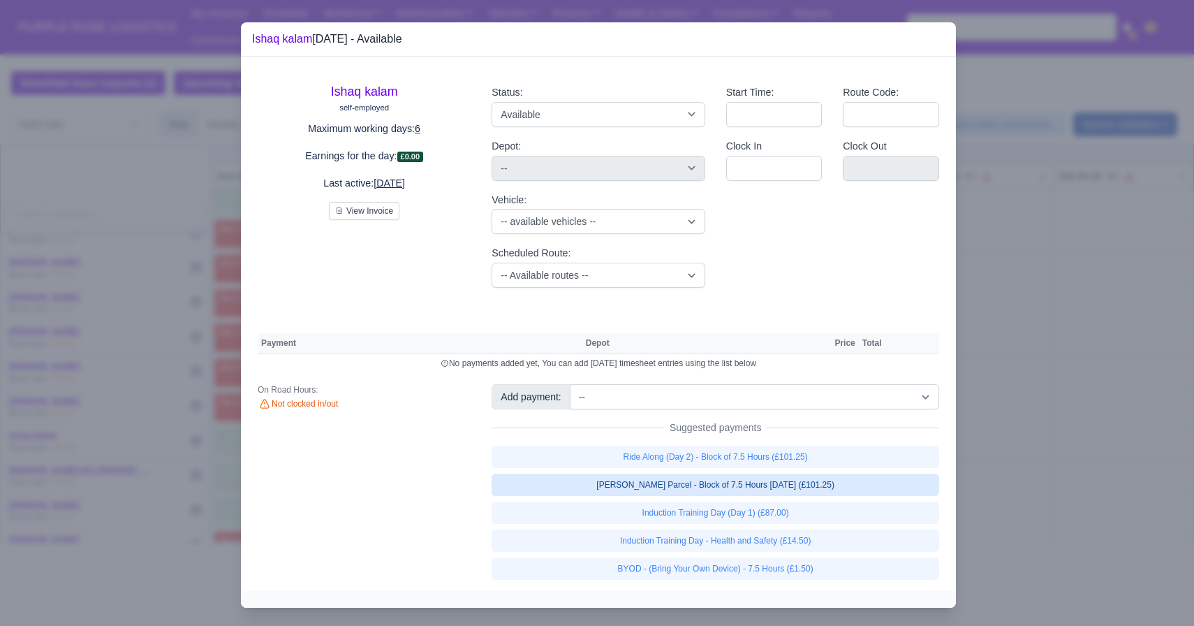
click at [738, 482] on link "[PERSON_NAME] Parcel - Block of 7.5 Hours [DATE] (£101.25)" at bounding box center [716, 485] width 448 height 22
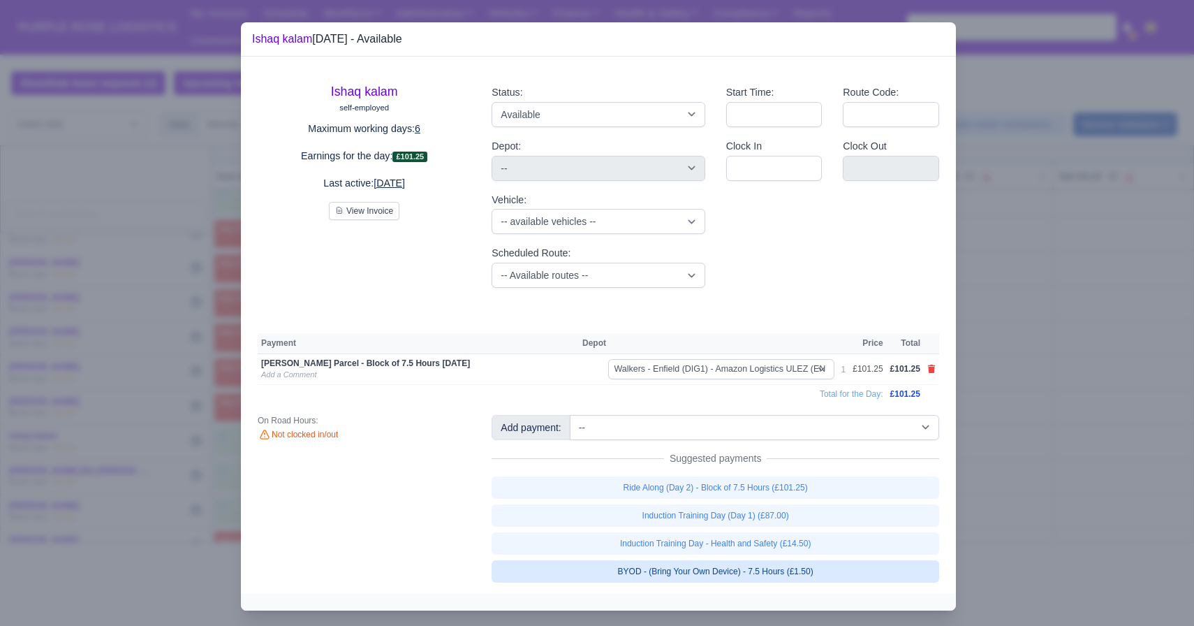
click at [706, 573] on link "BYOD - (Bring Your Own Device) - 7.5 Hours (£1.50)" at bounding box center [716, 571] width 448 height 22
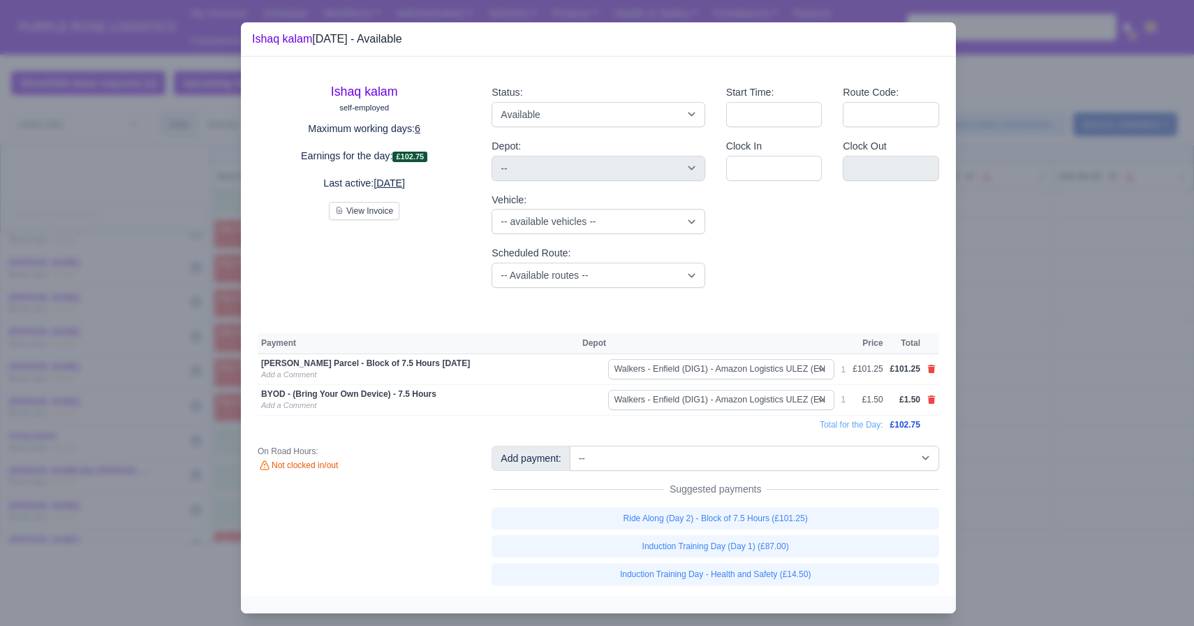
click at [1057, 427] on div at bounding box center [597, 313] width 1194 height 626
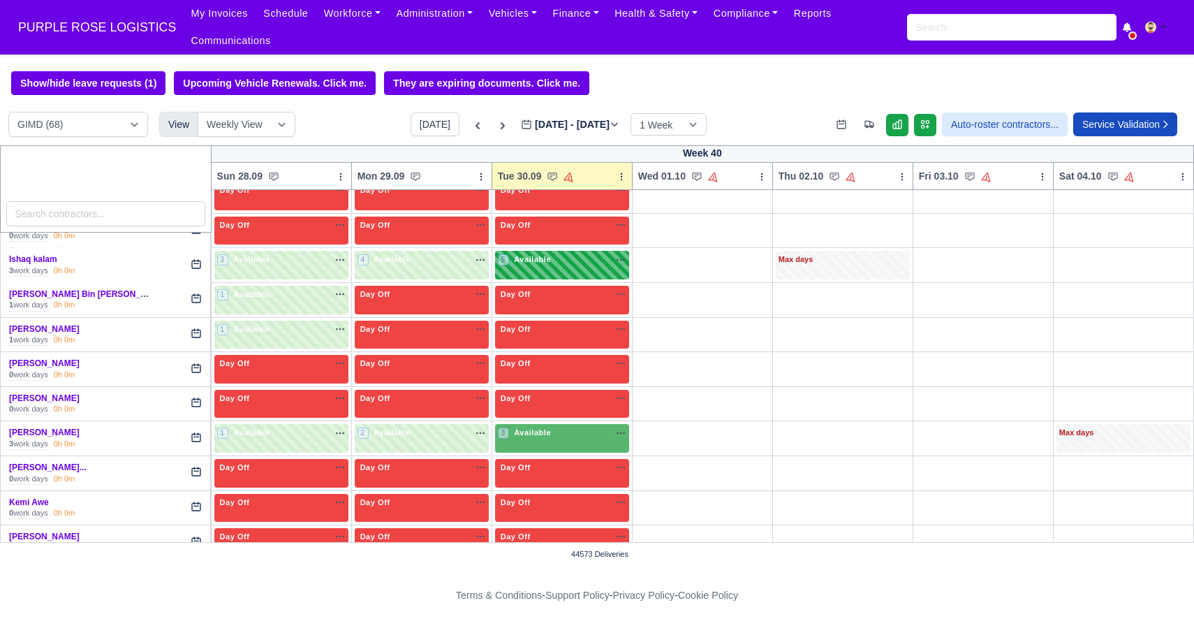
scroll to position [1000, 0]
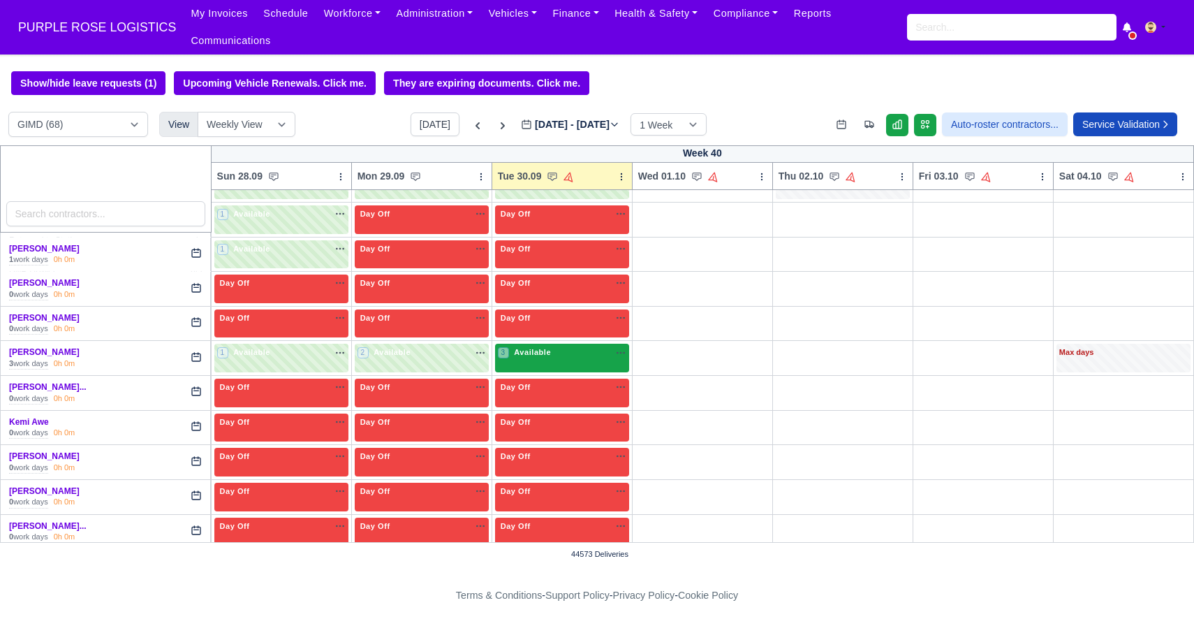
click at [564, 353] on div "3 Available na" at bounding box center [562, 352] width 129 height 12
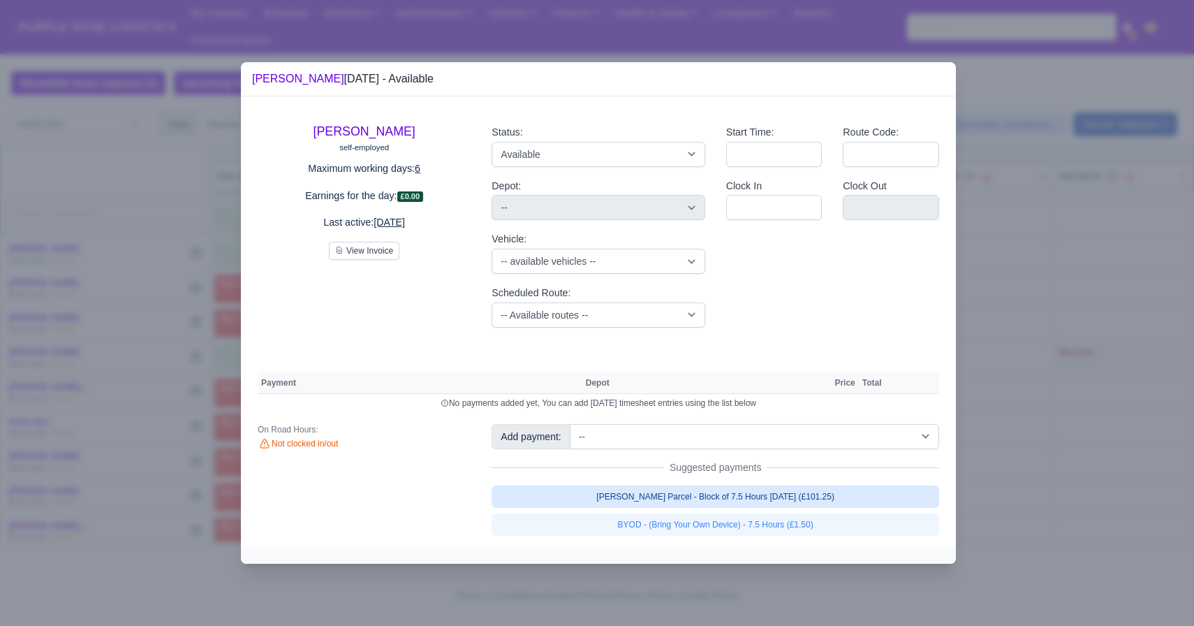
click at [824, 504] on link "[PERSON_NAME] Parcel - Block of 7.5 Hours [DATE] (£101.25)" at bounding box center [716, 496] width 448 height 22
click at [818, 508] on link "[PERSON_NAME] Parcel - Block of 7.5 Hours [DATE] (£101.25)" at bounding box center [716, 496] width 448 height 22
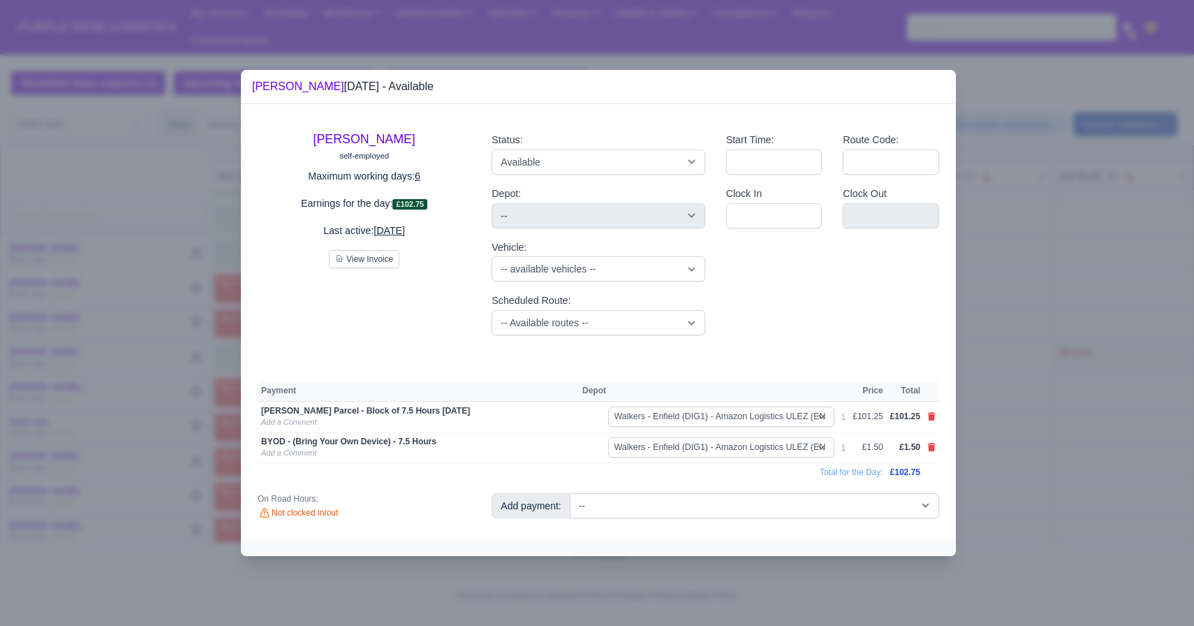
click at [1034, 439] on div at bounding box center [597, 313] width 1194 height 626
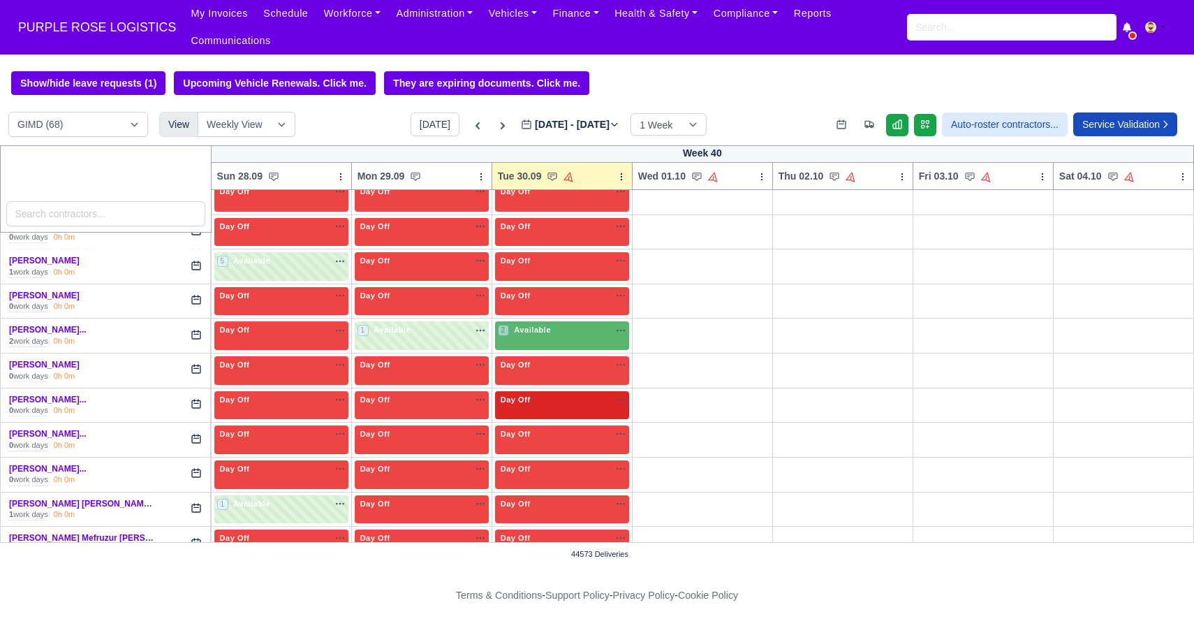
scroll to position [1310, 0]
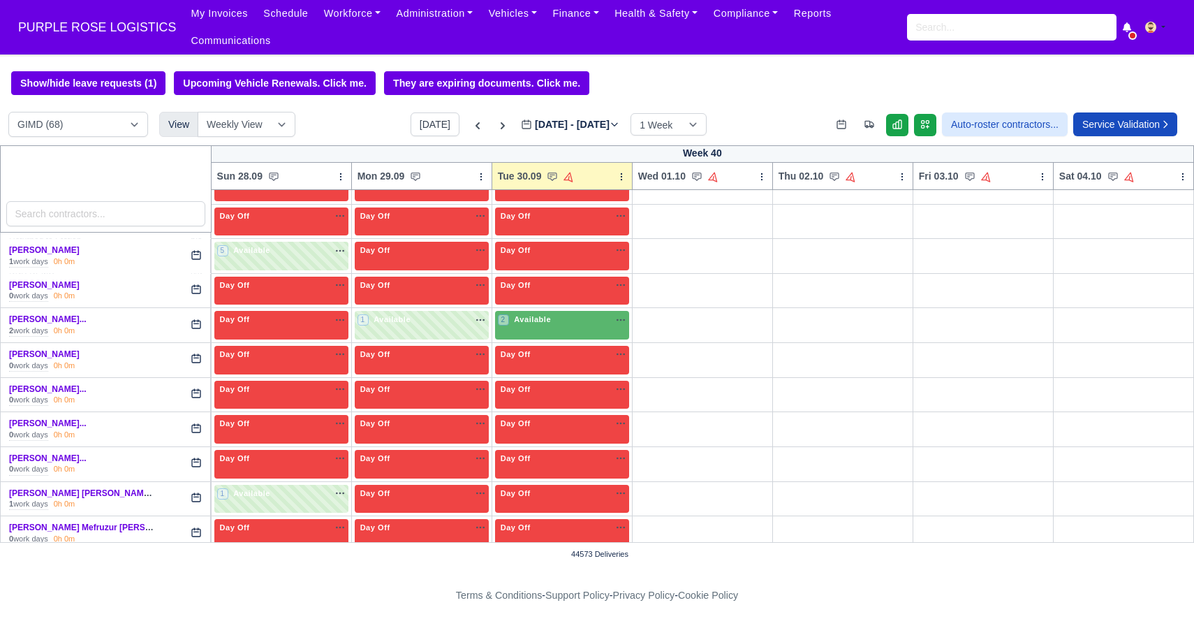
click at [556, 307] on td "Day Off Available" at bounding box center [562, 290] width 140 height 35
click at [562, 321] on div "2 Available na" at bounding box center [562, 320] width 129 height 12
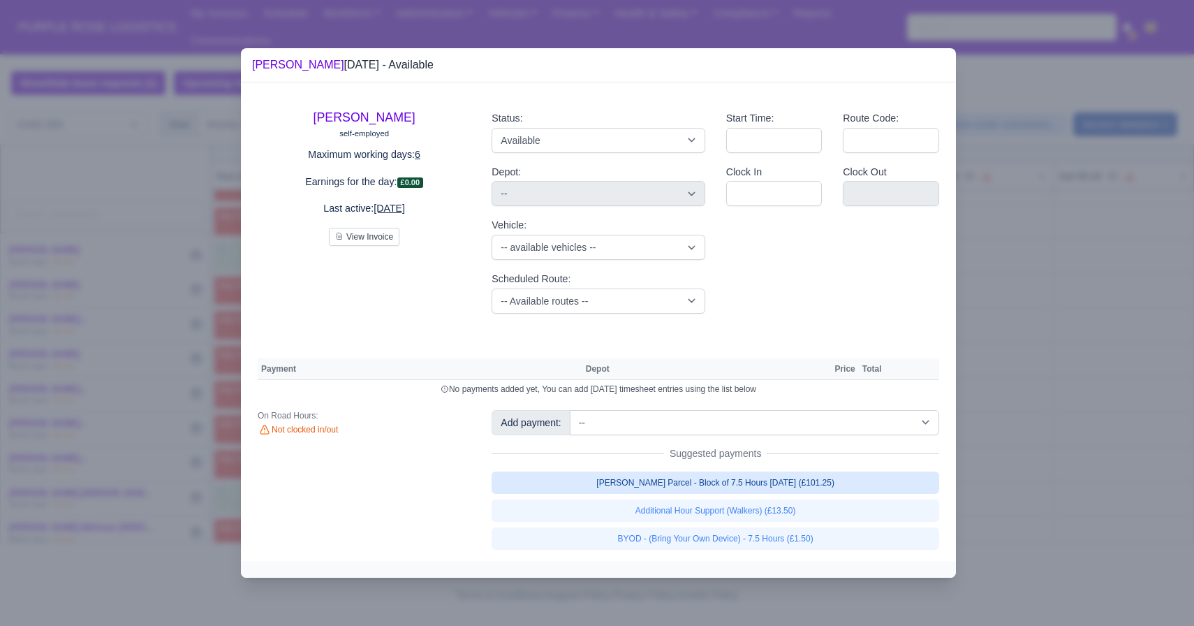
click at [747, 489] on link "[PERSON_NAME] Parcel - Block of 7.5 Hours [DATE] (£101.25)" at bounding box center [716, 482] width 448 height 22
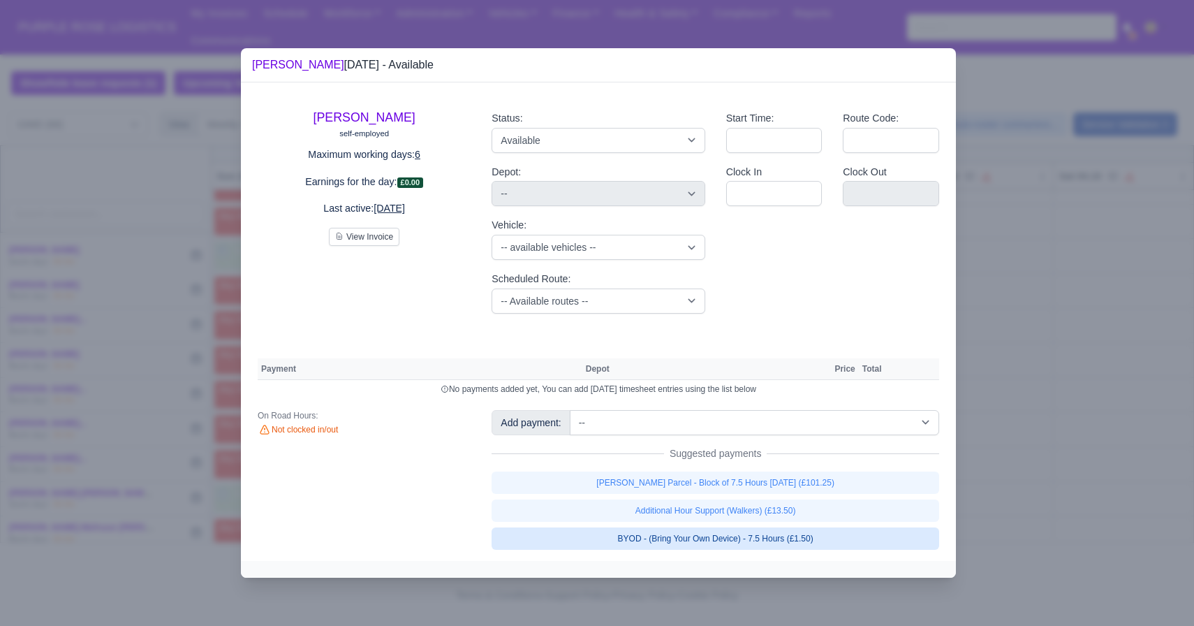
click at [721, 522] on link "Additional Hour Support (Walkers) (£13.50)" at bounding box center [716, 510] width 448 height 22
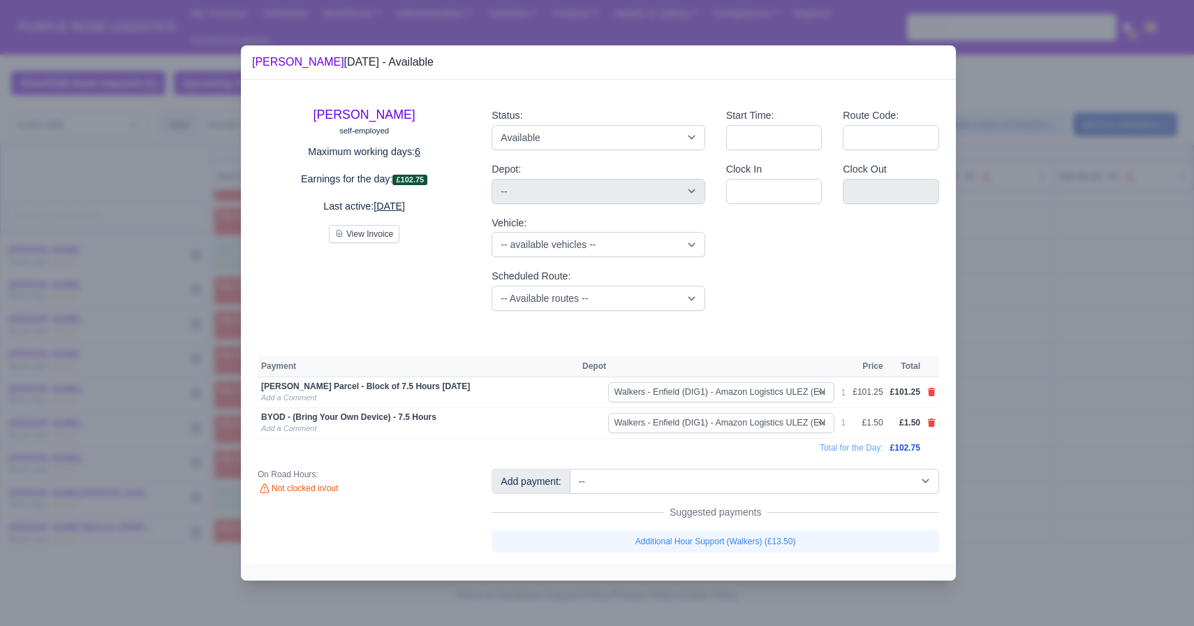
click at [1042, 428] on div at bounding box center [597, 313] width 1194 height 626
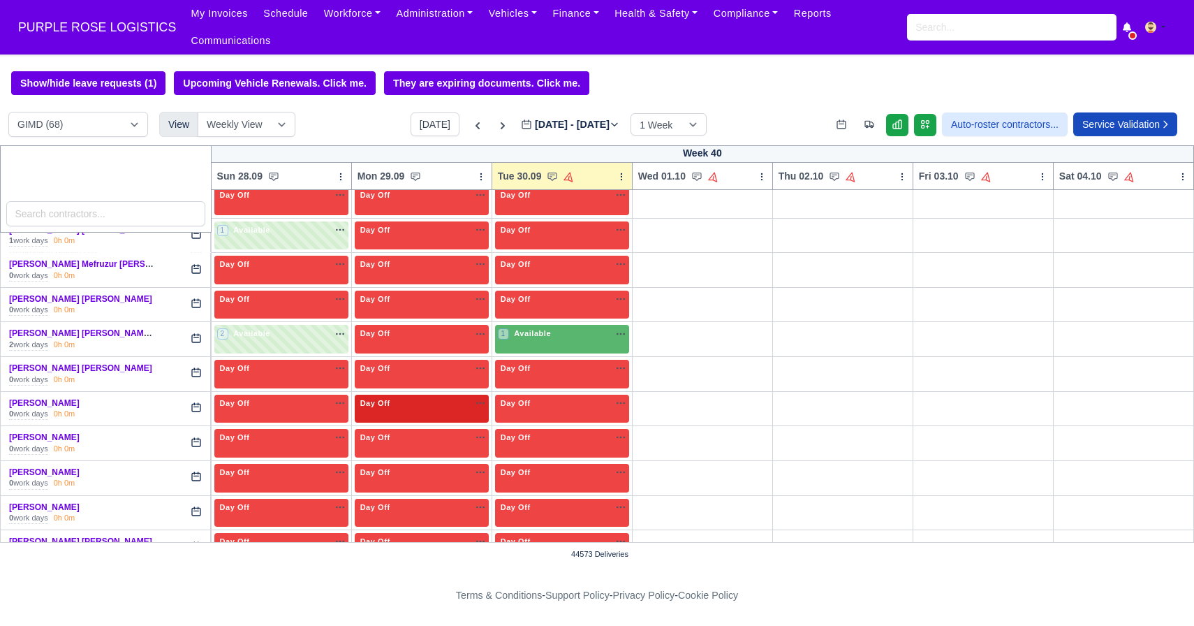
scroll to position [1577, 0]
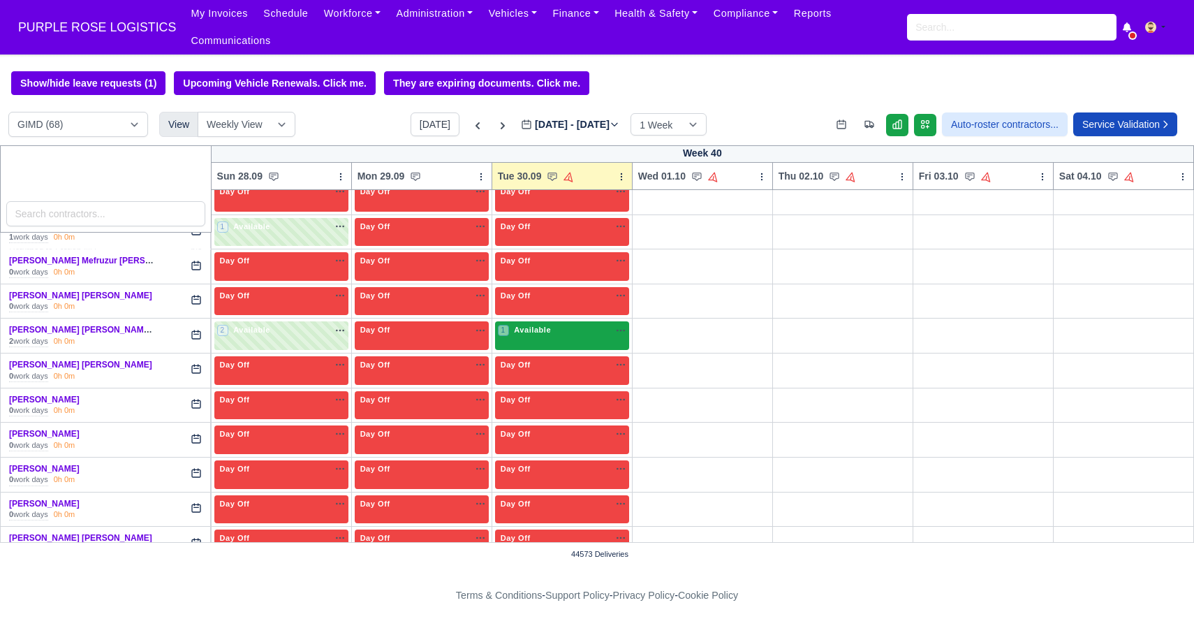
click at [536, 339] on div "1 Available" at bounding box center [562, 335] width 134 height 29
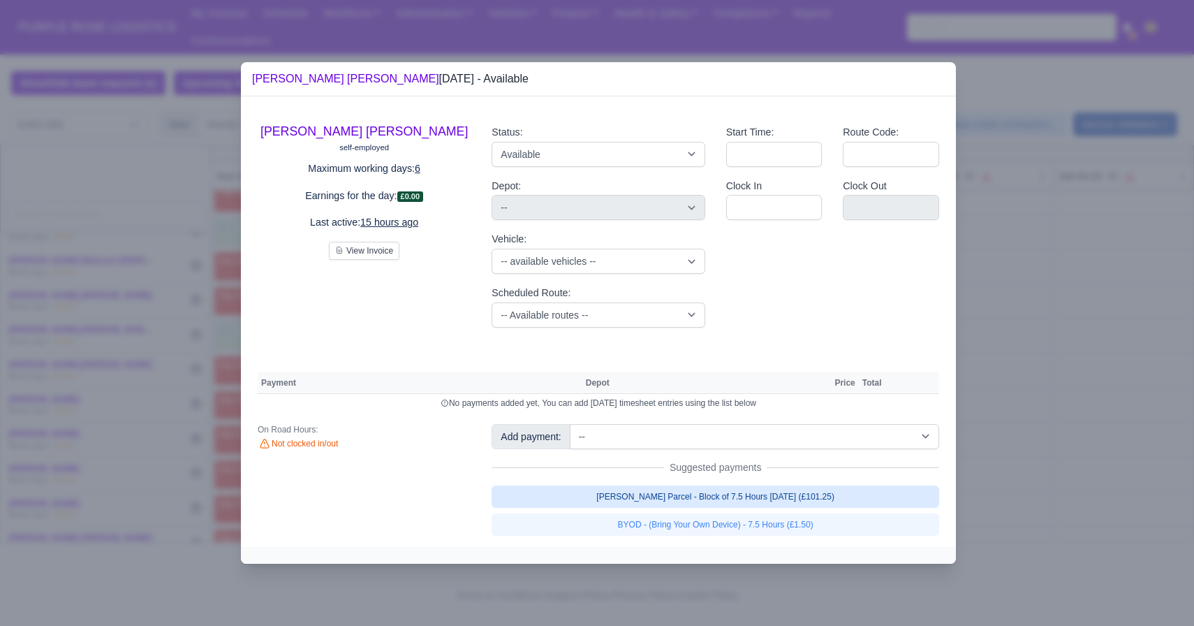
click at [793, 498] on link "[PERSON_NAME] Parcel - Block of 7.5 Hours [DATE] (£101.25)" at bounding box center [716, 496] width 448 height 22
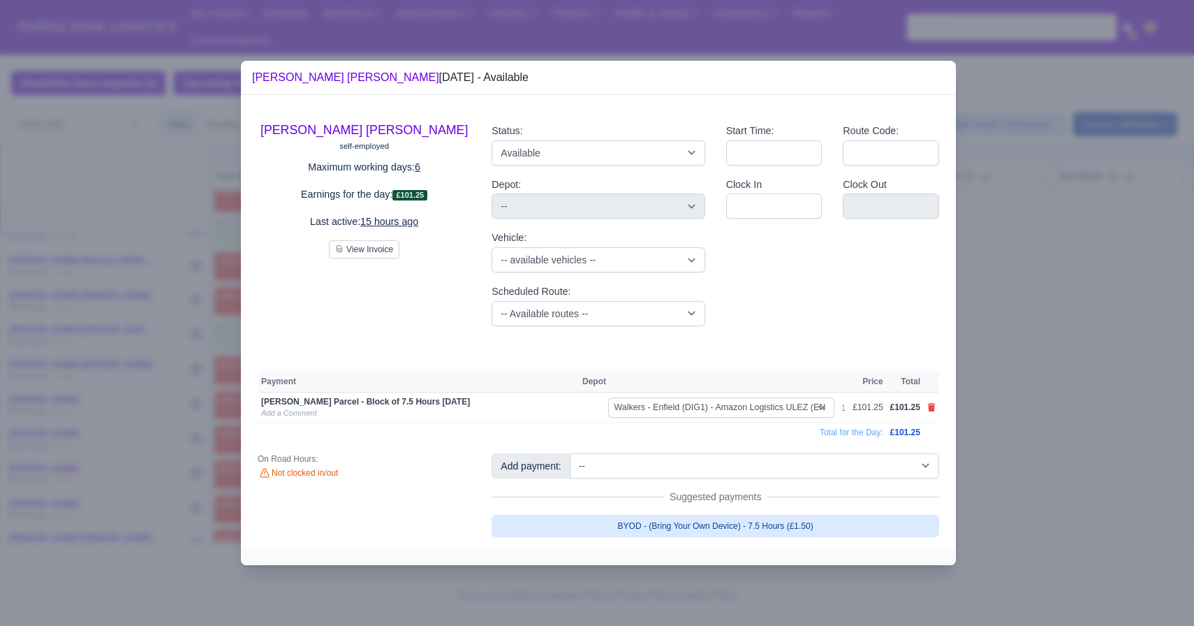
click at [790, 520] on link "BYOD - (Bring Your Own Device) - 7.5 Hours (£1.50)" at bounding box center [716, 526] width 448 height 22
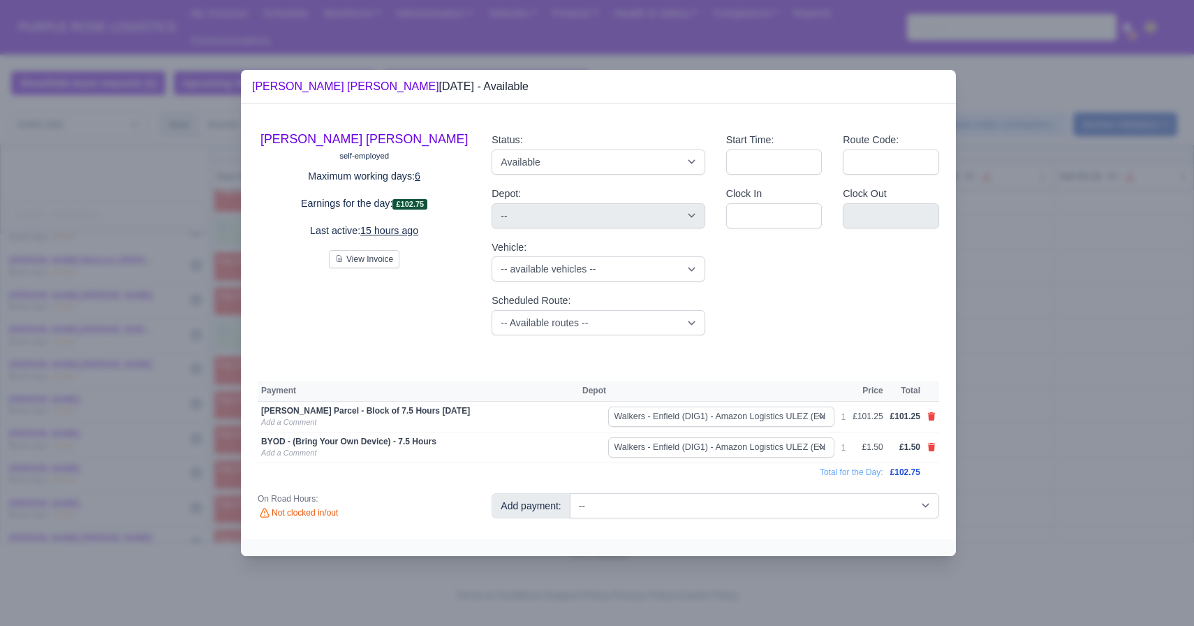
click at [1015, 401] on div at bounding box center [597, 313] width 1194 height 626
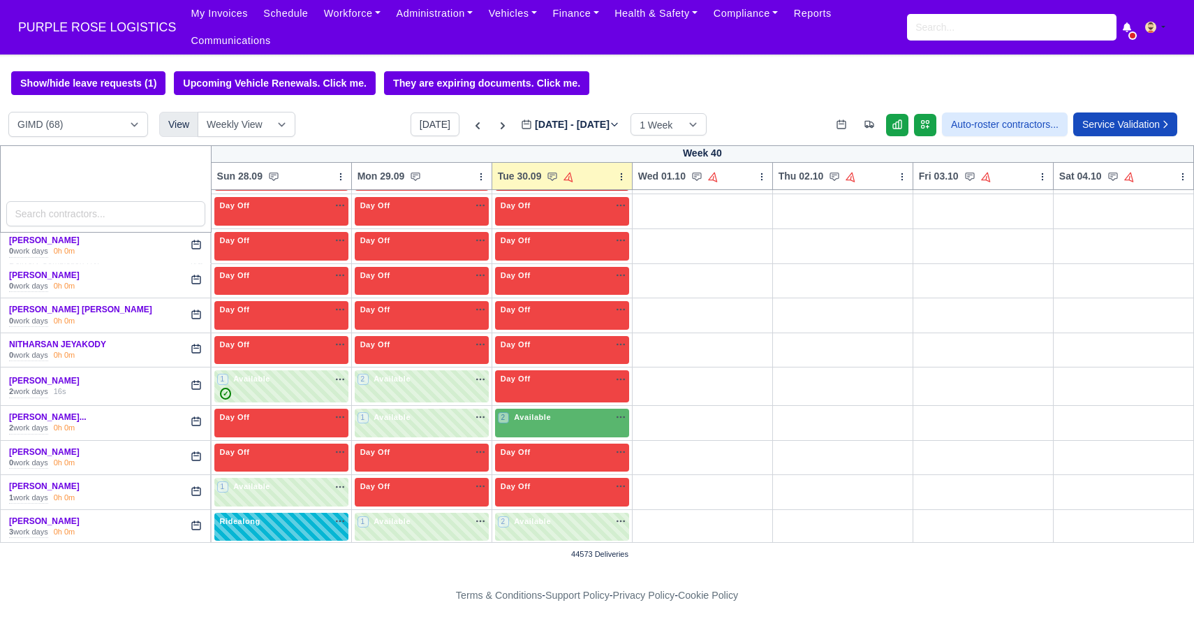
scroll to position [1809, 0]
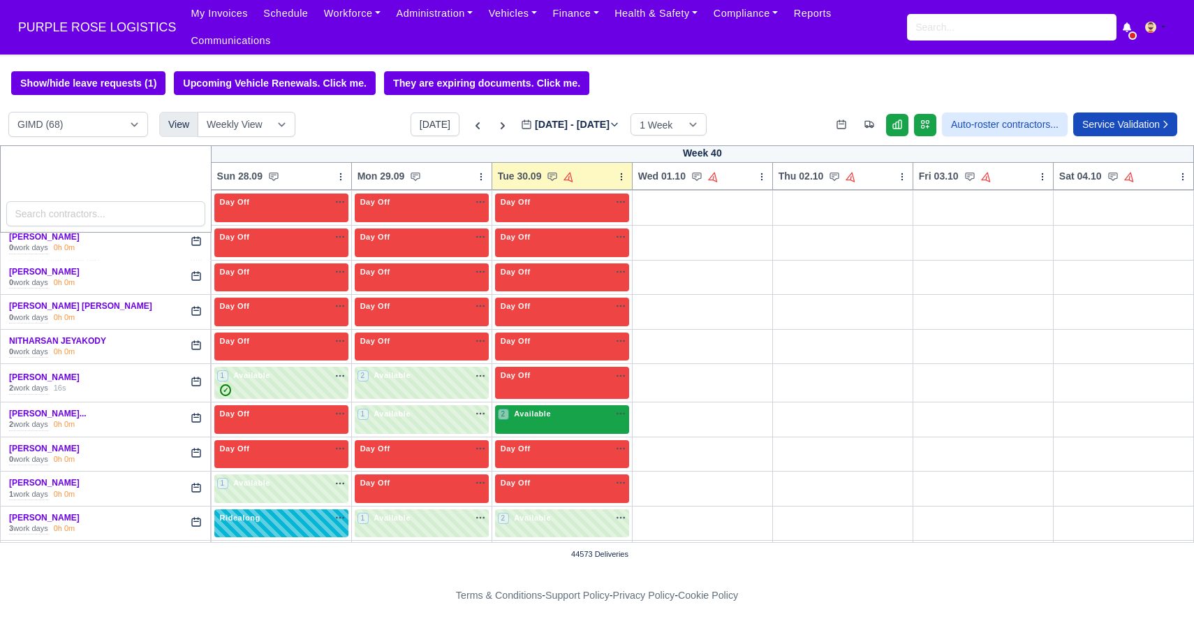
click at [557, 426] on div "2 Available" at bounding box center [562, 419] width 134 height 29
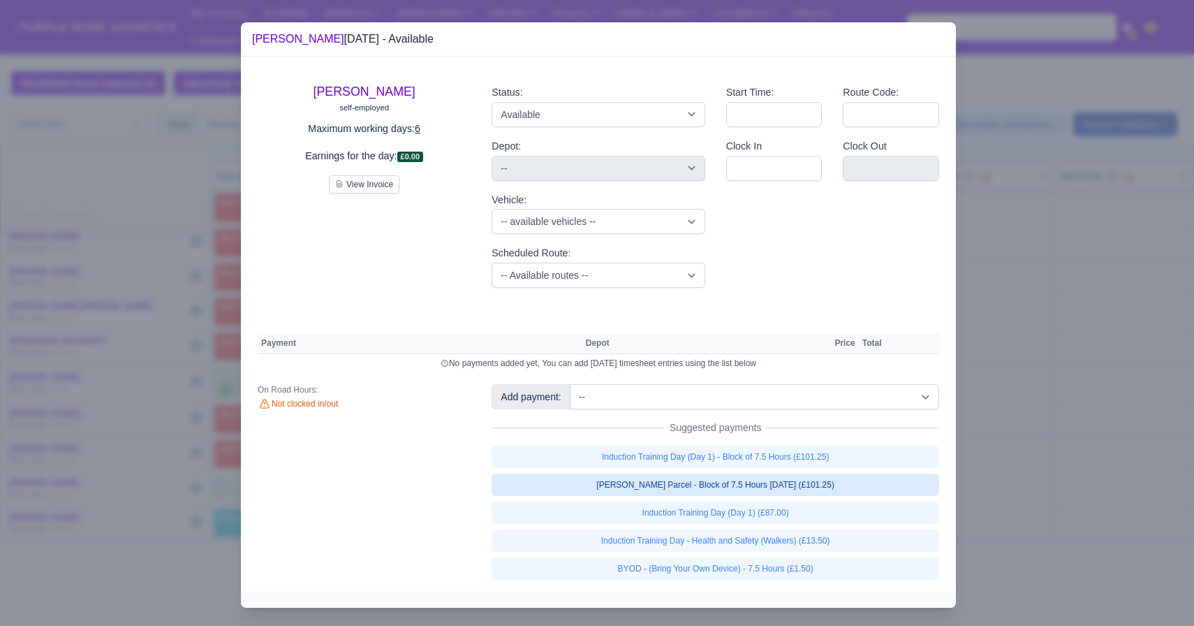
click at [821, 479] on link "[PERSON_NAME] Parcel - Block of 7.5 Hours [DATE] (£101.25)" at bounding box center [716, 485] width 448 height 22
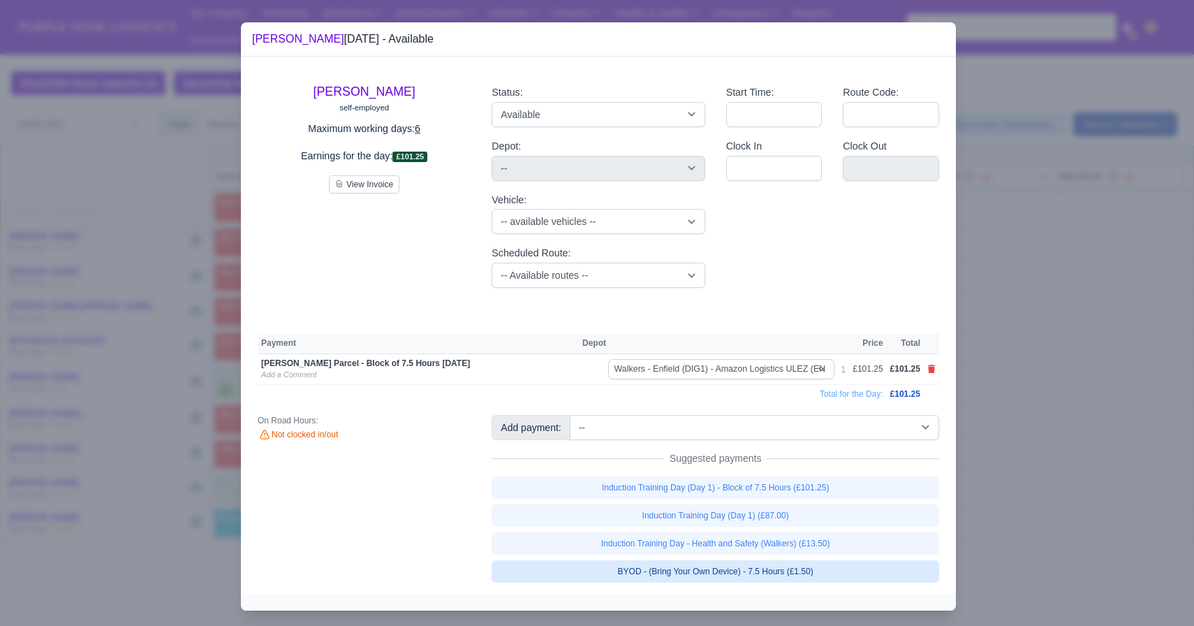
click at [768, 565] on link "BYOD - (Bring Your Own Device) - 7.5 Hours (£1.50)" at bounding box center [716, 571] width 448 height 22
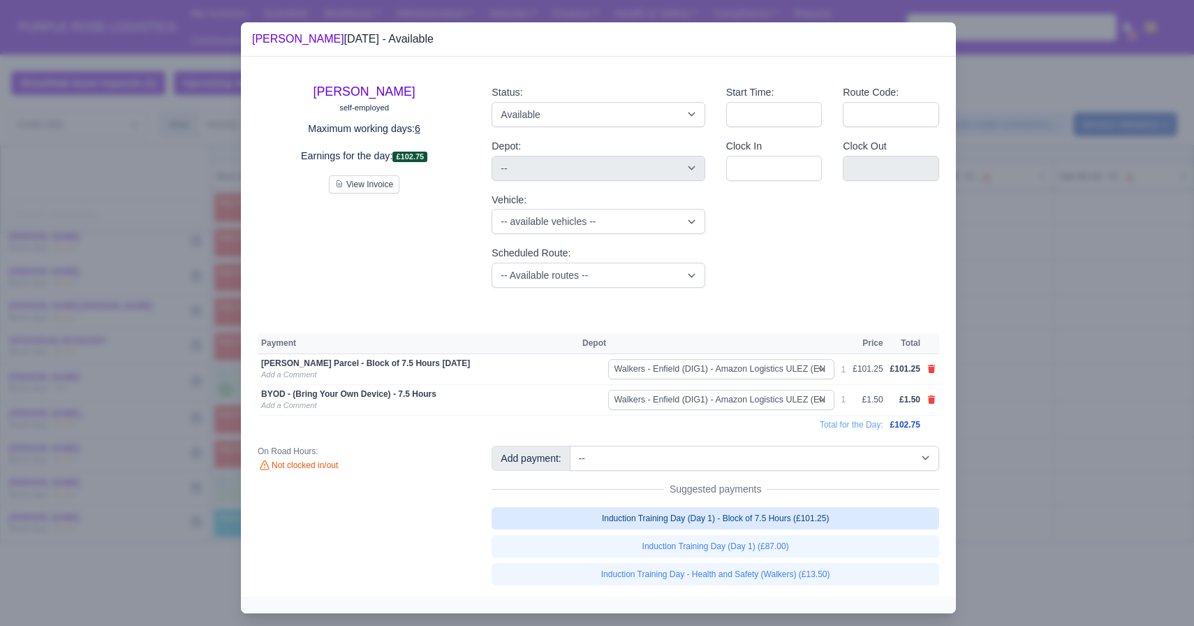
click at [709, 522] on link "Induction Training Day (Day 1) - Block of 7.5 Hours (£101.25)" at bounding box center [716, 518] width 448 height 22
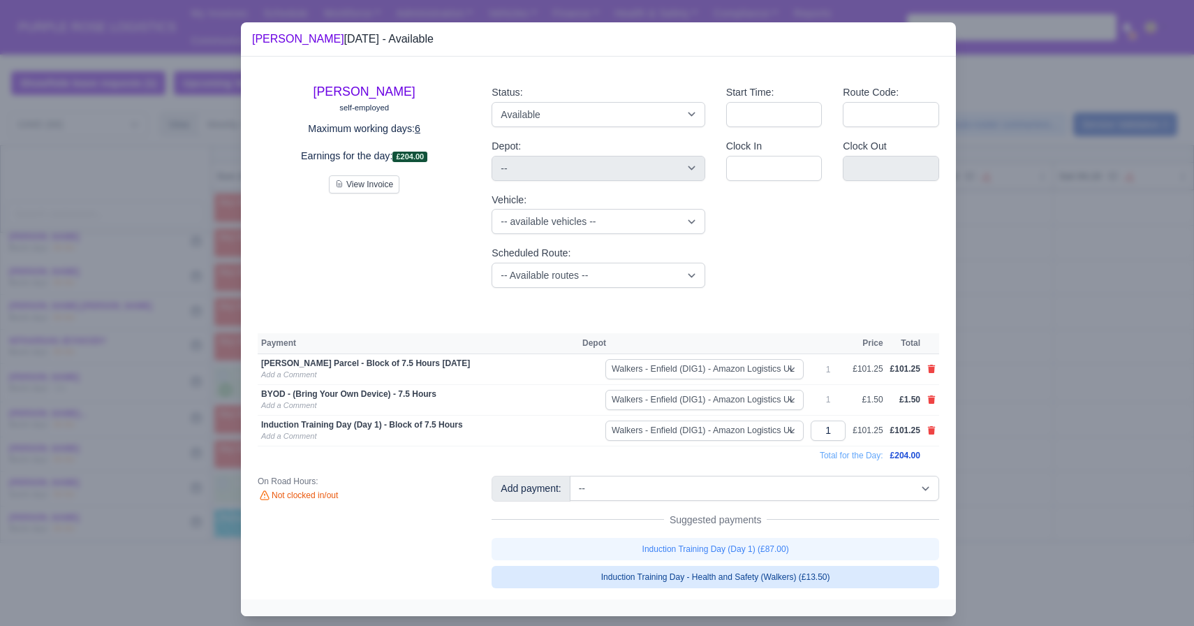
click at [764, 583] on link "Induction Training Day - Health and Safety (Walkers) (£13.50)" at bounding box center [716, 577] width 448 height 22
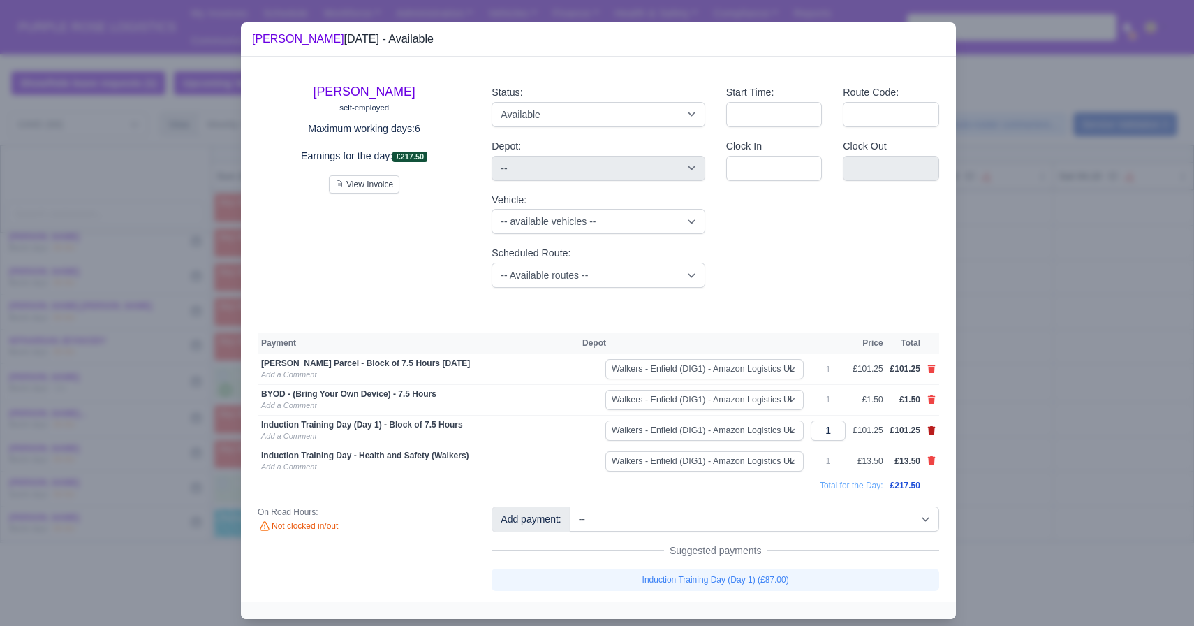
click at [932, 430] on icon at bounding box center [932, 430] width 8 height 8
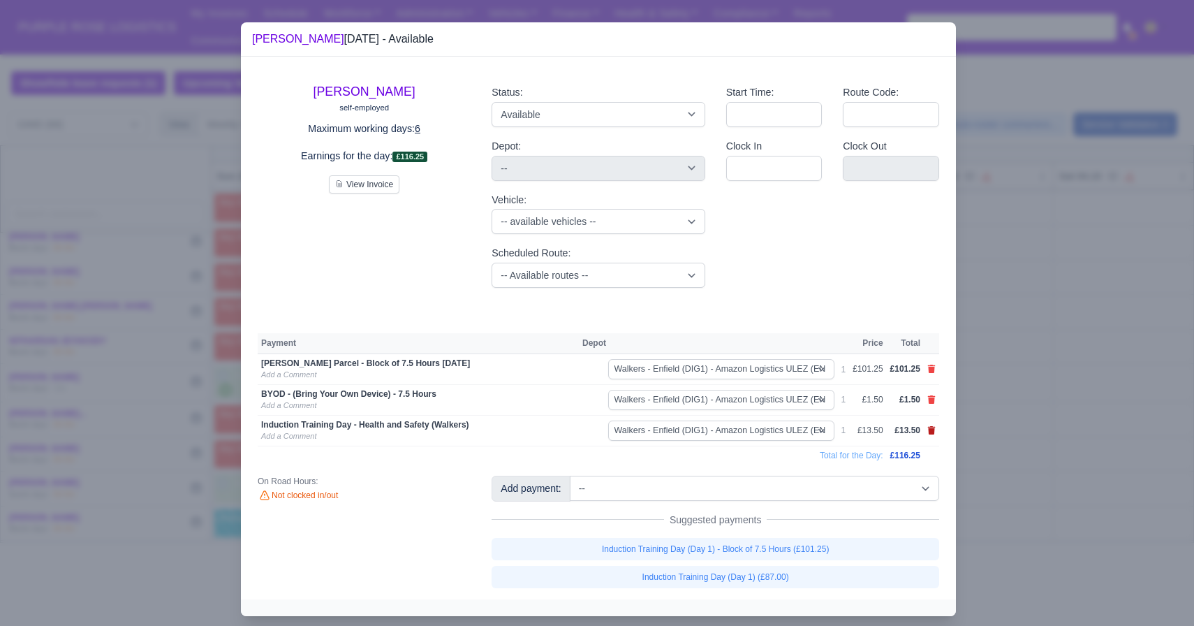
click at [932, 430] on icon at bounding box center [932, 430] width 8 height 8
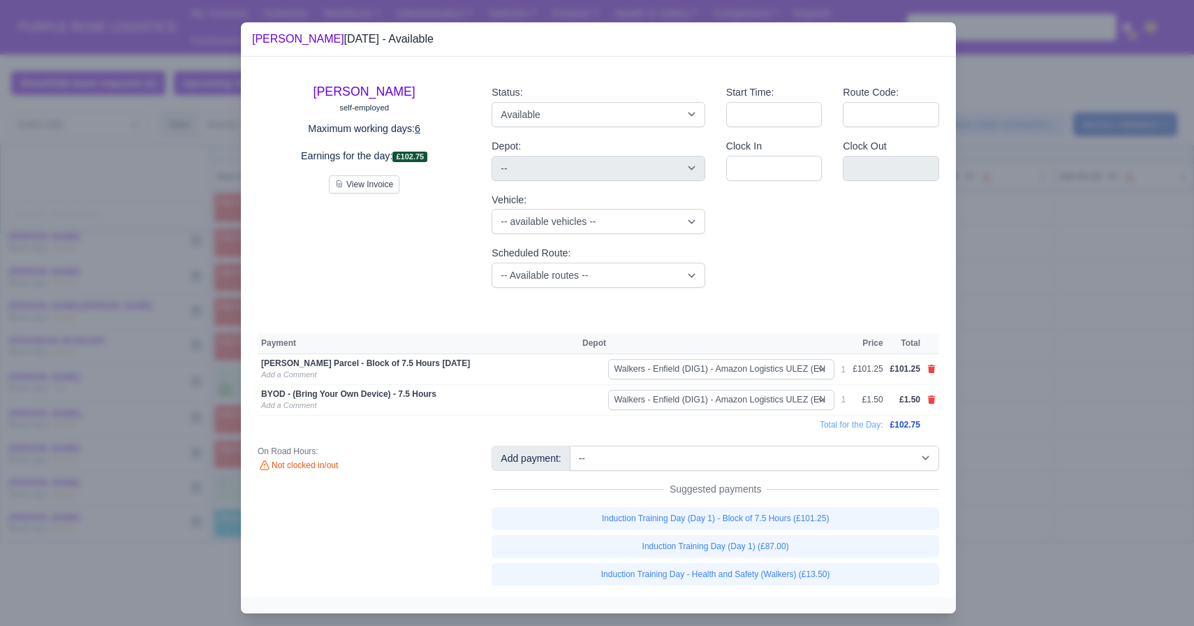
click at [1020, 413] on div at bounding box center [597, 313] width 1194 height 626
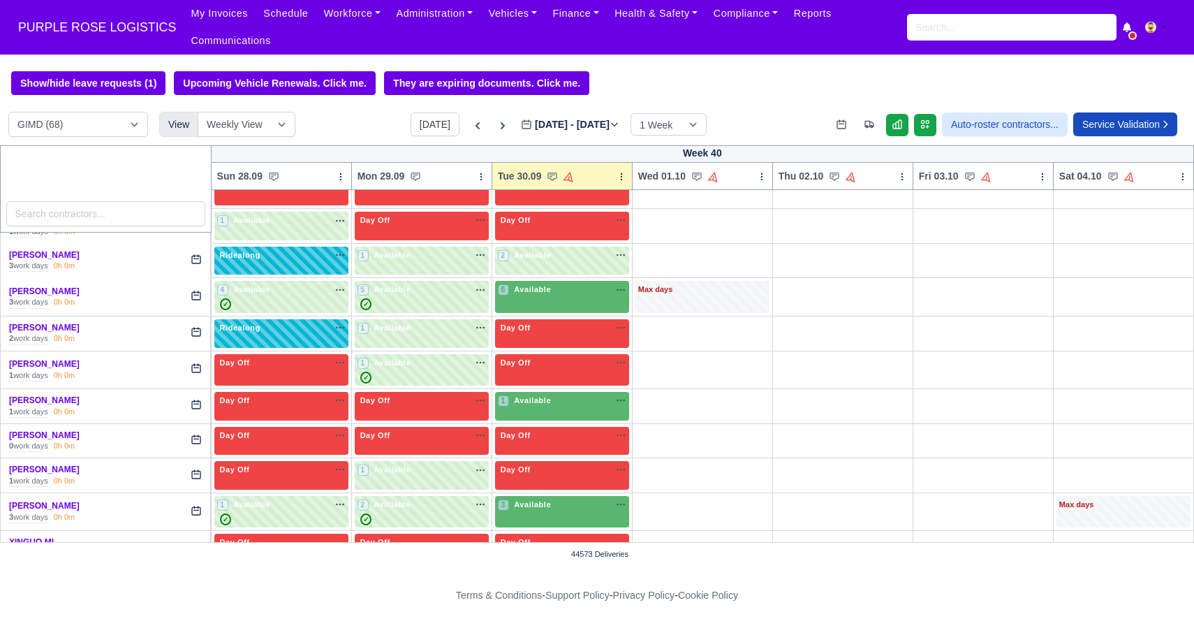
scroll to position [2099, 0]
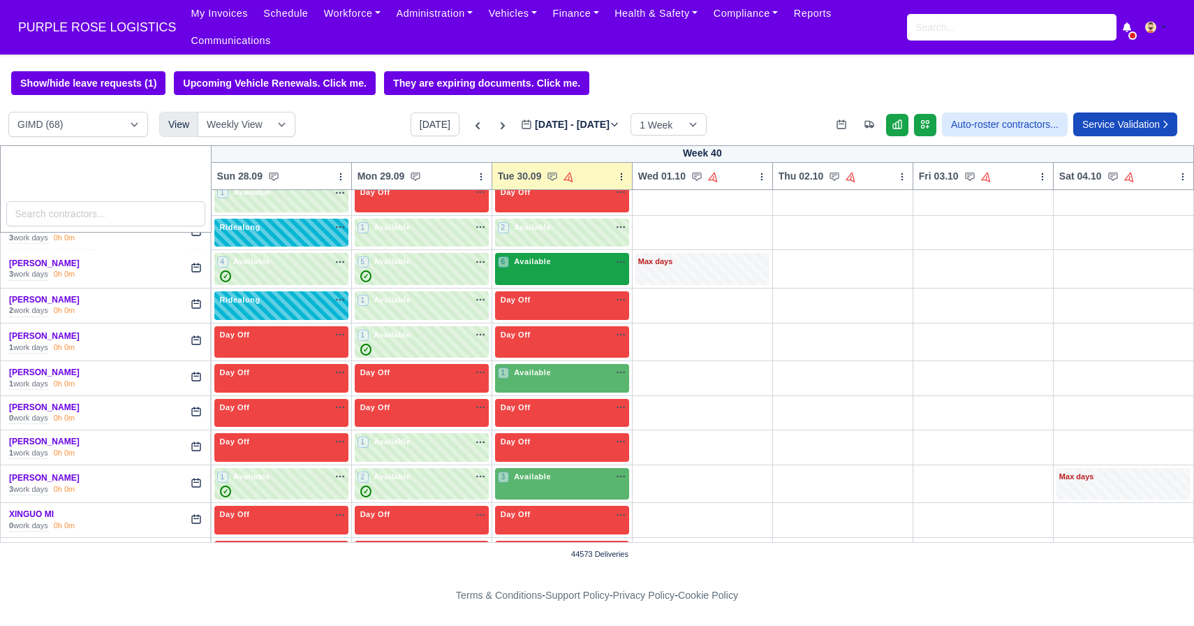
click at [558, 279] on div "6 Available" at bounding box center [562, 269] width 134 height 32
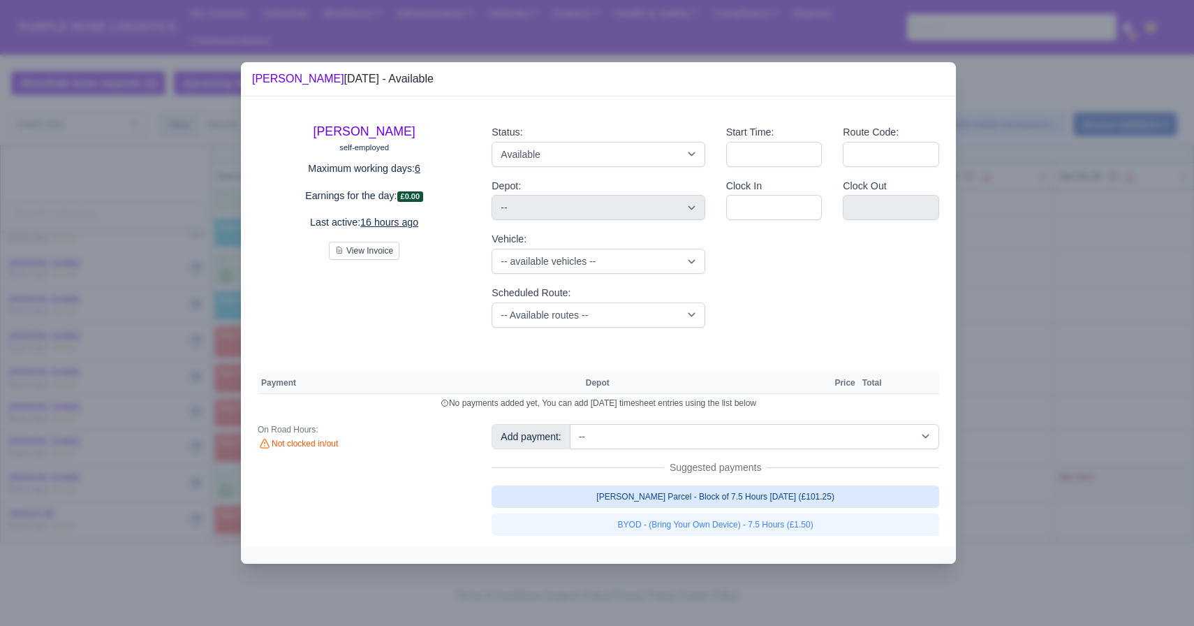
click at [696, 495] on link "[PERSON_NAME] Parcel - Block of 7.5 Hours [DATE] (£101.25)" at bounding box center [716, 496] width 448 height 22
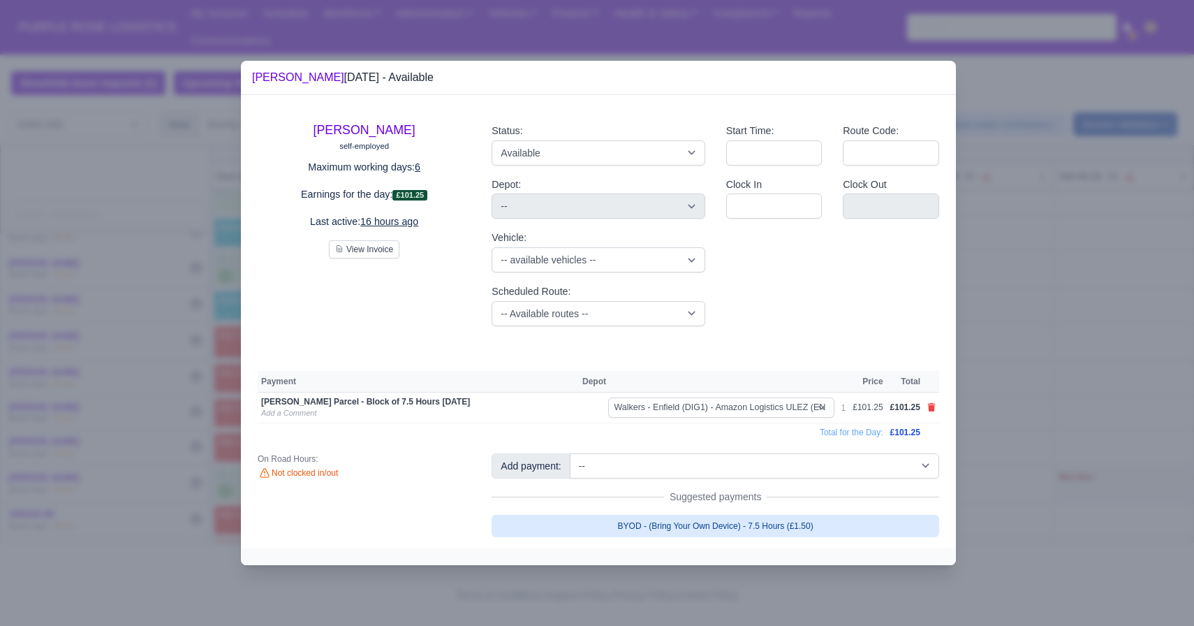
click at [715, 536] on link "BYOD - (Bring Your Own Device) - 7.5 Hours (£1.50)" at bounding box center [716, 526] width 448 height 22
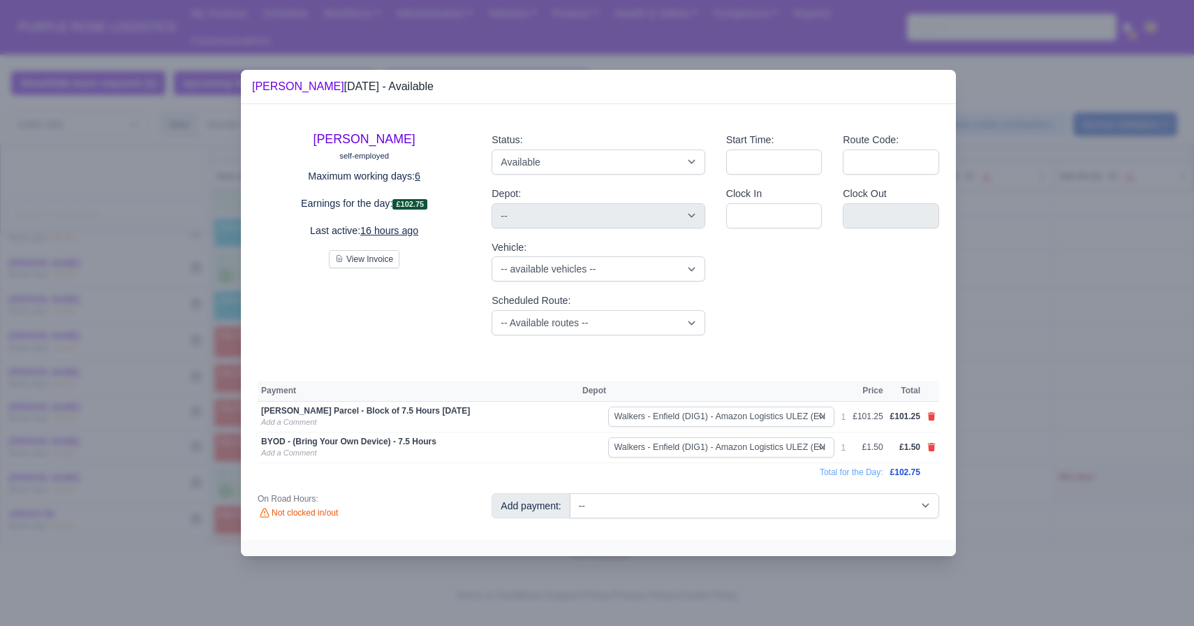
click at [1012, 451] on div at bounding box center [597, 313] width 1194 height 626
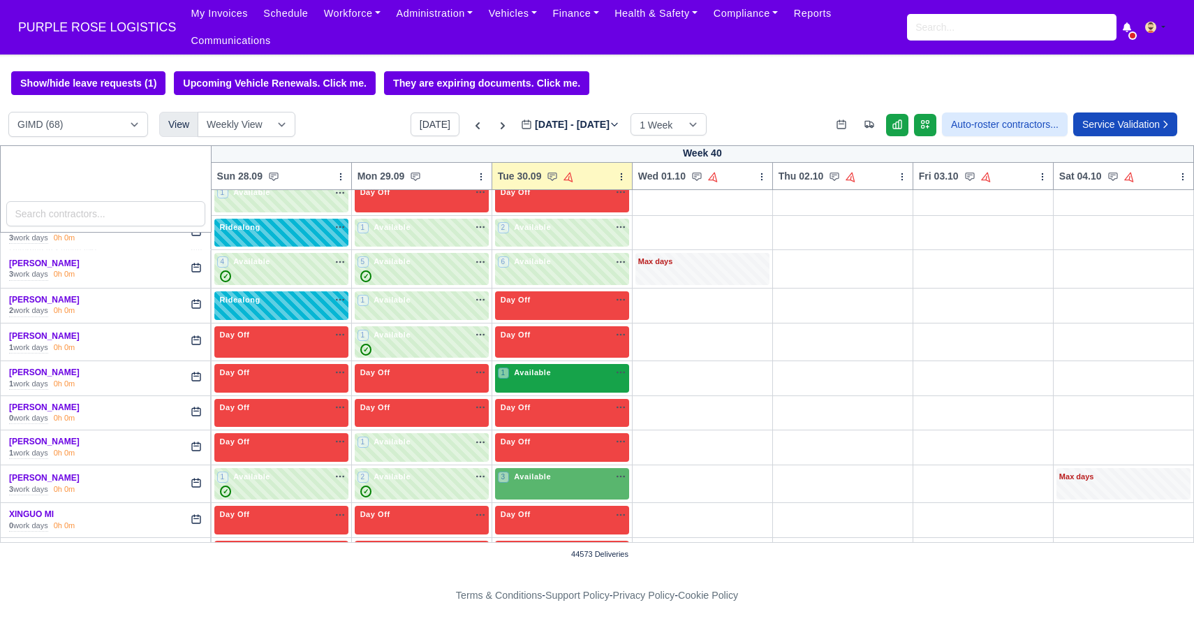
click at [552, 373] on span "Available" at bounding box center [532, 372] width 43 height 10
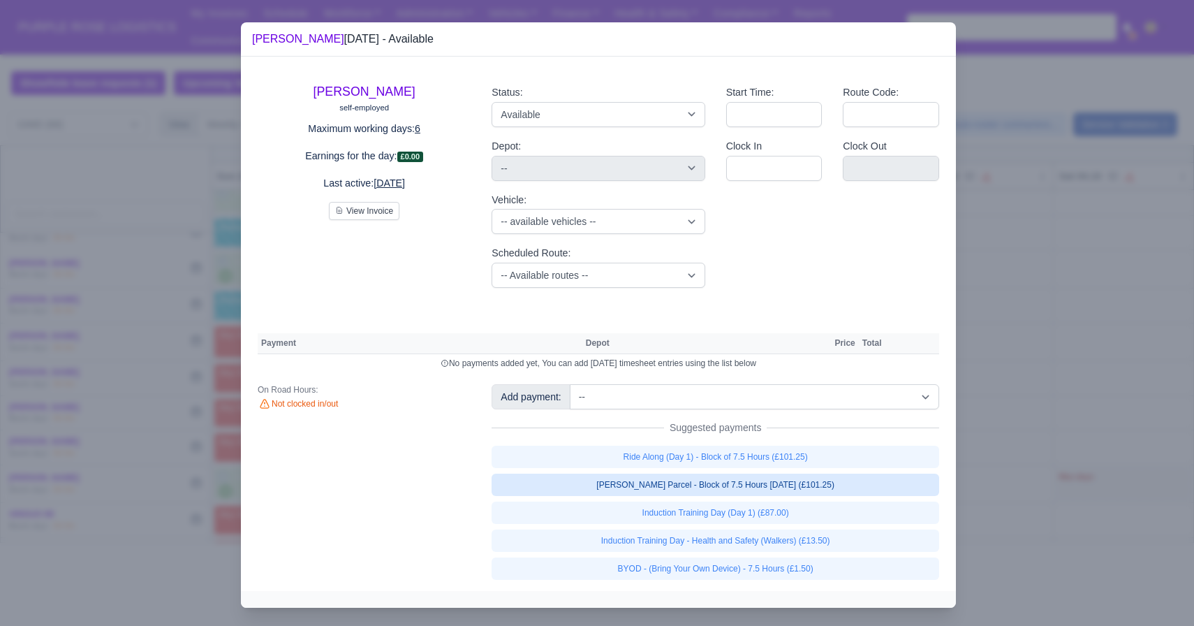
click at [754, 488] on link "[PERSON_NAME] Parcel - Block of 7.5 Hours [DATE] (£101.25)" at bounding box center [716, 485] width 448 height 22
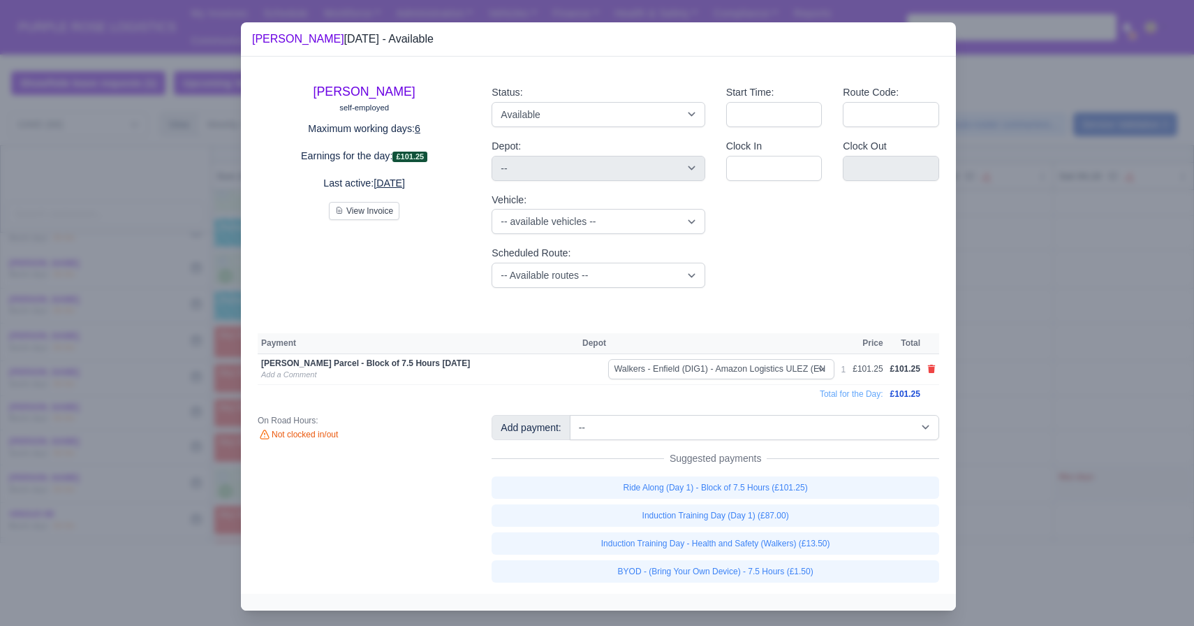
click at [747, 565] on link "BYOD - (Bring Your Own Device) - 7.5 Hours (£1.50)" at bounding box center [716, 571] width 448 height 22
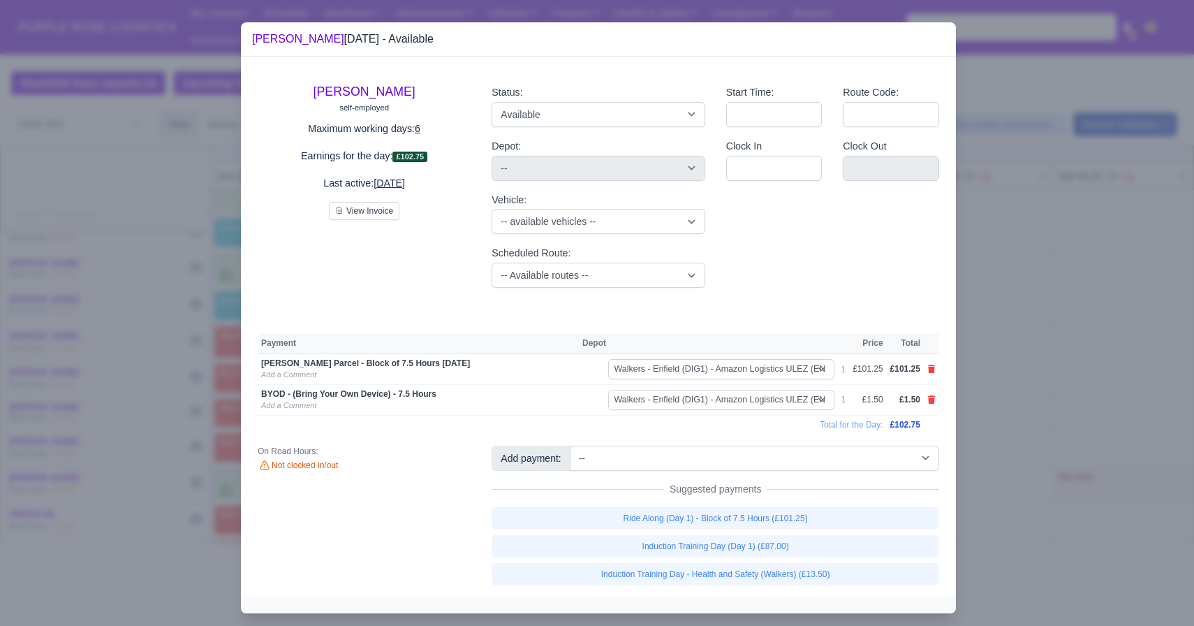
click at [1027, 457] on div at bounding box center [597, 313] width 1194 height 626
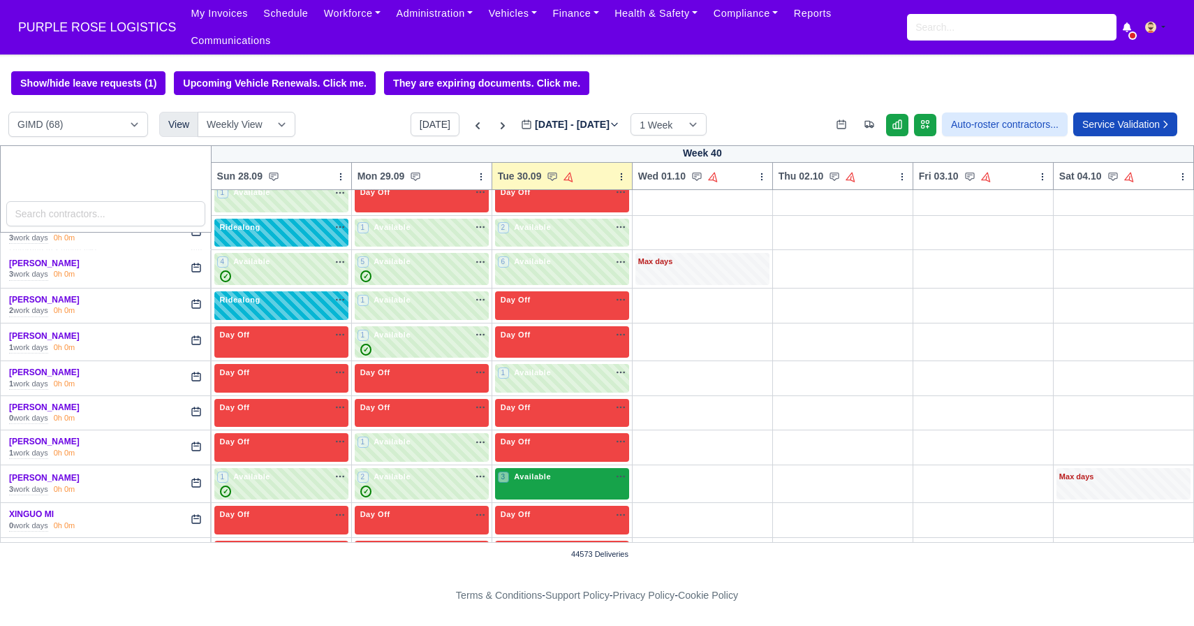
click at [563, 487] on div "3 Available" at bounding box center [562, 484] width 134 height 32
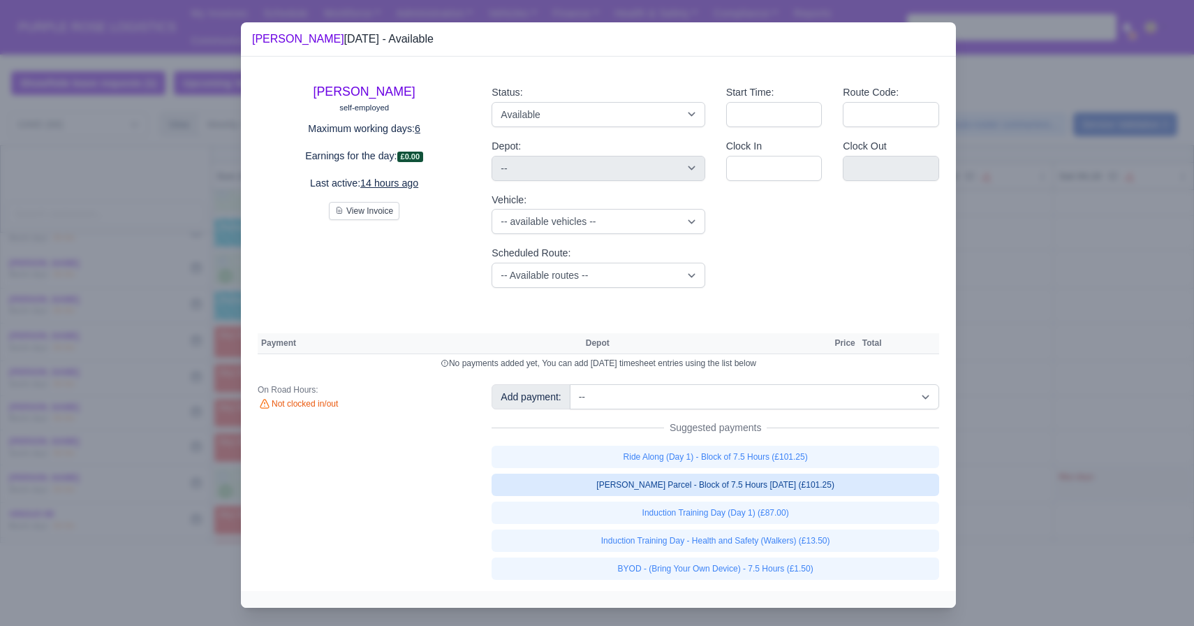
click at [768, 492] on link "[PERSON_NAME] Parcel - Block of 7.5 Hours [DATE] (£101.25)" at bounding box center [716, 485] width 448 height 22
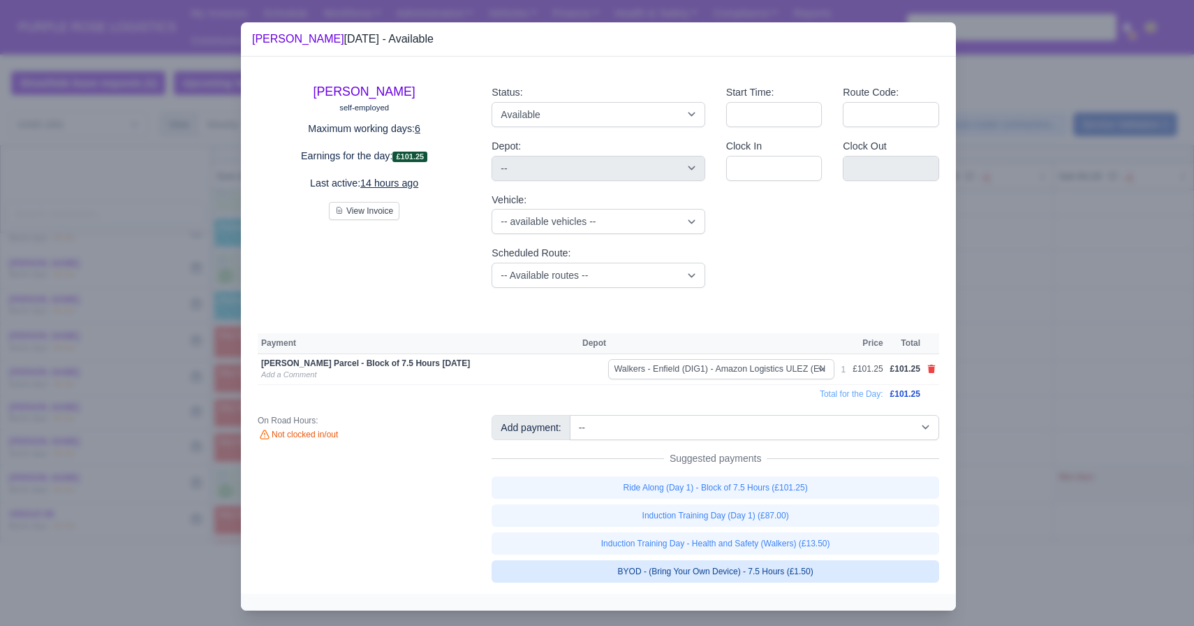
click at [717, 581] on link "BYOD - (Bring Your Own Device) - 7.5 Hours (£1.50)" at bounding box center [716, 571] width 448 height 22
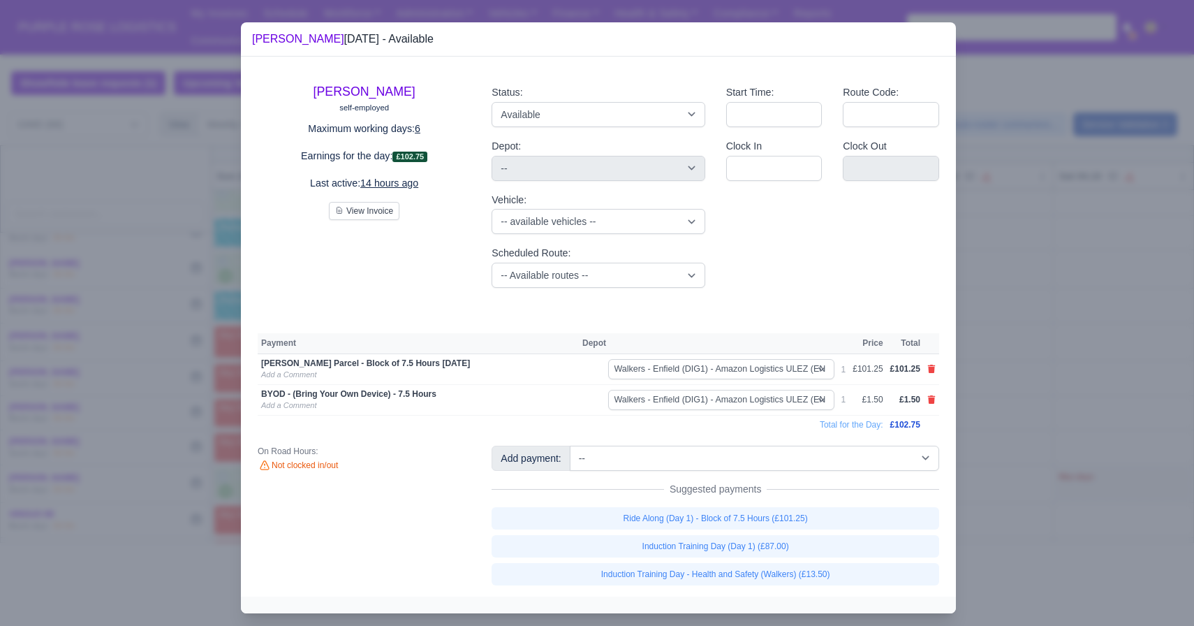
click at [1054, 444] on div at bounding box center [597, 313] width 1194 height 626
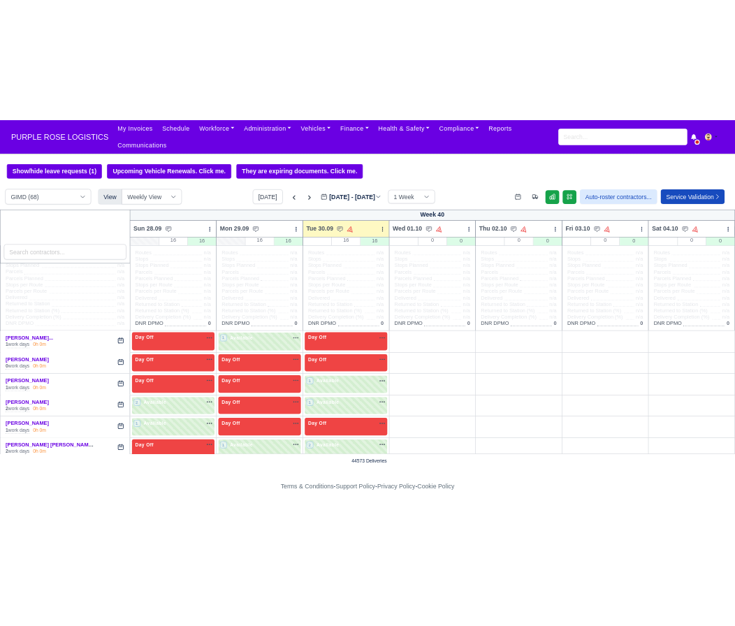
scroll to position [0, 0]
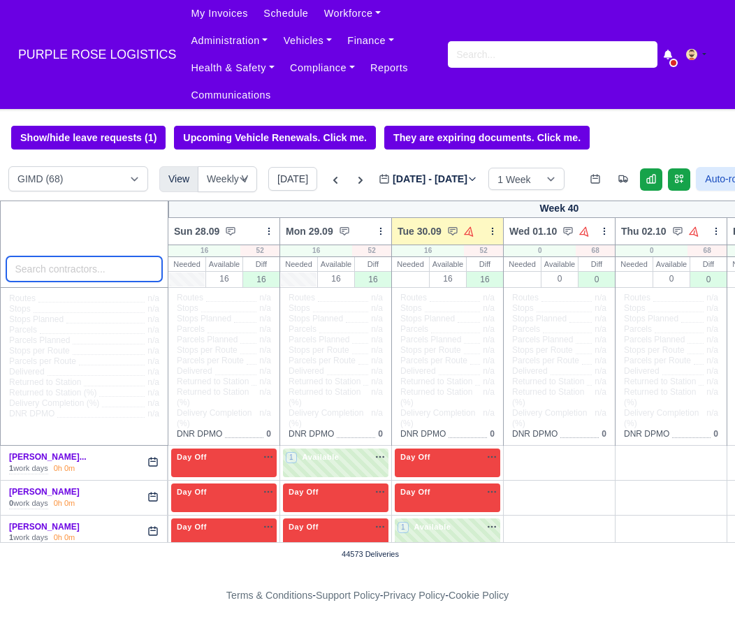
click at [79, 277] on input "search" at bounding box center [84, 268] width 156 height 25
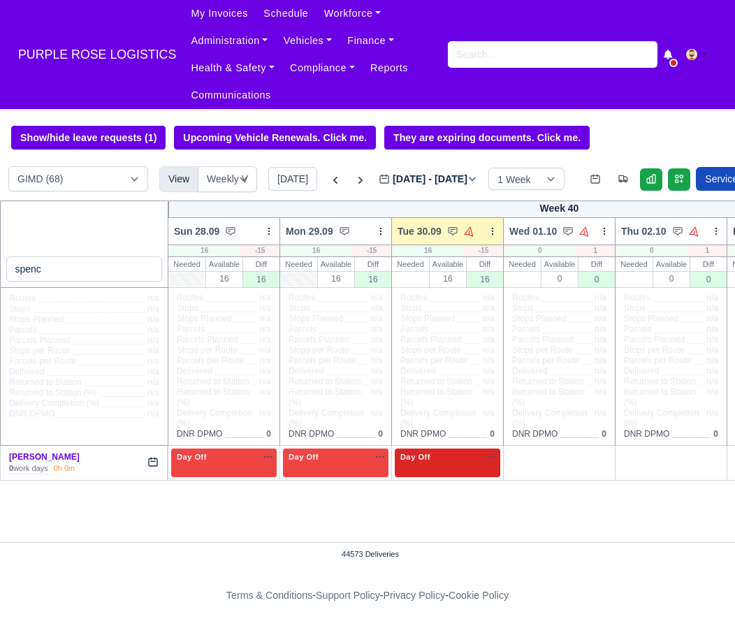
click at [441, 477] on div "Day Off Available" at bounding box center [447, 462] width 105 height 29
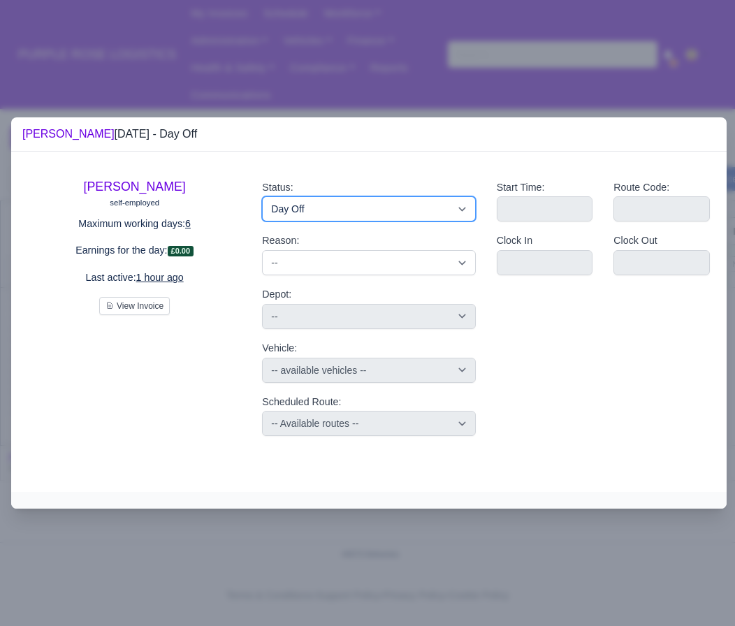
click at [406, 202] on select "Available Day Off Stand By Holiday Other Depot In Office OSM Ridealong Nursery …" at bounding box center [368, 208] width 213 height 25
click at [262, 196] on select "Available Day Off Stand By Holiday Other Depot In Office OSM Ridealong Nursery …" at bounding box center [368, 208] width 213 height 25
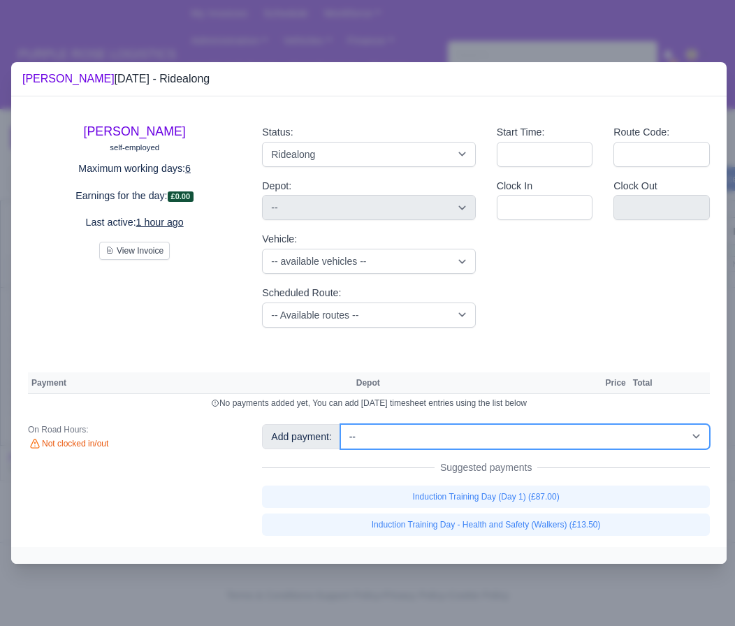
click at [441, 427] on select "-- Additional Hour Support (£14.50) Additional Hour Support (Walkers) (£13.50) …" at bounding box center [524, 436] width 369 height 25
click at [342, 424] on select "-- Additional Hour Support (£14.50) Additional Hour Support (Walkers) (£13.50) …" at bounding box center [524, 436] width 369 height 25
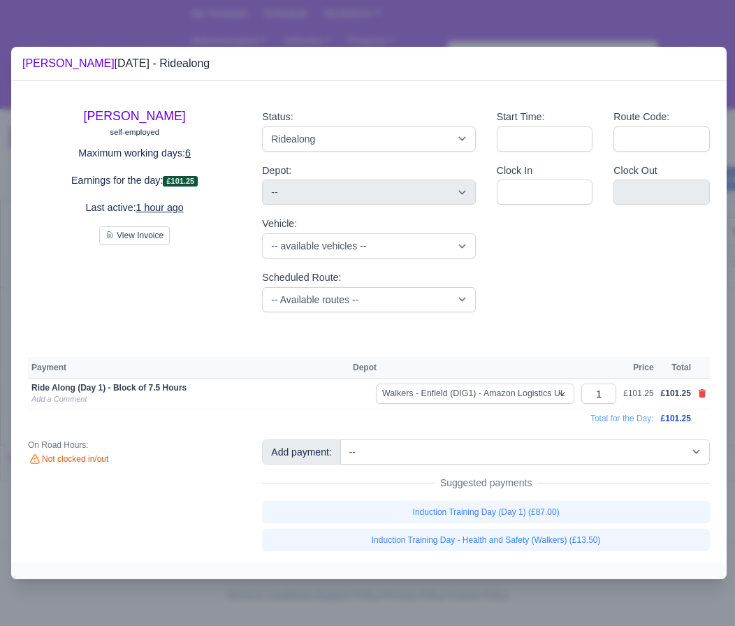
click at [379, 45] on div at bounding box center [367, 313] width 735 height 626
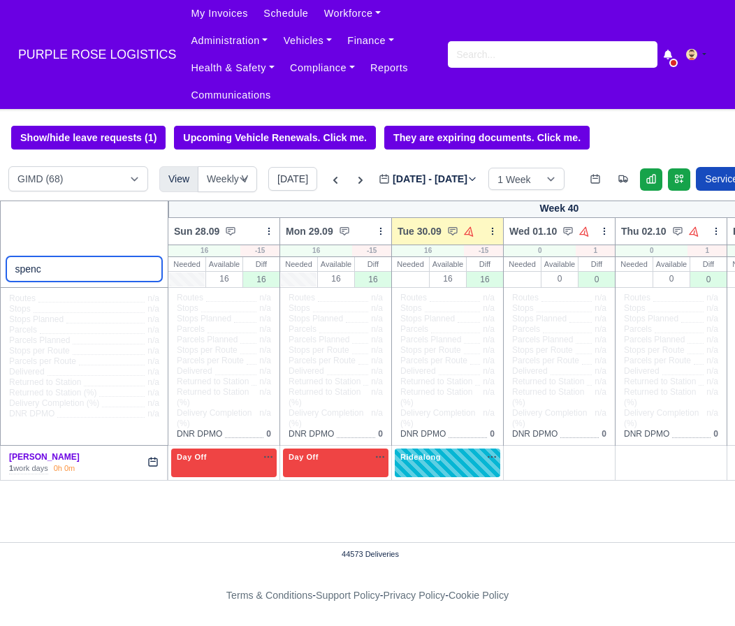
click at [93, 268] on input "spenc" at bounding box center [84, 268] width 156 height 25
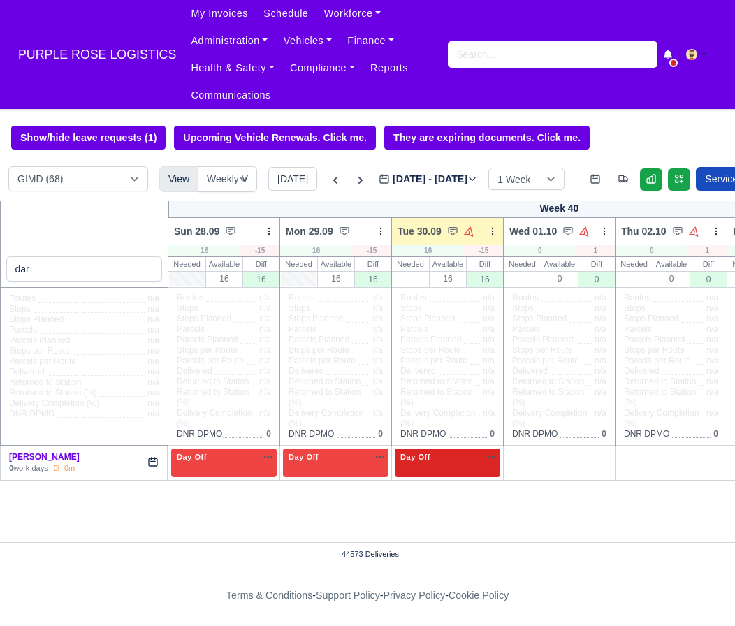
click at [429, 462] on span "Day Off" at bounding box center [415, 457] width 36 height 10
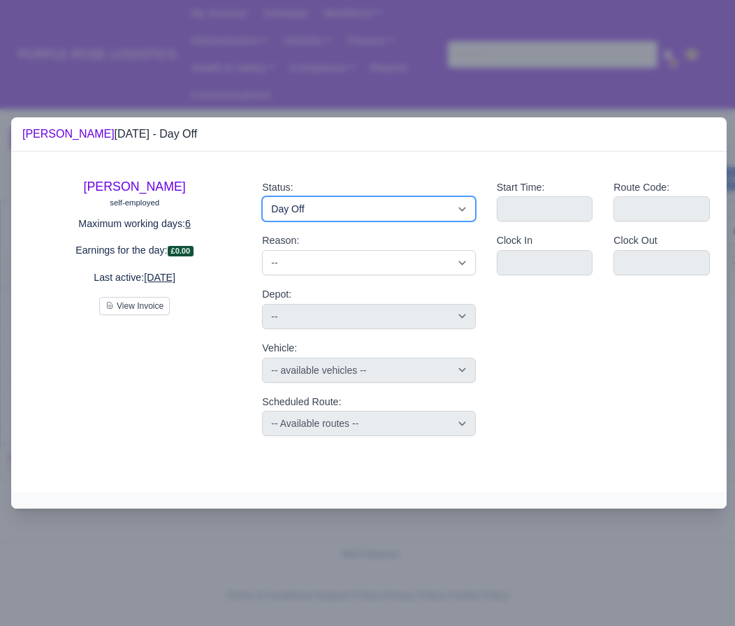
click at [351, 204] on select "Available Day Off Stand By Holiday Other Depot In Office OSM Ridealong Nursery …" at bounding box center [368, 208] width 213 height 25
click at [262, 196] on select "Available Day Off Stand By Holiday Other Depot In Office OSM Ridealong Nursery …" at bounding box center [368, 208] width 213 height 25
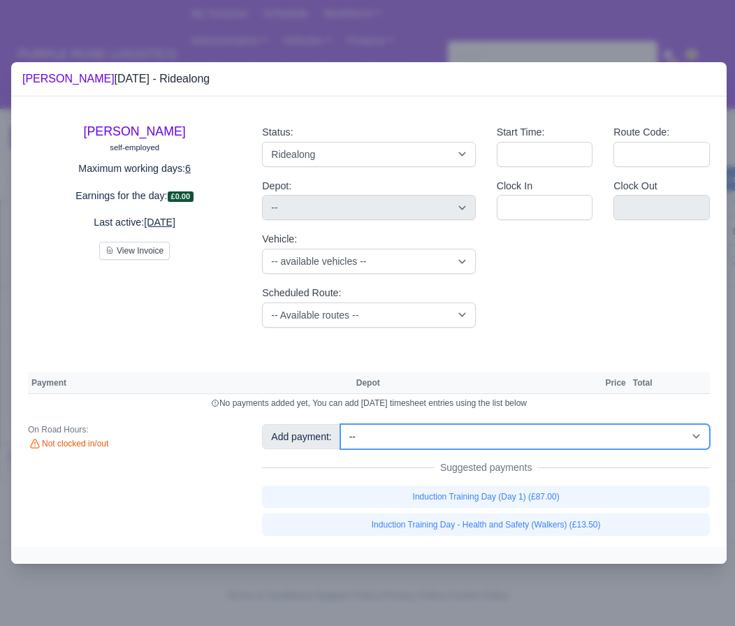
click at [425, 438] on select "-- Additional Hour Support (£14.50) Additional Hour Support (Walkers) (£13.50) …" at bounding box center [524, 436] width 369 height 25
click at [342, 424] on select "-- Additional Hour Support (£14.50) Additional Hour Support (Walkers) (£13.50) …" at bounding box center [524, 436] width 369 height 25
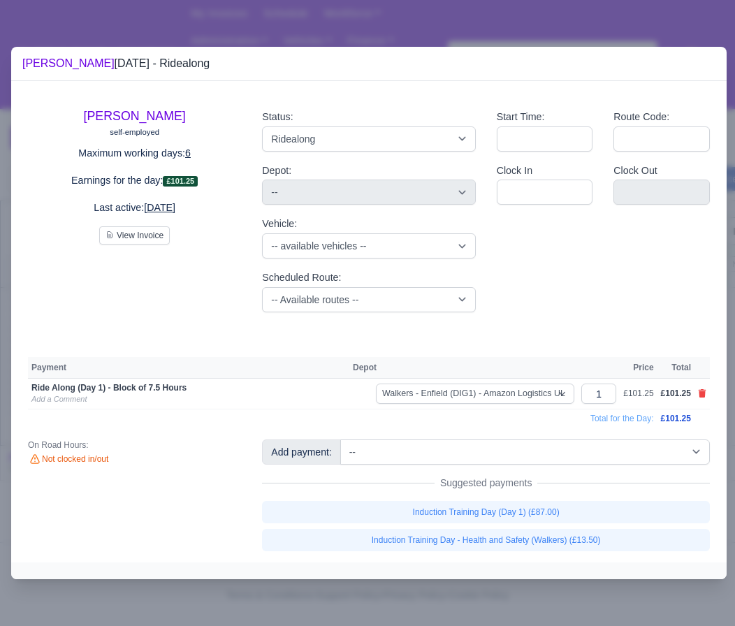
click at [584, 597] on div at bounding box center [367, 313] width 735 height 626
